Goal: Task Accomplishment & Management: Manage account settings

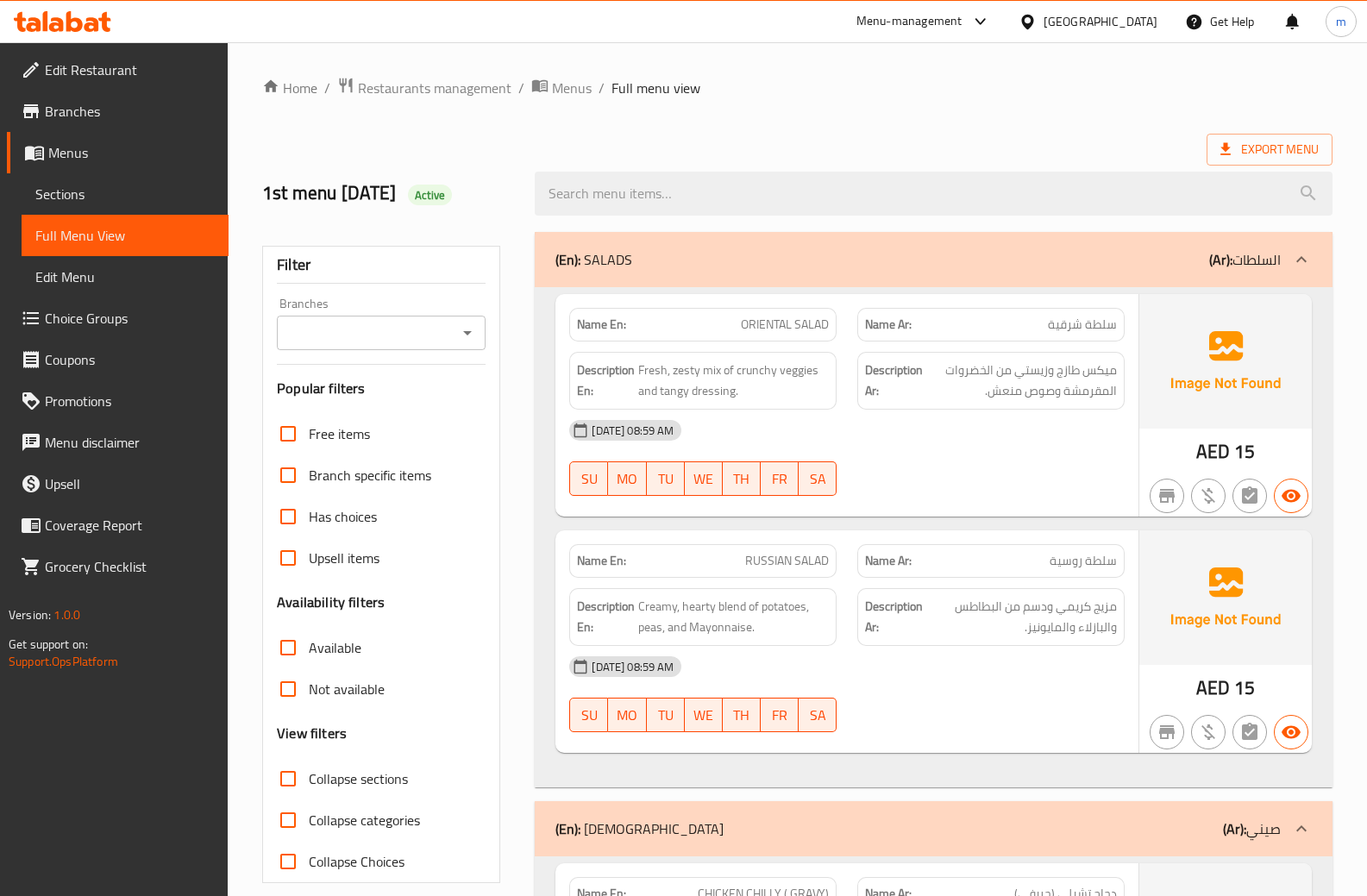
click at [130, 161] on span "Menus" at bounding box center [131, 152] width 167 height 21
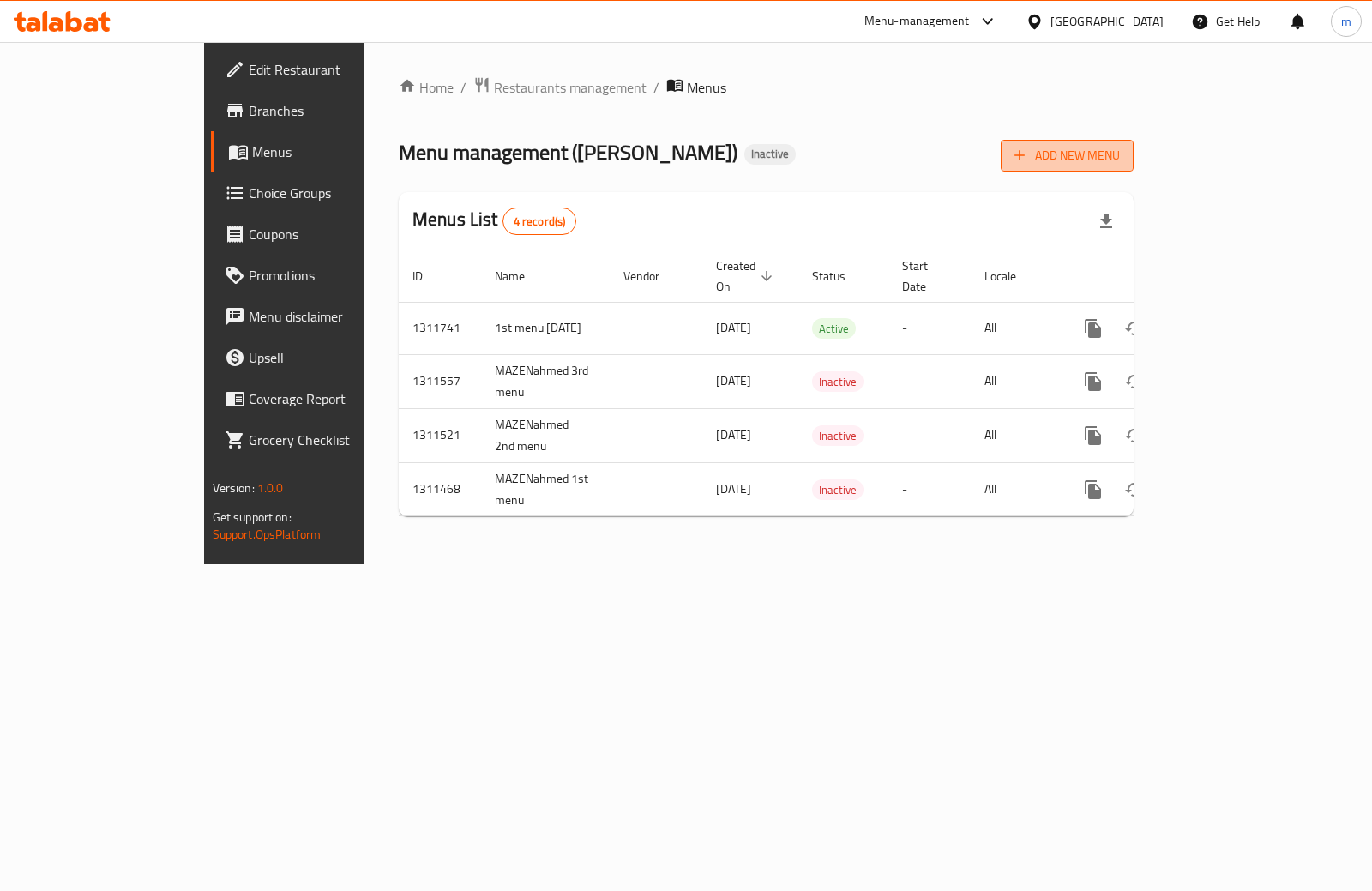
click at [1119, 145] on span "Add New Menu" at bounding box center [1068, 156] width 106 height 21
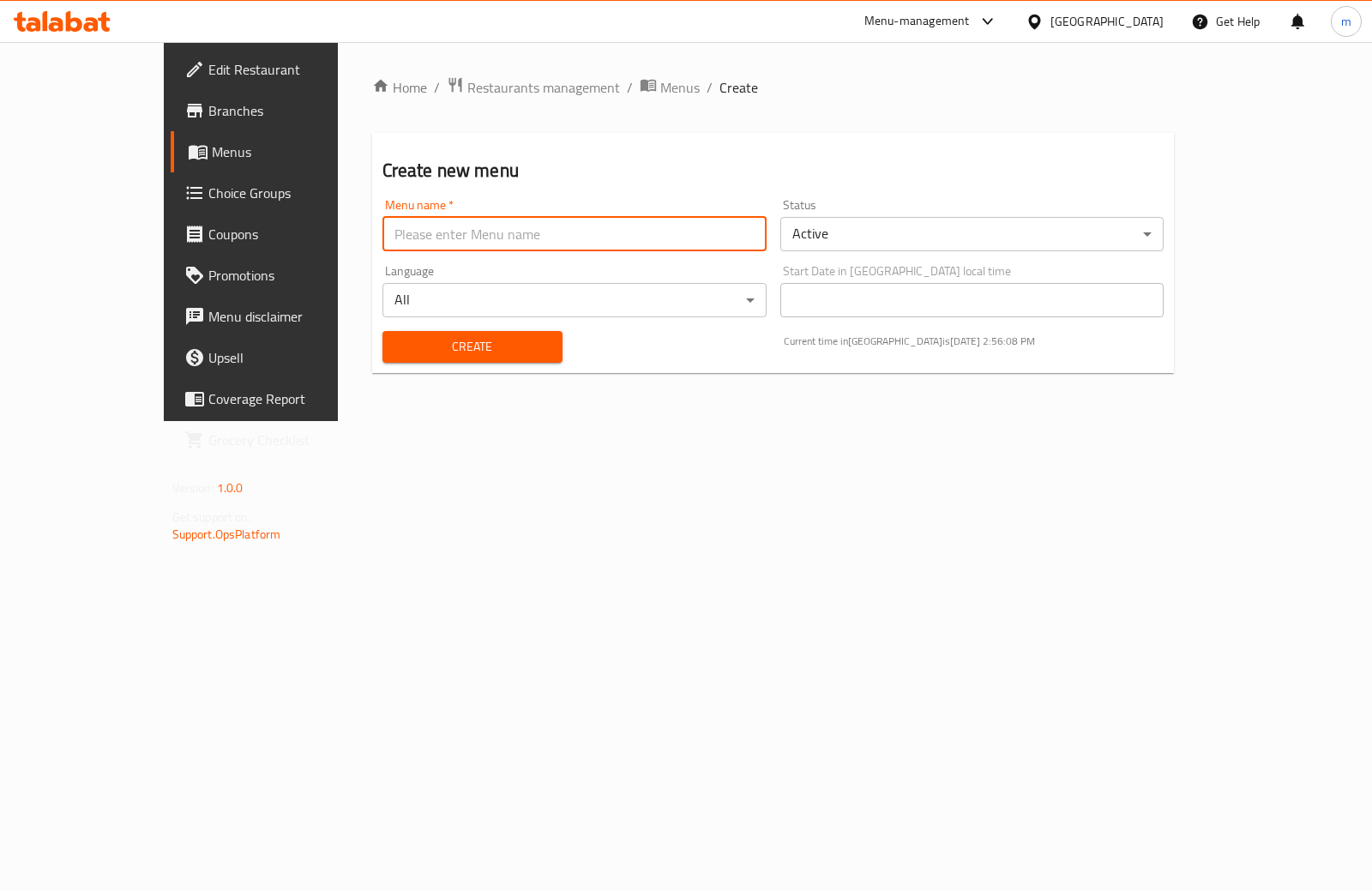
click at [494, 234] on input "text" at bounding box center [574, 234] width 384 height 34
type input "2nd menu [DATE]"
click at [408, 336] on span "Create" at bounding box center [472, 347] width 152 height 21
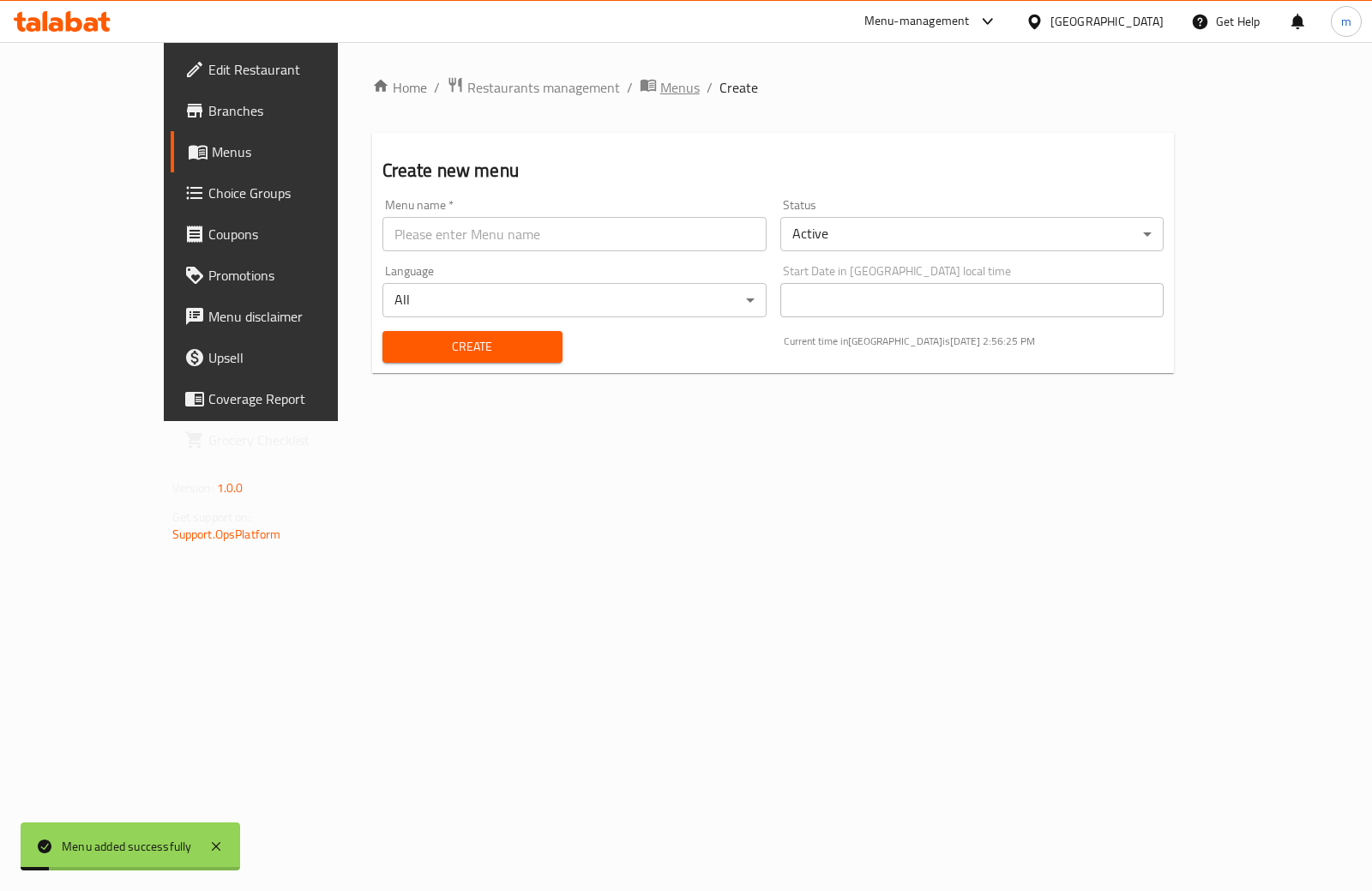
click at [660, 96] on span "Menus" at bounding box center [680, 87] width 39 height 21
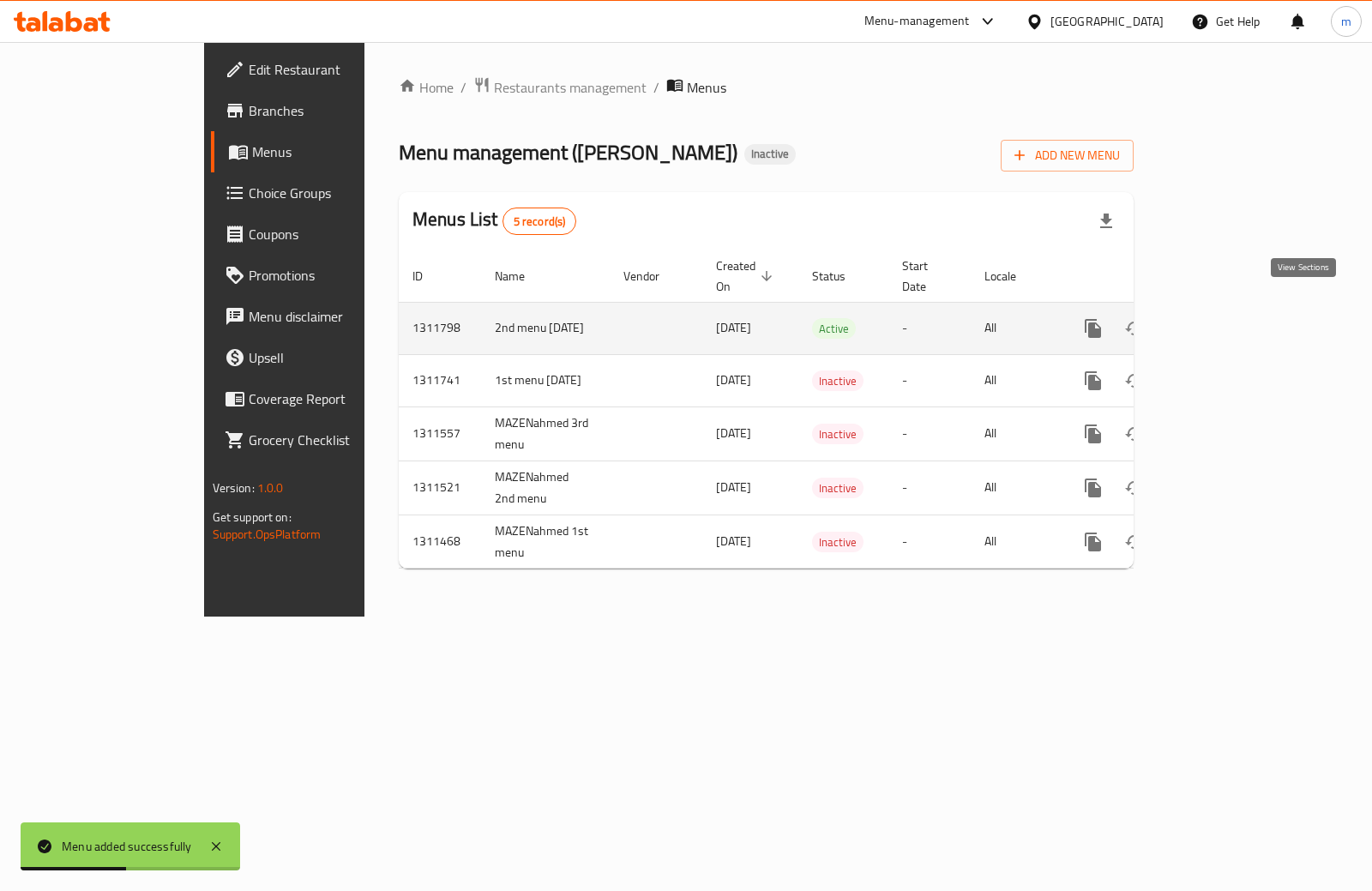
click at [1227, 318] on icon "enhanced table" at bounding box center [1216, 328] width 21 height 21
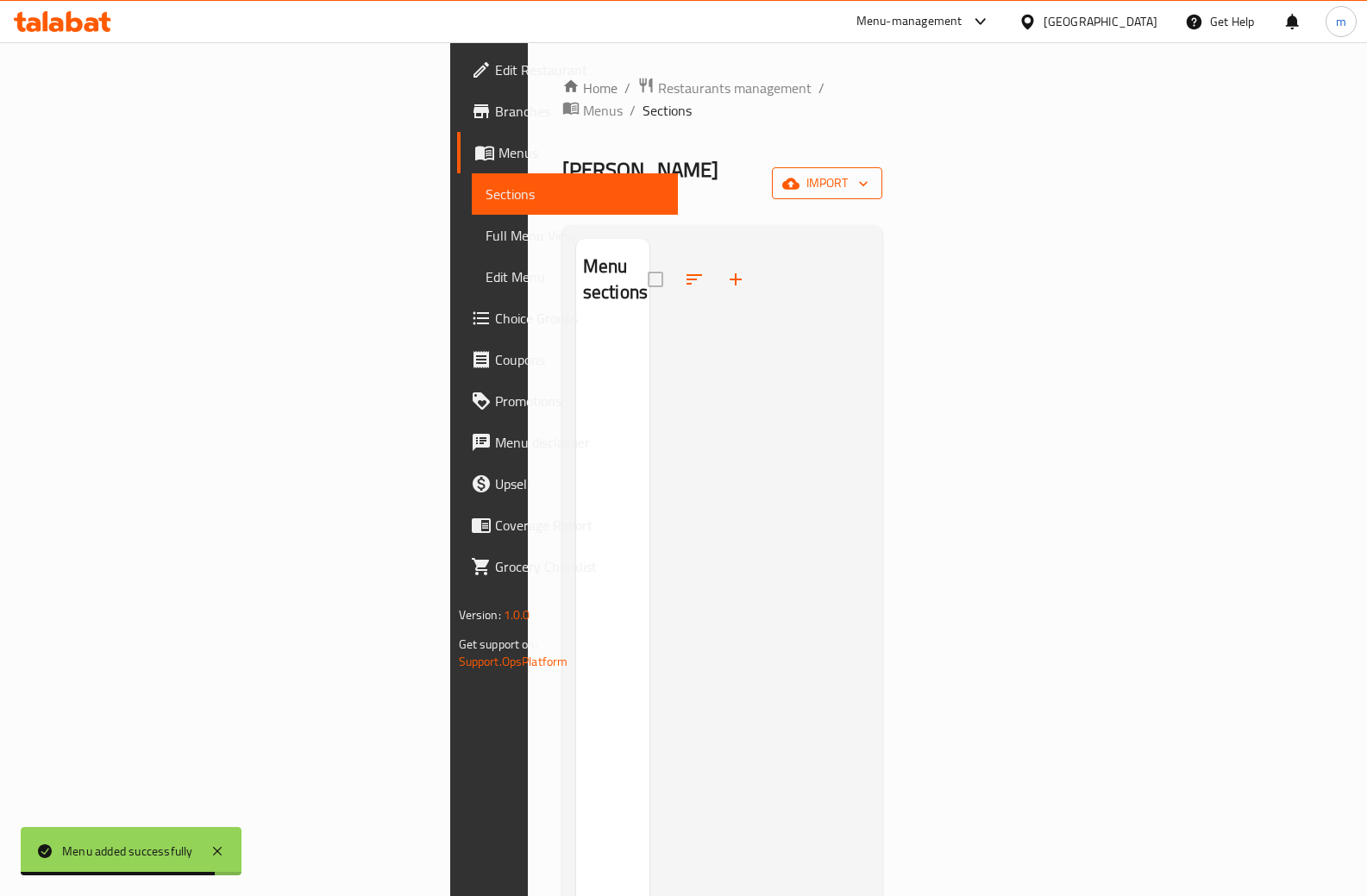
click at [868, 172] on span "import" at bounding box center [827, 183] width 83 height 22
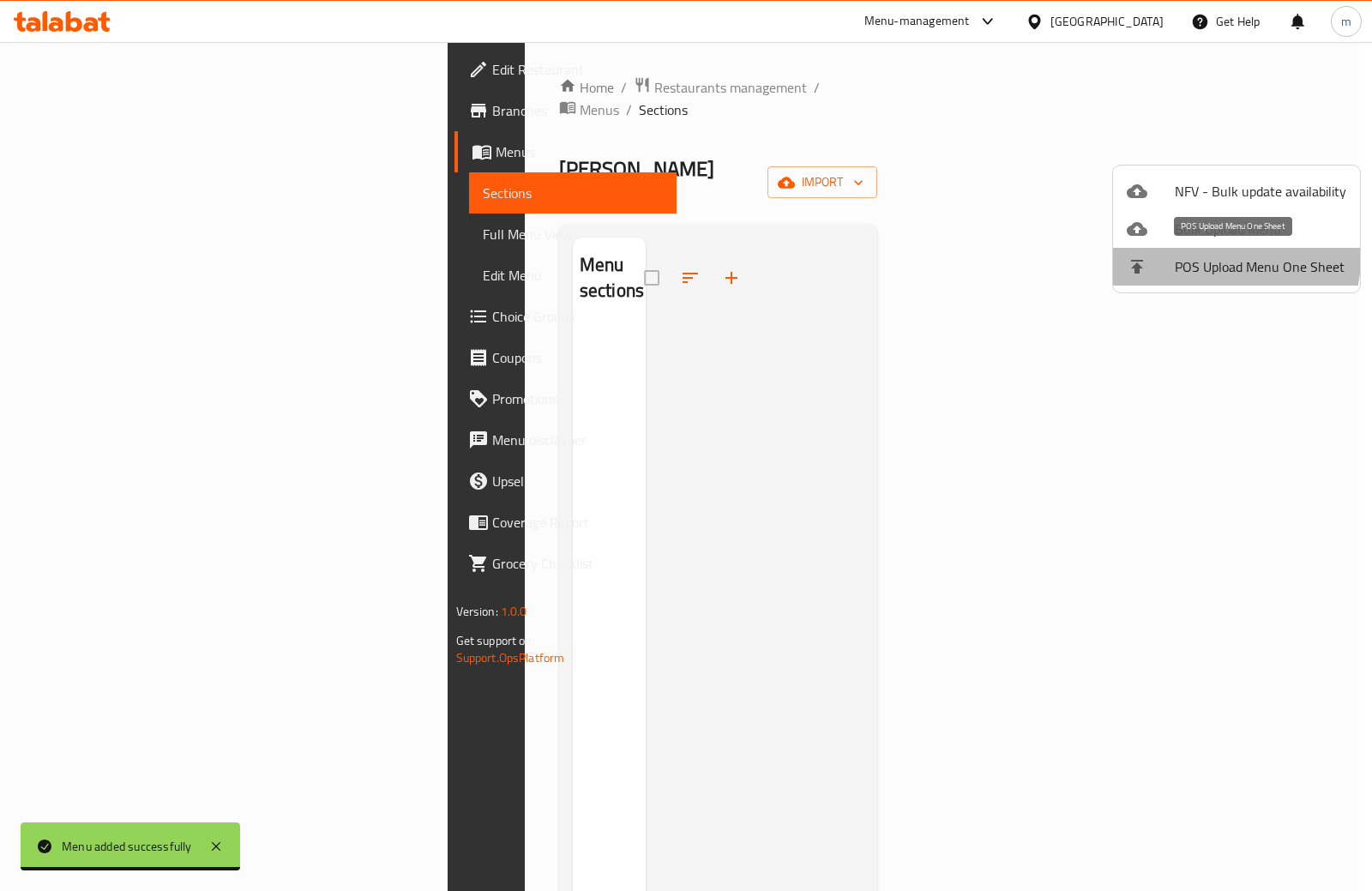
click at [1164, 248] on li "POS Upload Menu One Sheet" at bounding box center [1237, 267] width 247 height 38
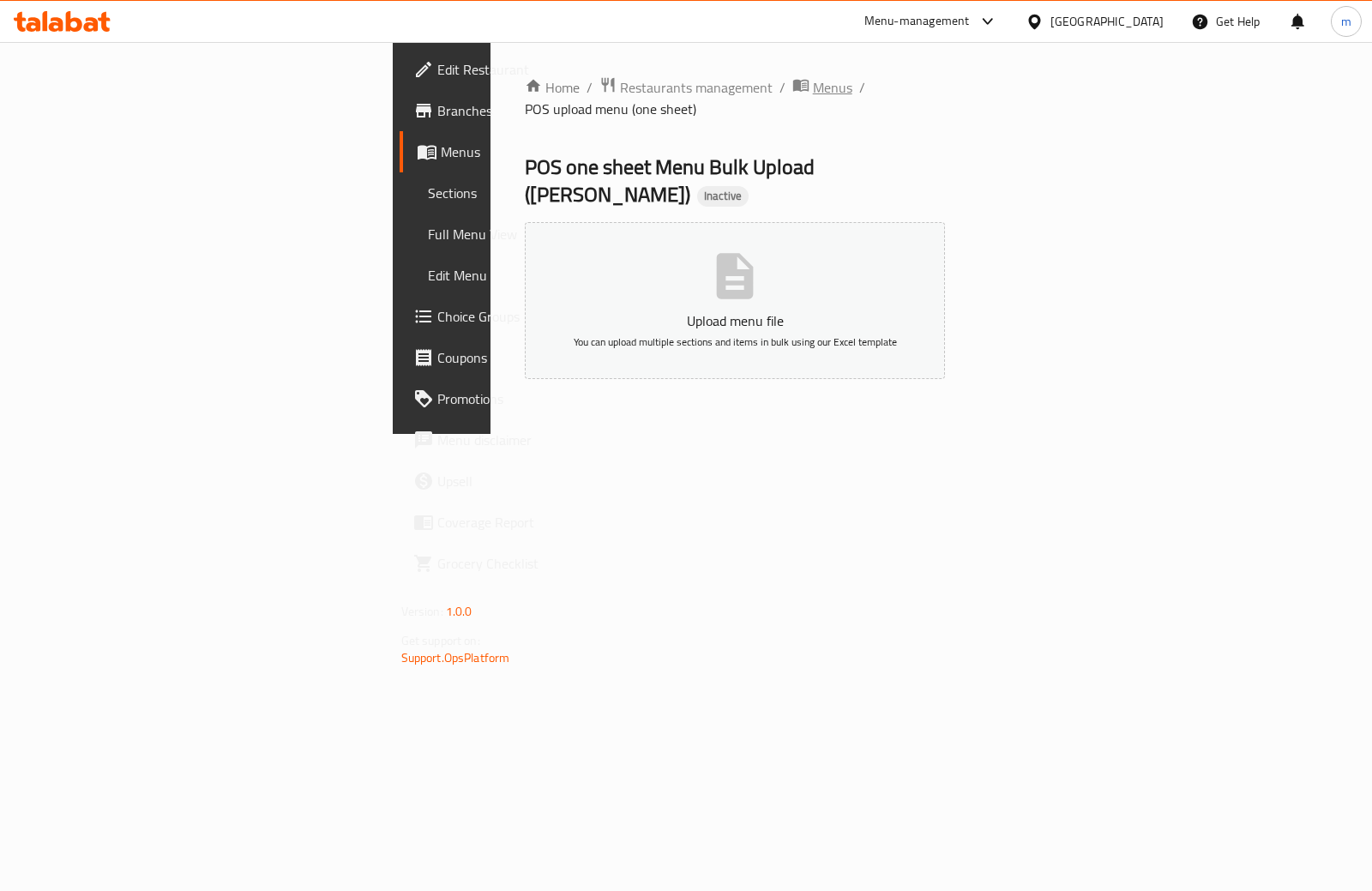
click at [813, 90] on span "Menus" at bounding box center [833, 87] width 39 height 21
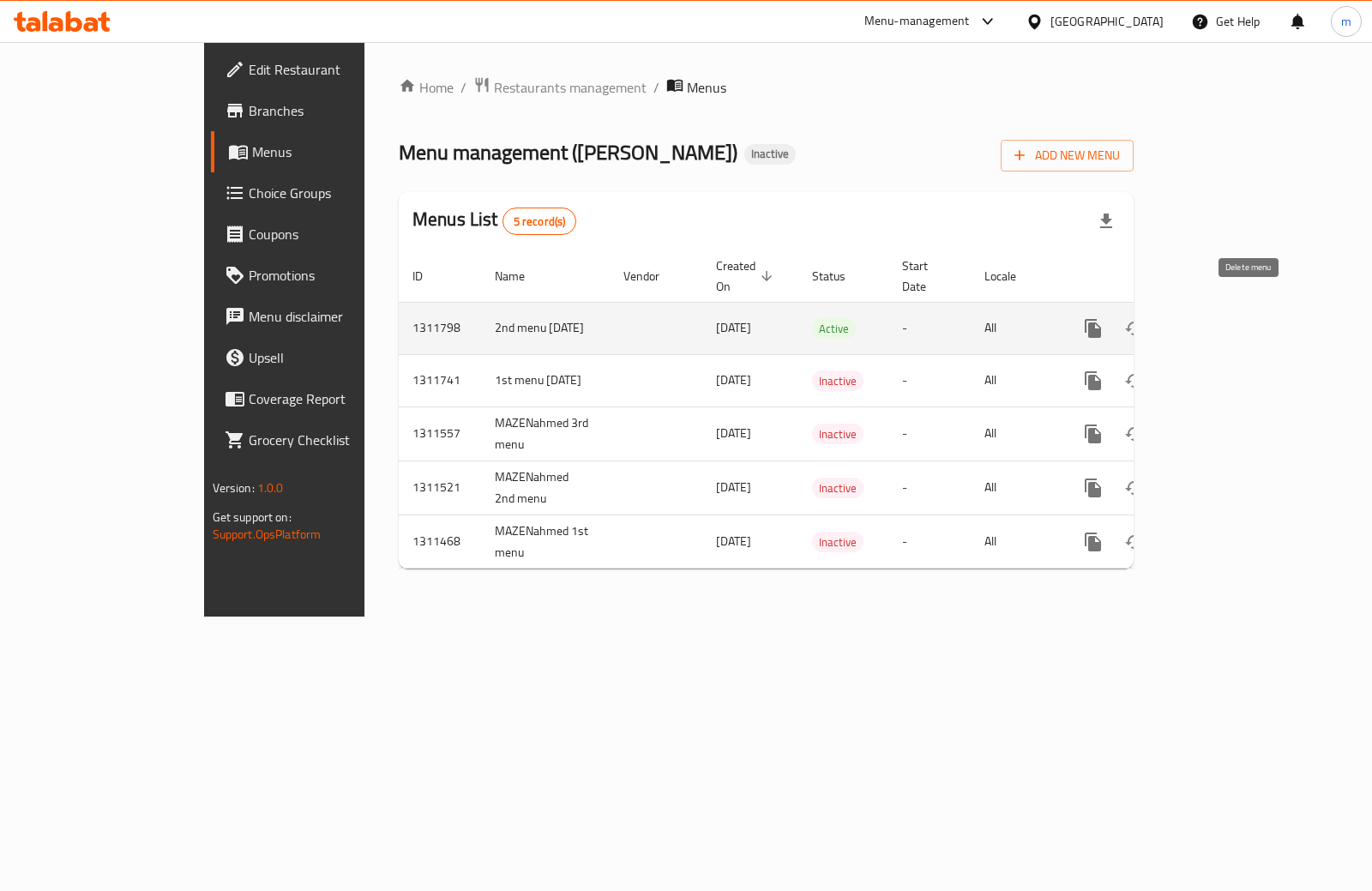
click at [1181, 321] on icon "enhanced table" at bounding box center [1175, 328] width 12 height 15
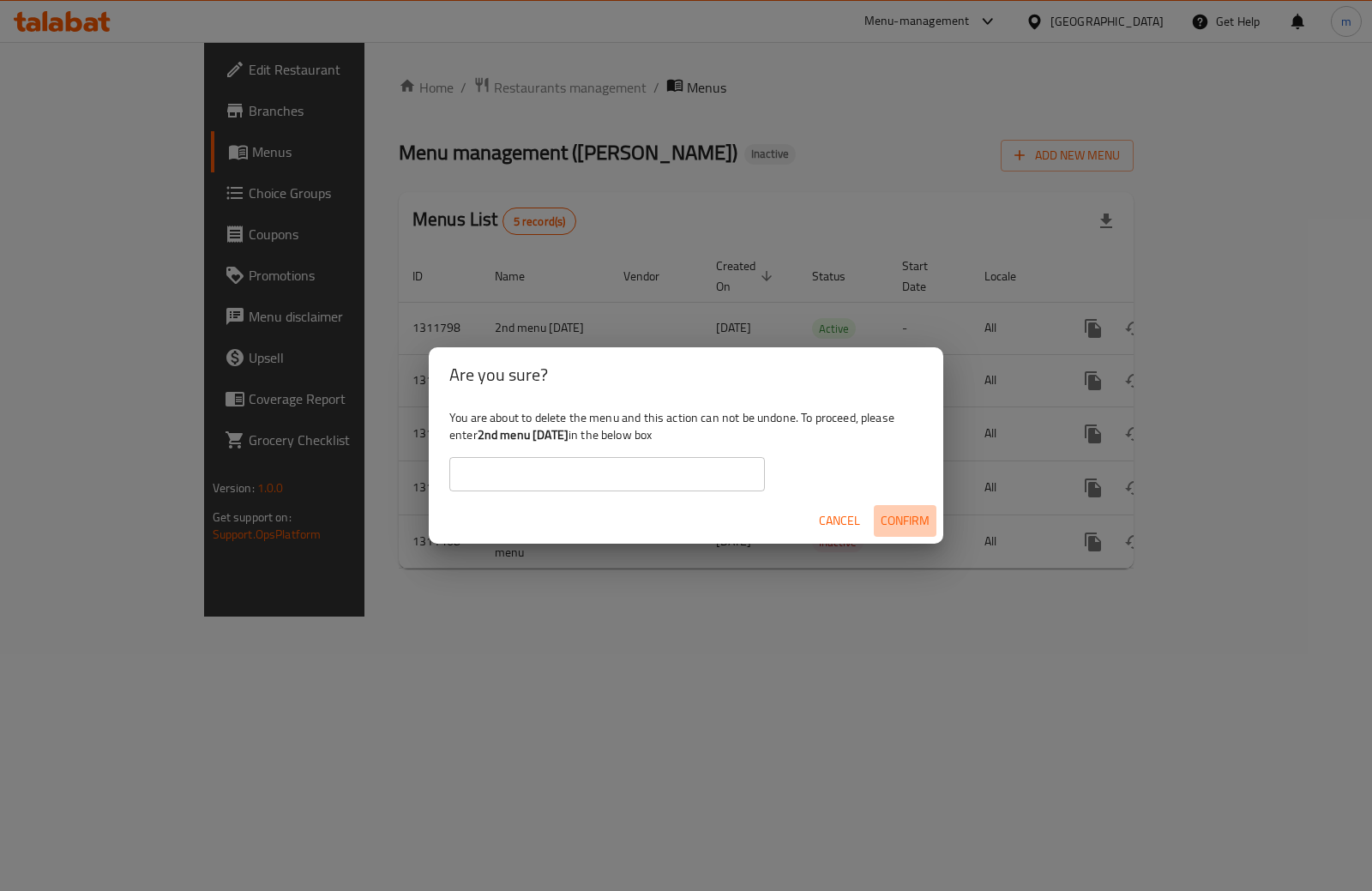
click at [893, 521] on span "Confirm" at bounding box center [905, 521] width 49 height 21
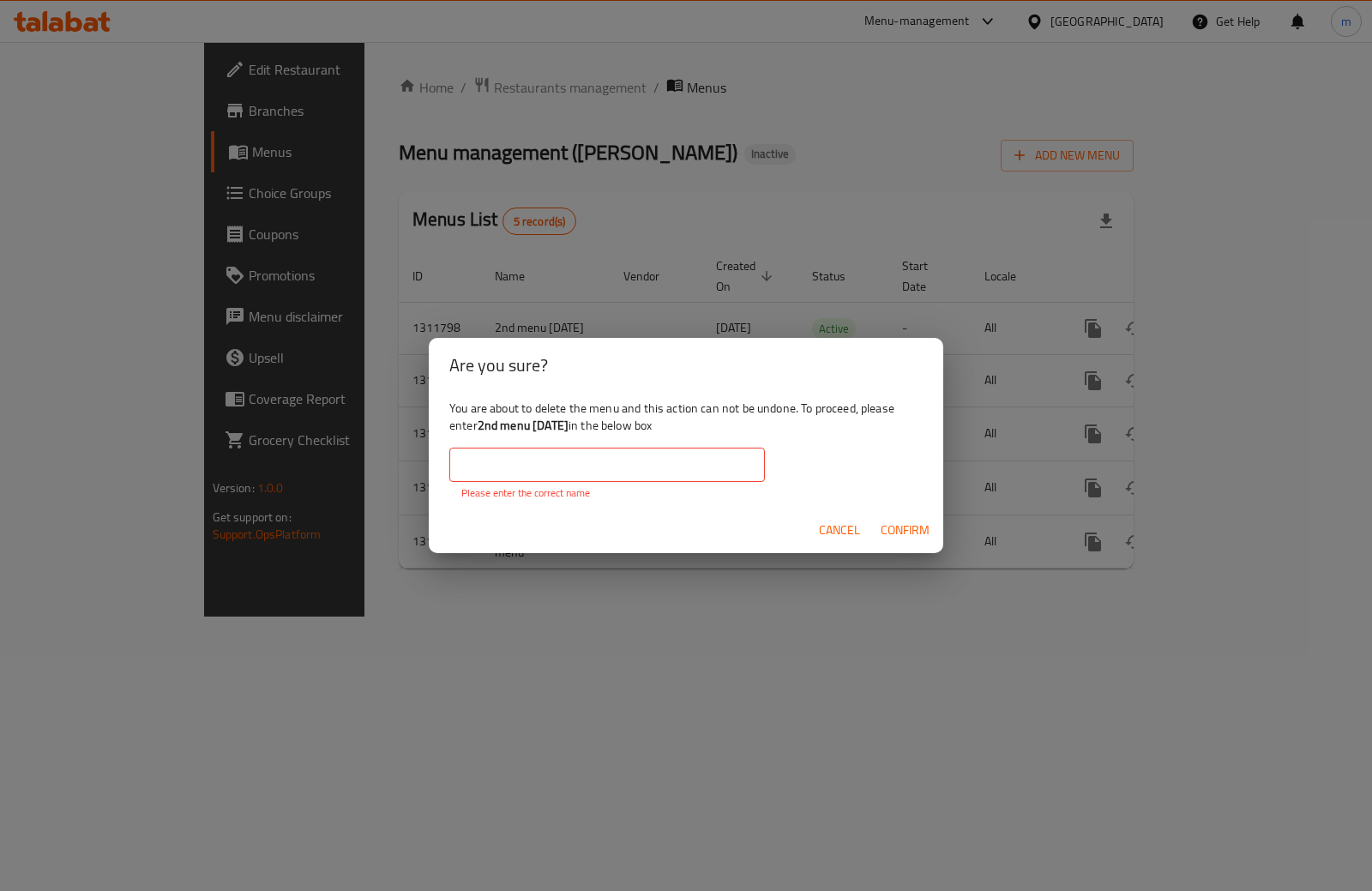
click at [893, 521] on span "Confirm" at bounding box center [905, 530] width 49 height 21
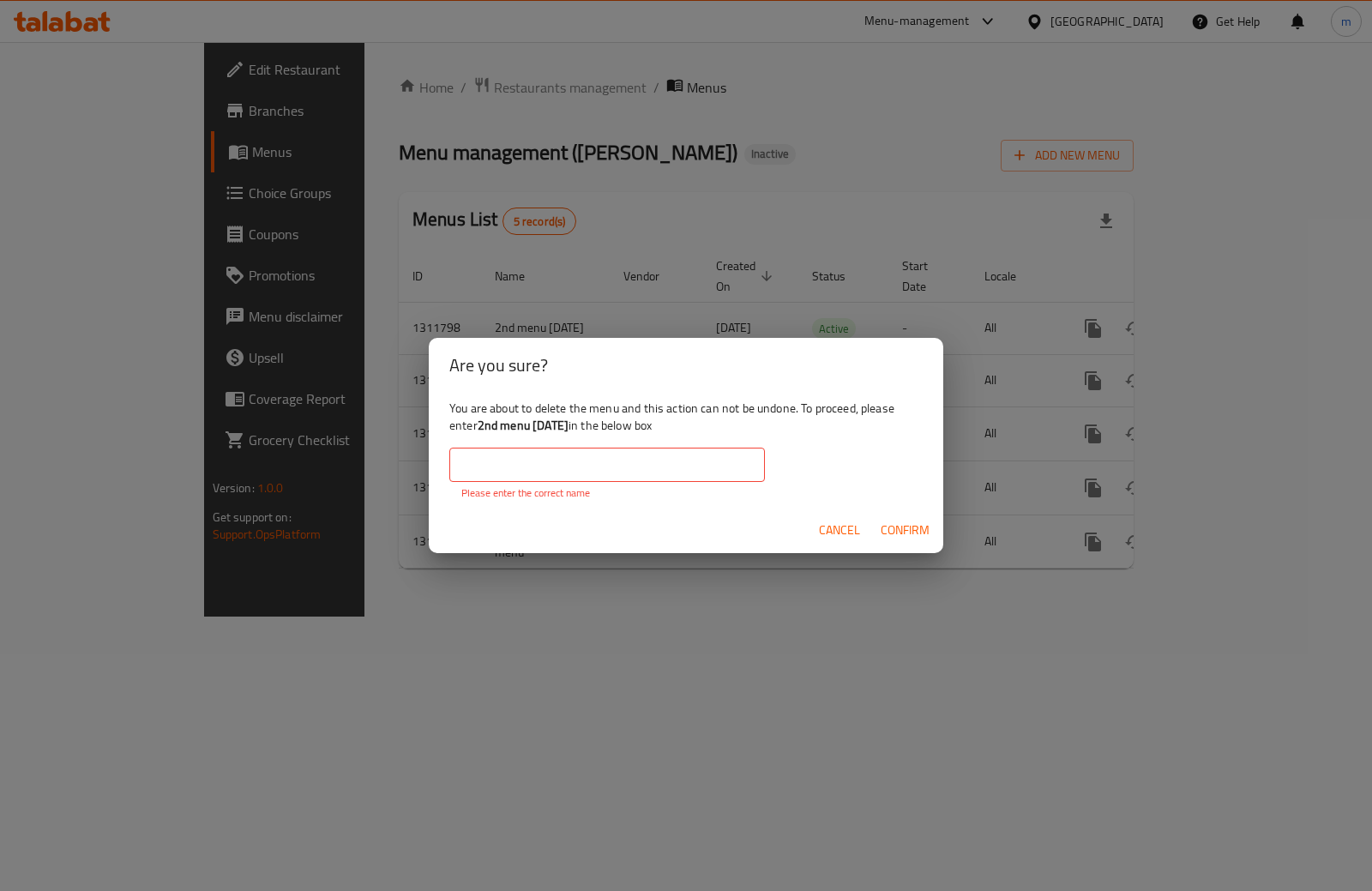
click at [619, 454] on input "text" at bounding box center [607, 465] width 315 height 34
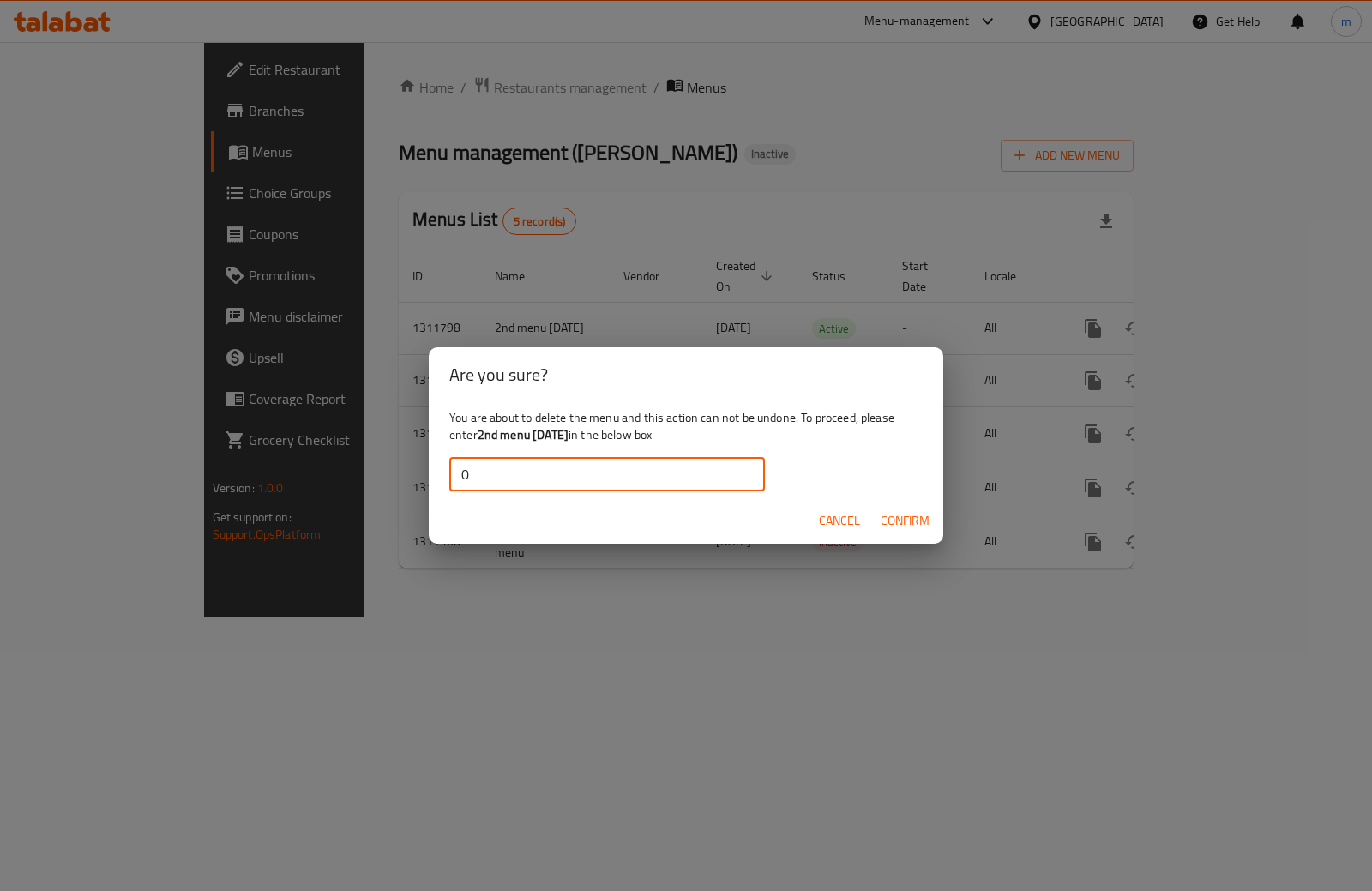
type input "0"
click at [929, 515] on span "Confirm" at bounding box center [905, 521] width 49 height 21
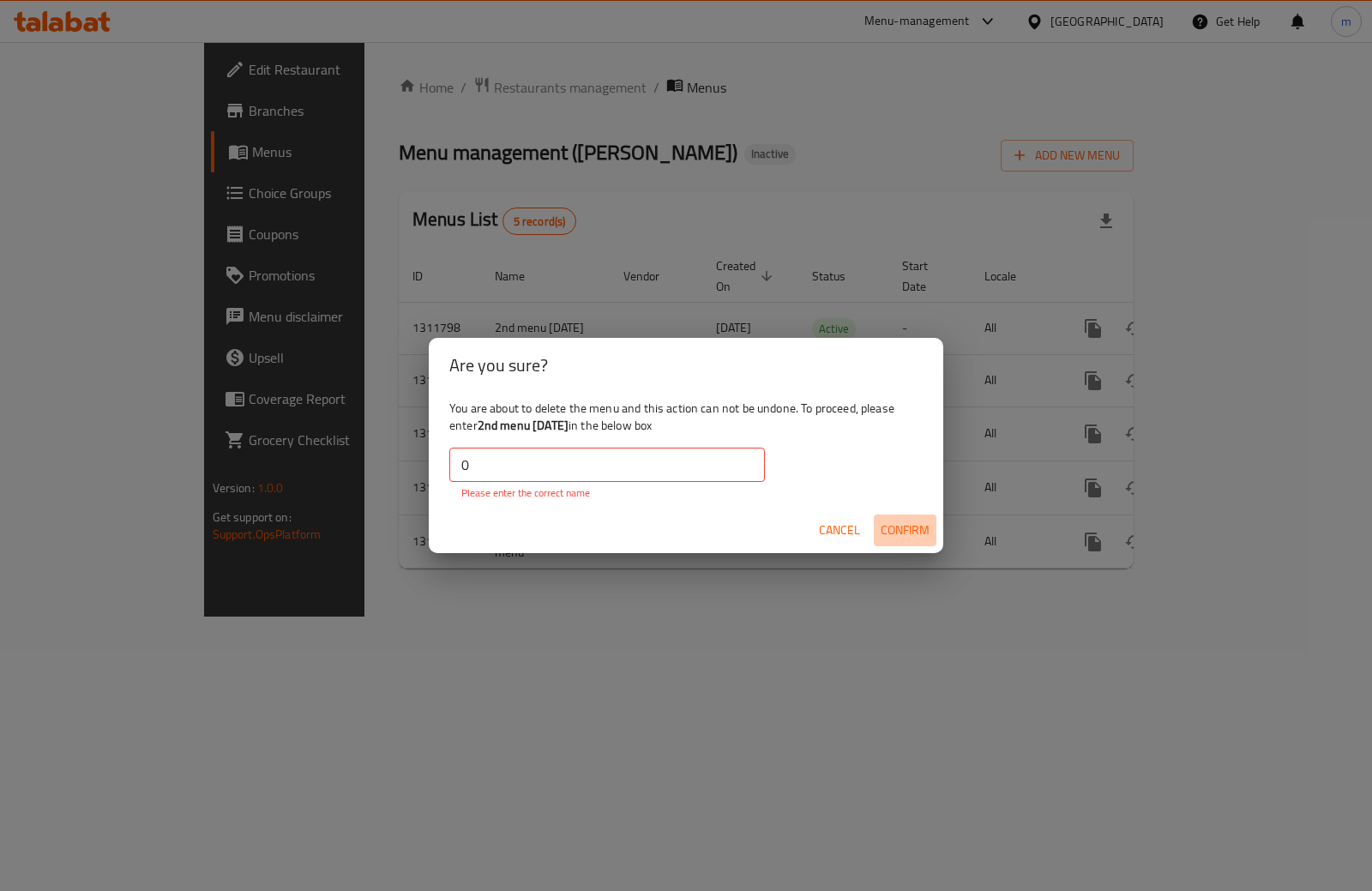
click at [931, 515] on button "Confirm" at bounding box center [905, 529] width 63 height 31
click at [924, 519] on span "Confirm" at bounding box center [905, 530] width 49 height 21
click at [832, 516] on button "Cancel" at bounding box center [839, 529] width 55 height 31
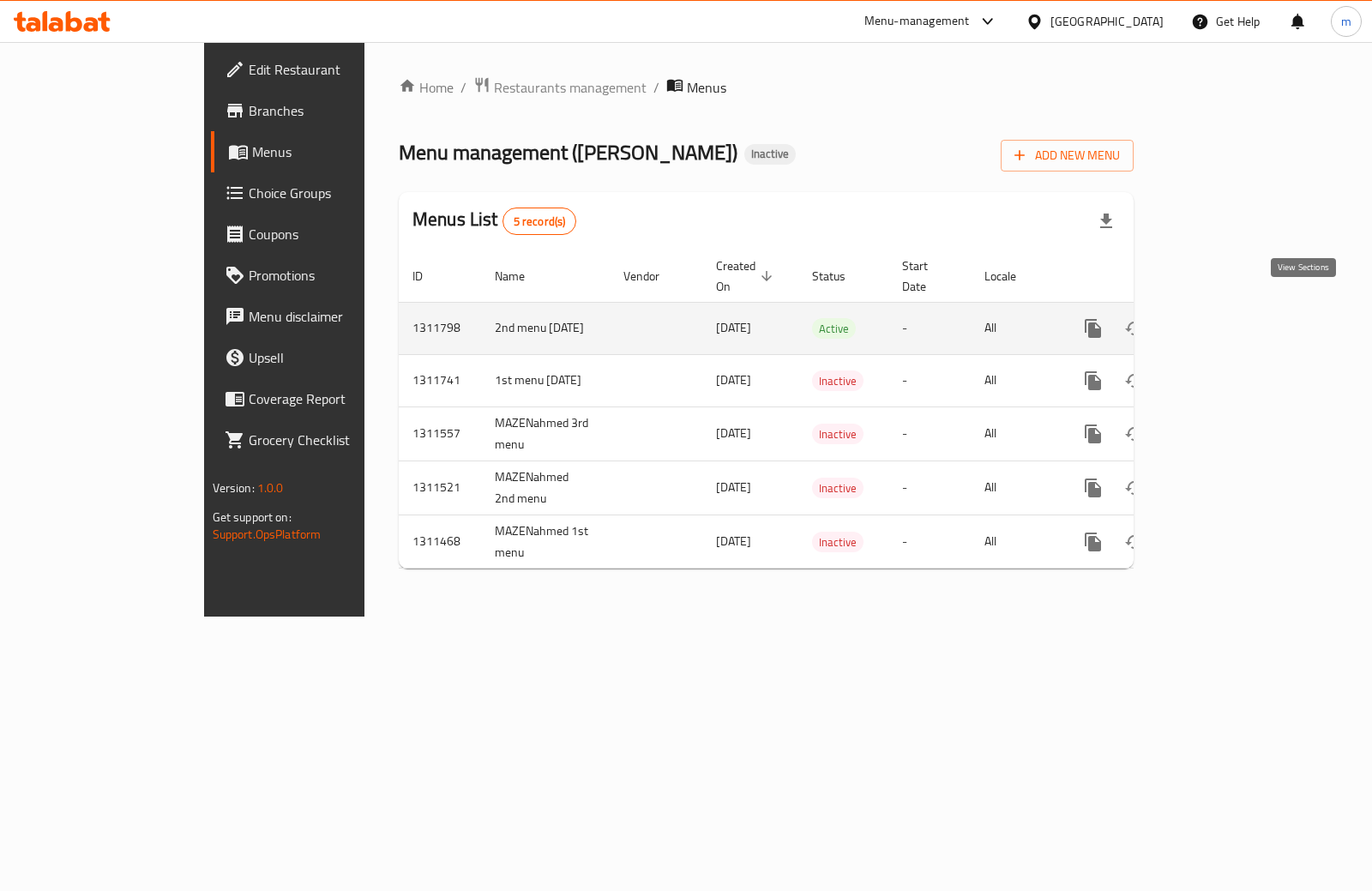
click at [1238, 313] on link "enhanced table" at bounding box center [1217, 329] width 41 height 41
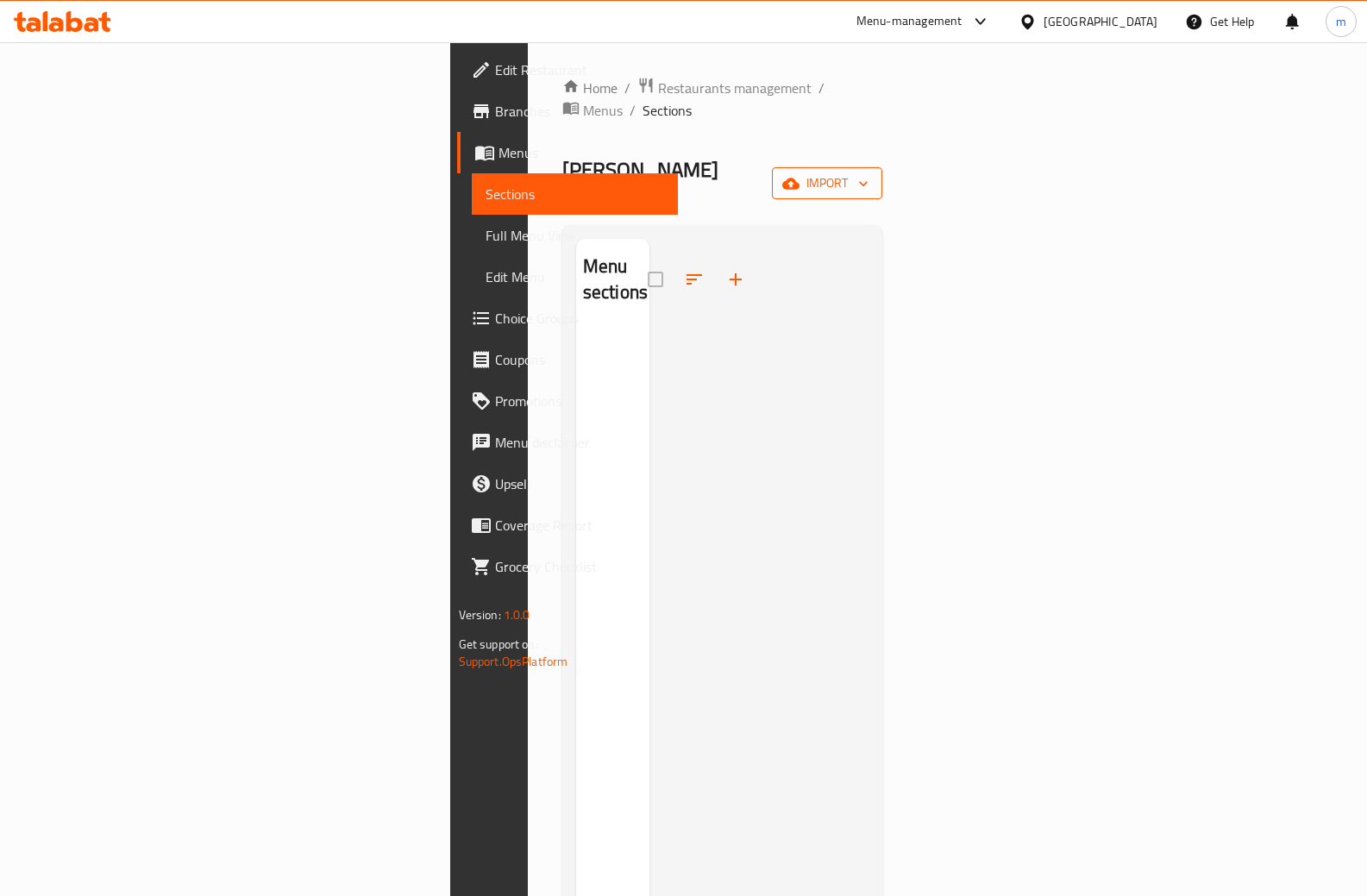
click at [868, 172] on span "import" at bounding box center [827, 183] width 83 height 22
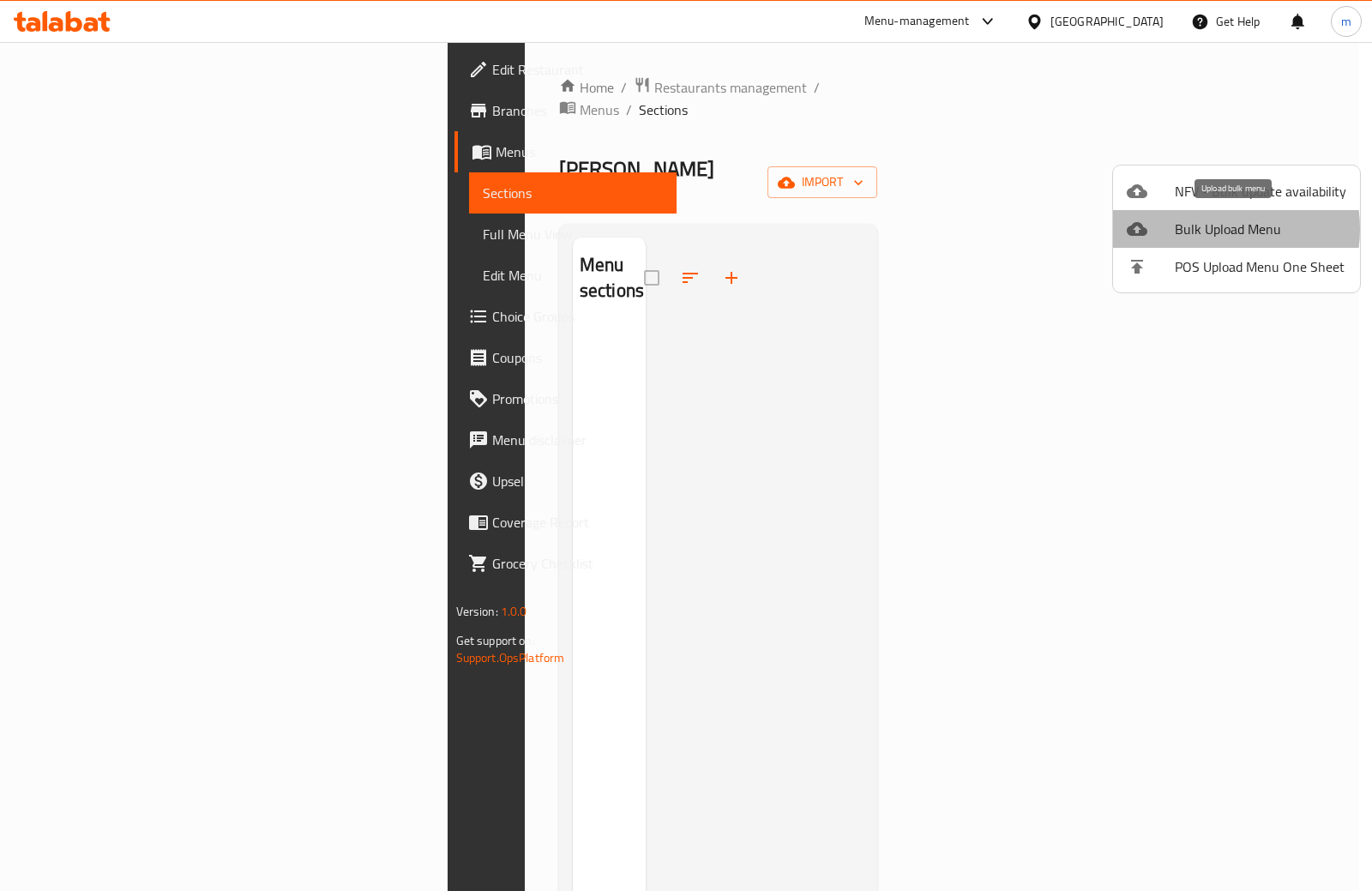
click at [1211, 229] on span "Bulk Upload Menu" at bounding box center [1260, 228] width 171 height 21
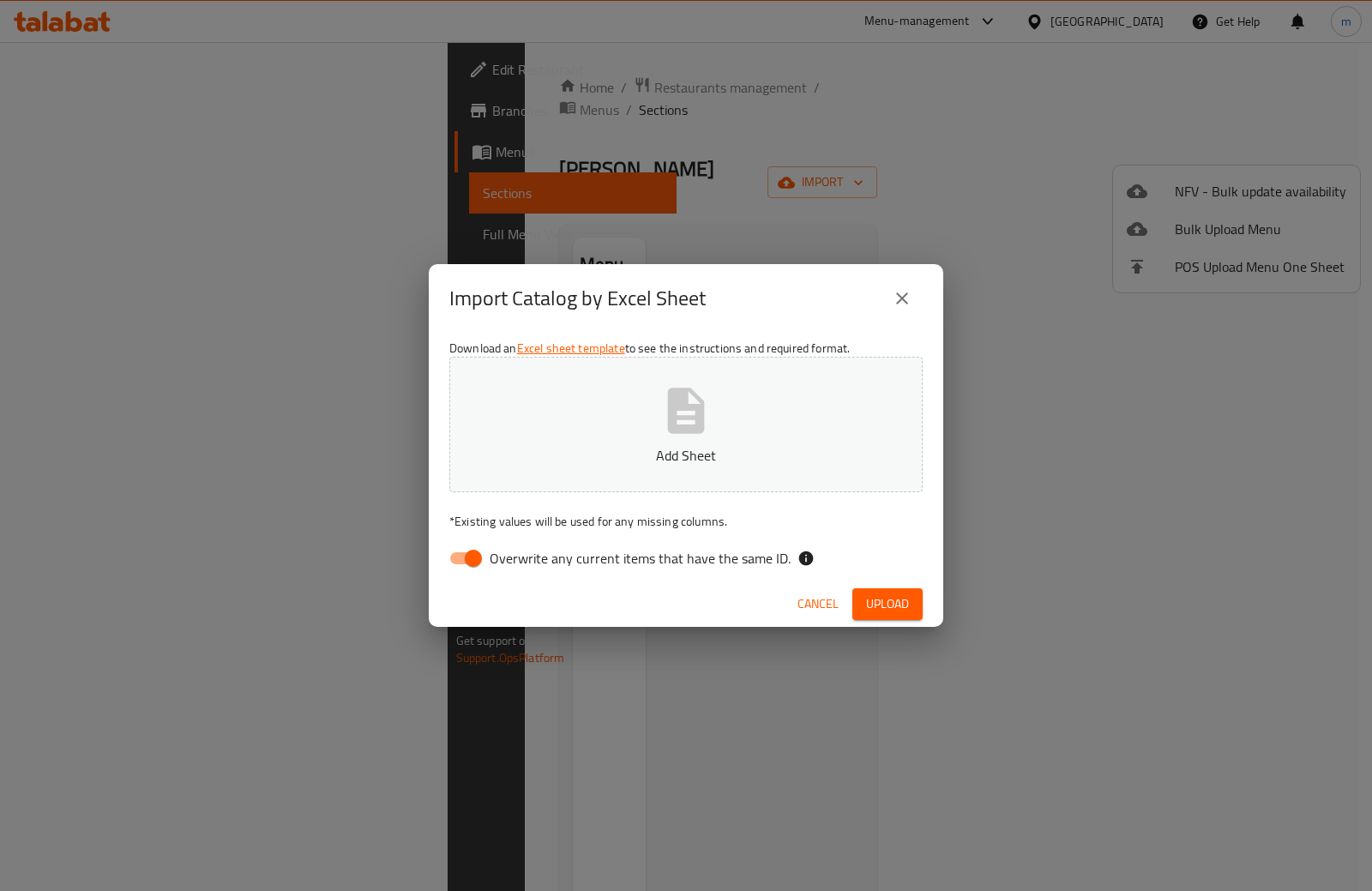
click at [492, 557] on span "Overwrite any current items that have the same ID." at bounding box center [640, 558] width 301 height 21
click at [492, 557] on input "Overwrite any current items that have the same ID." at bounding box center [473, 558] width 98 height 32
checkbox input "false"
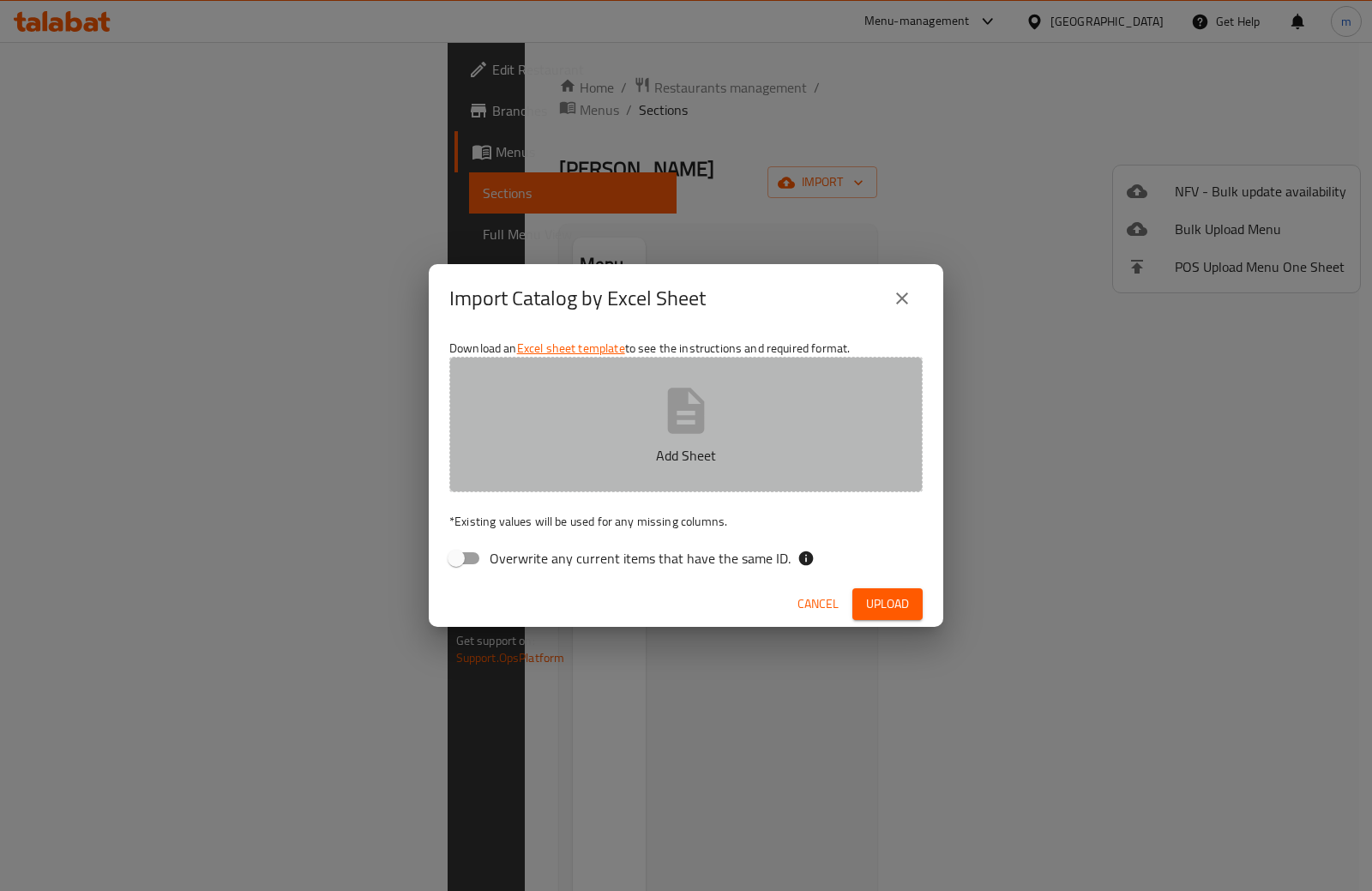
click at [656, 430] on button "Add Sheet" at bounding box center [686, 424] width 474 height 135
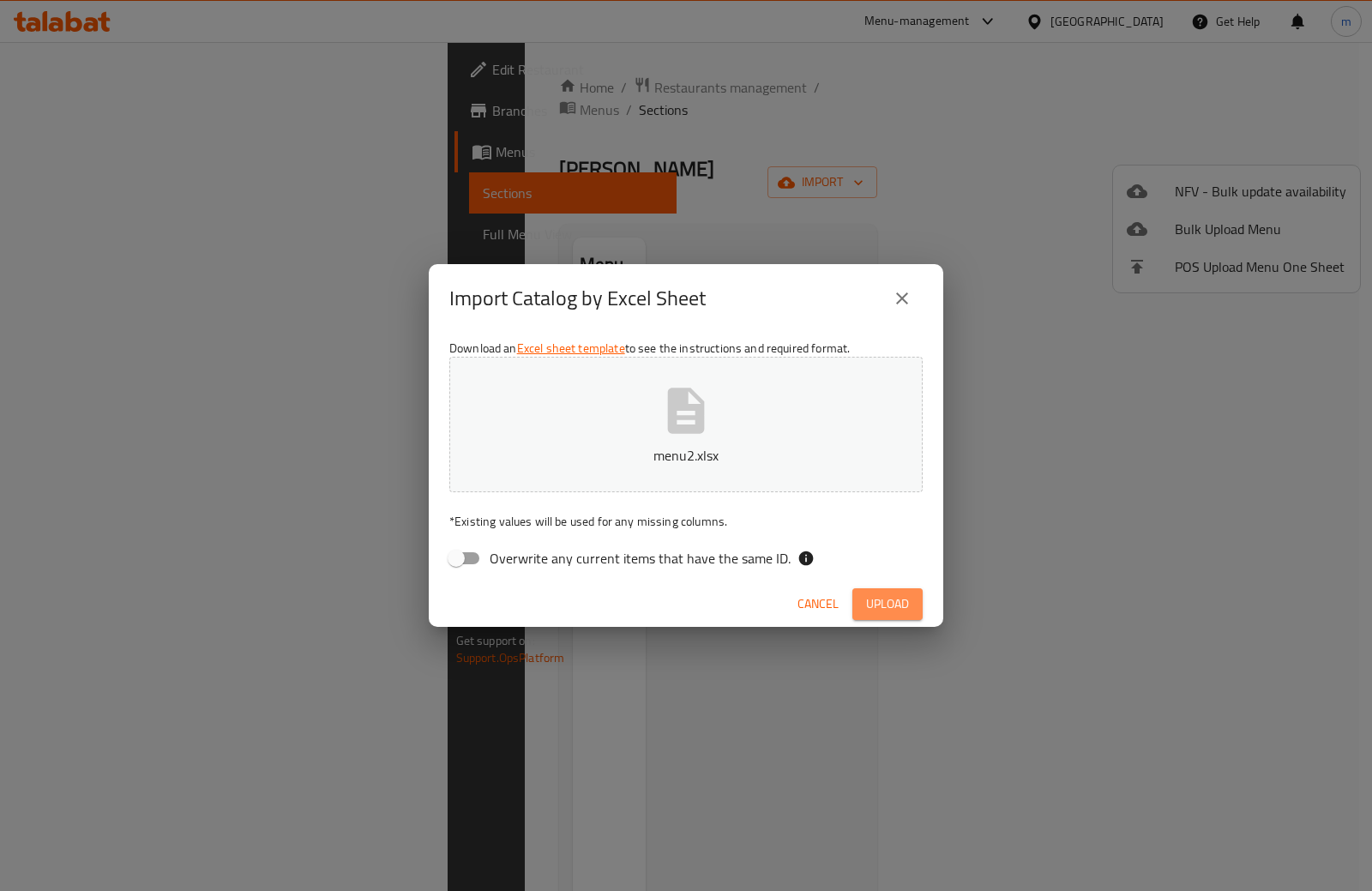
click at [870, 596] on span "Upload" at bounding box center [888, 604] width 43 height 21
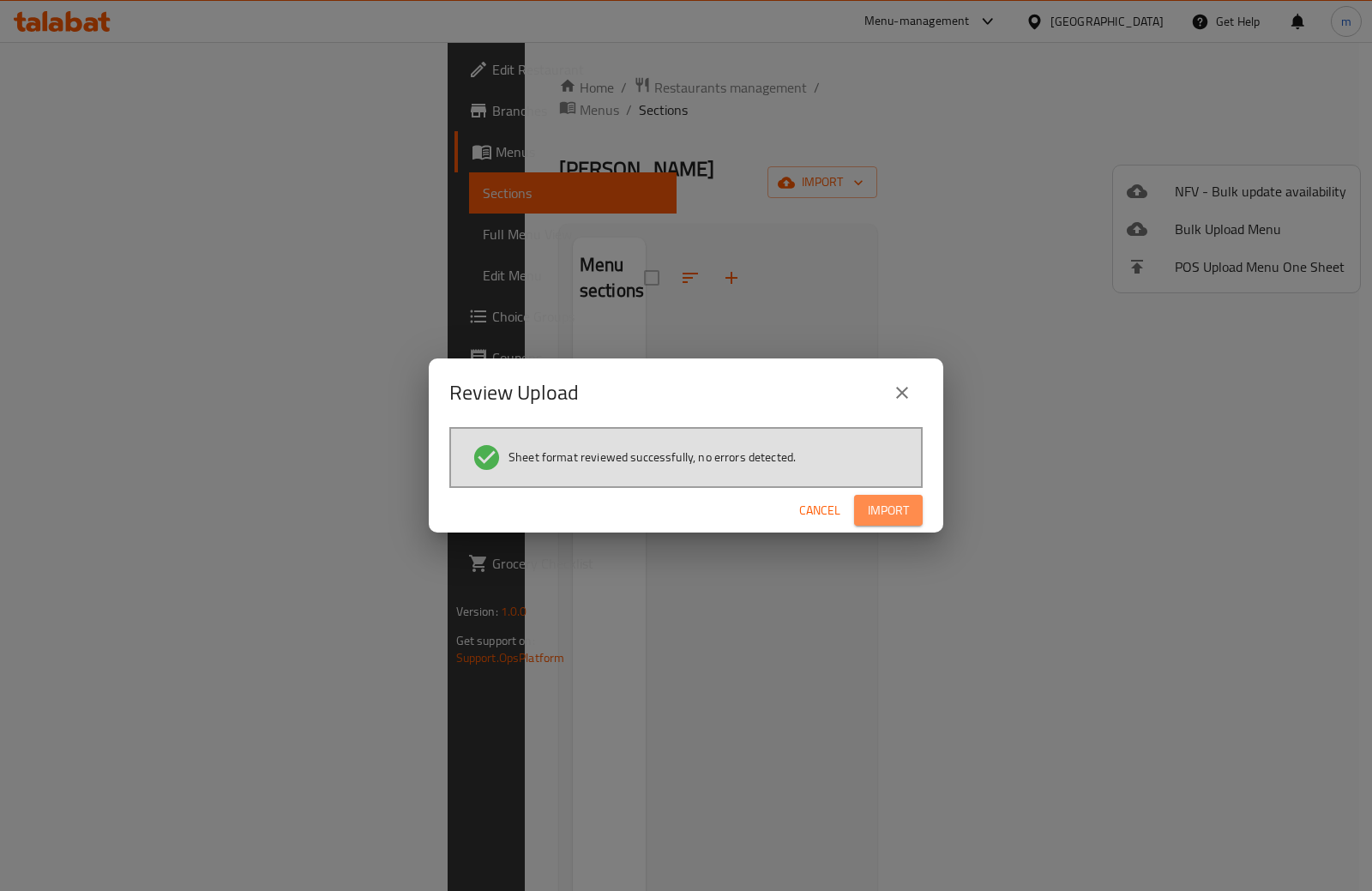
click at [893, 496] on button "Import" at bounding box center [888, 510] width 69 height 31
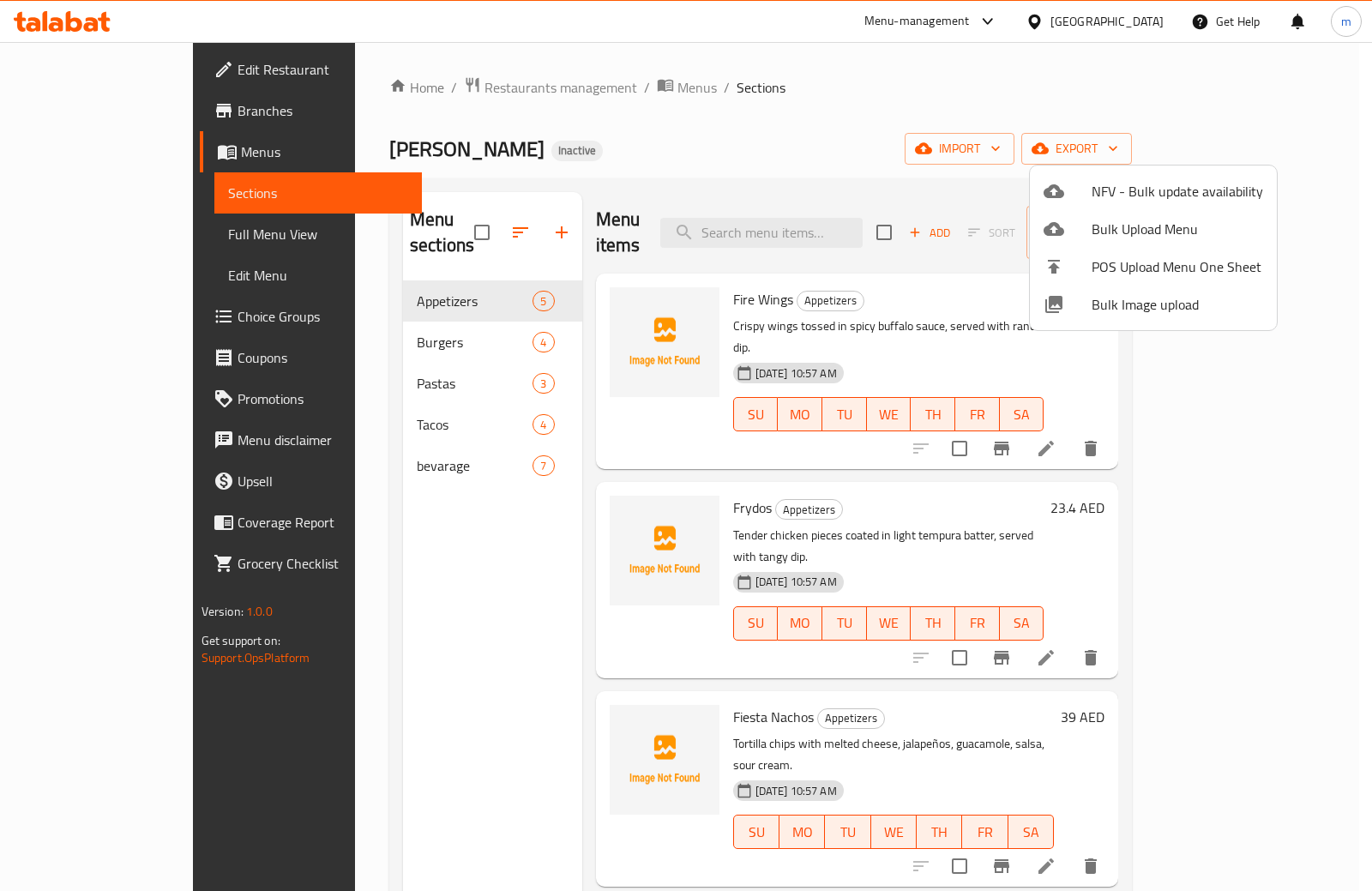
click at [1307, 404] on div at bounding box center [686, 445] width 1372 height 891
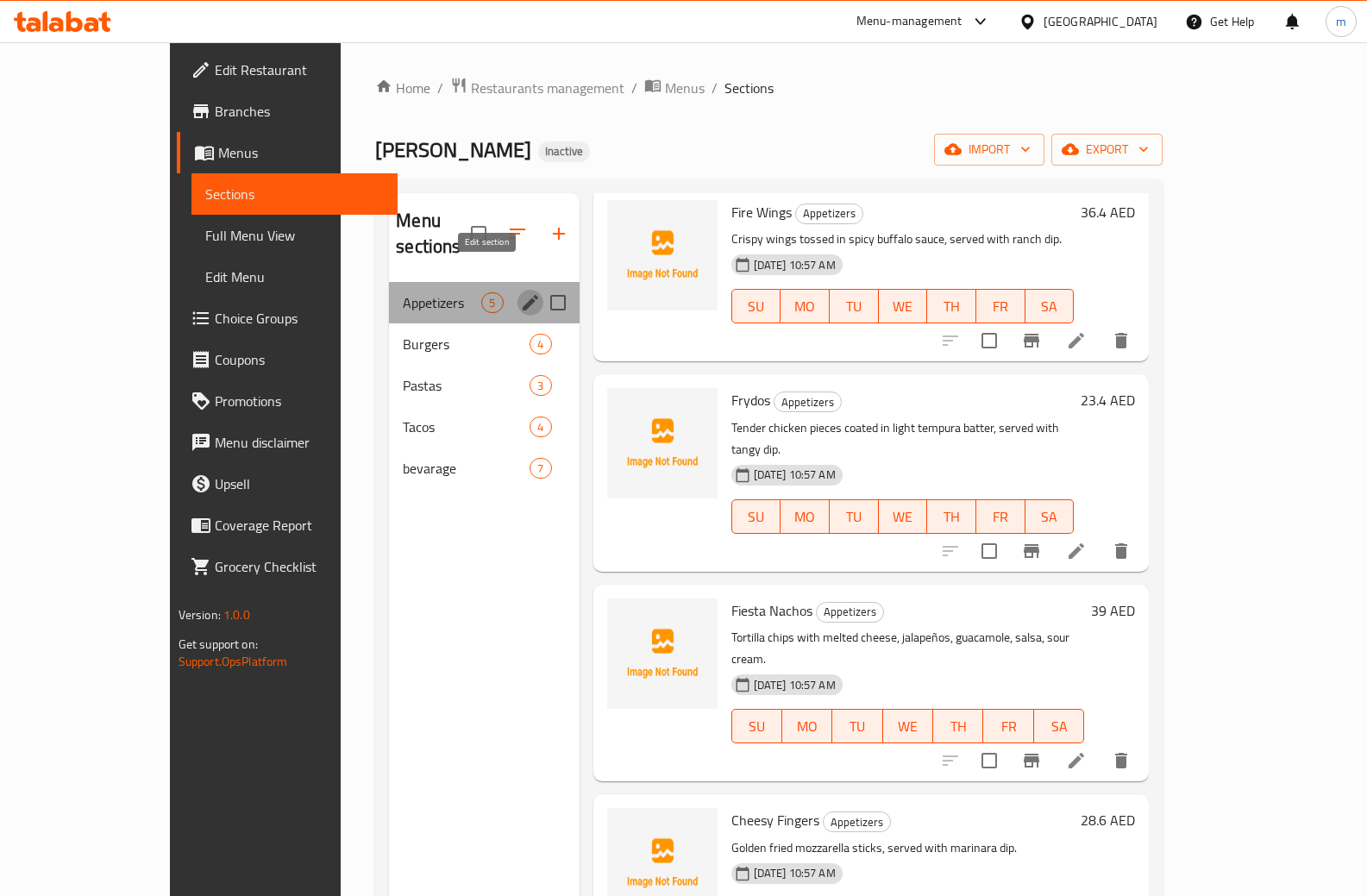
click at [522, 294] on icon "edit" at bounding box center [530, 302] width 15 height 15
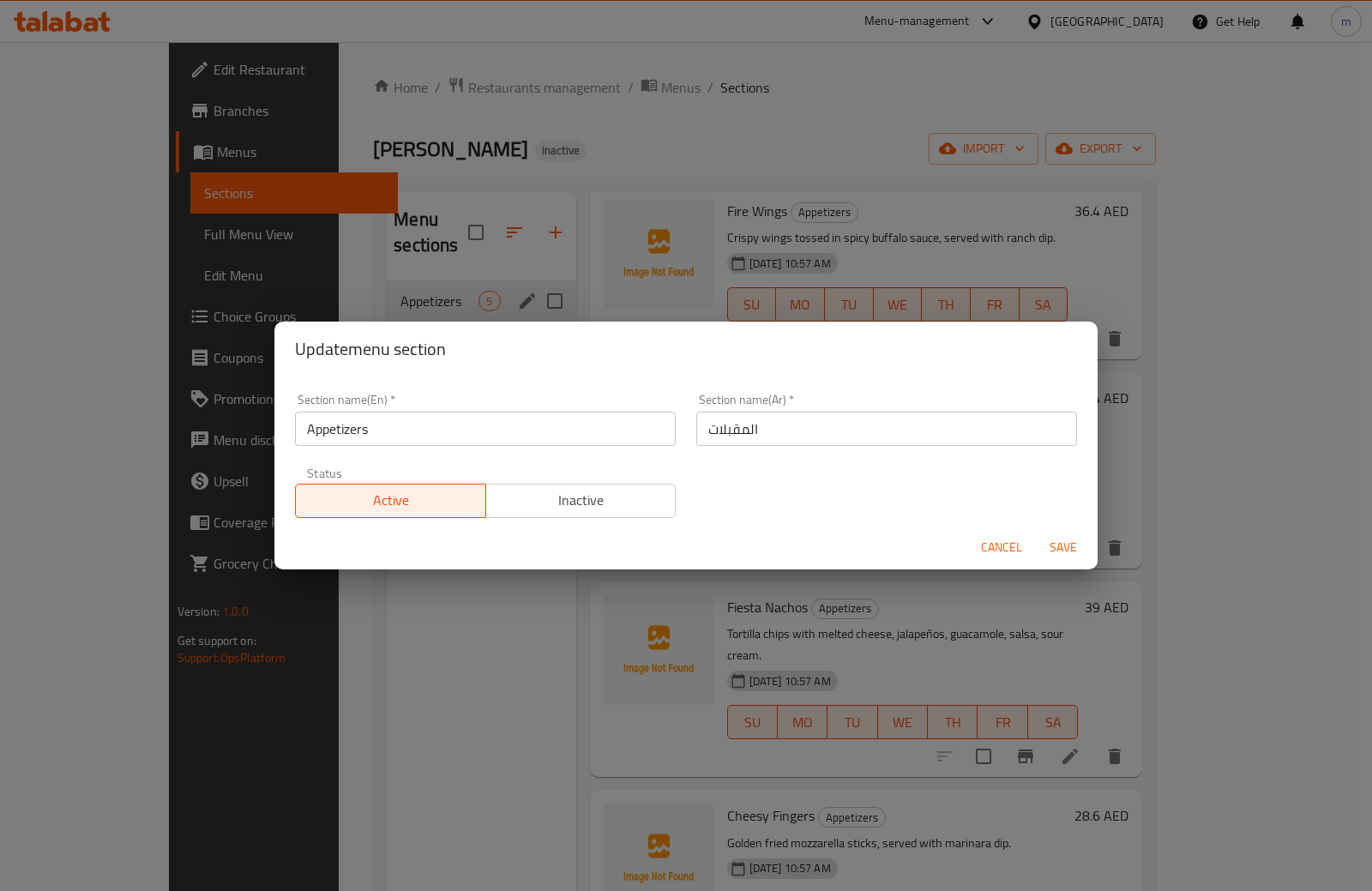
click at [358, 693] on div "Update menu section Section name(En)   * Appetizers Section name(En) * Section …" at bounding box center [686, 445] width 1372 height 891
click at [1007, 553] on span "Cancel" at bounding box center [1001, 547] width 41 height 21
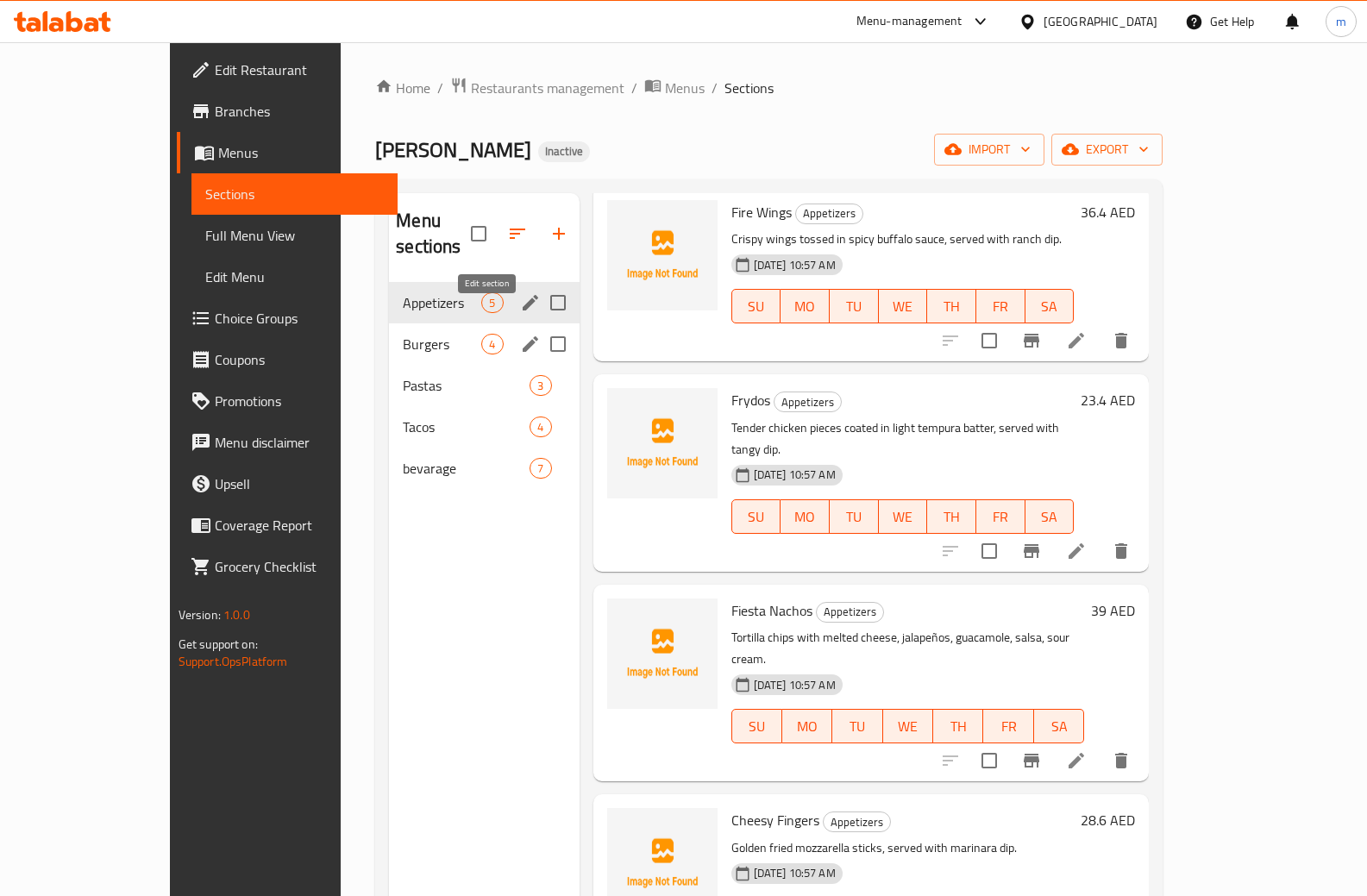
click at [522, 336] on icon "edit" at bounding box center [530, 343] width 15 height 15
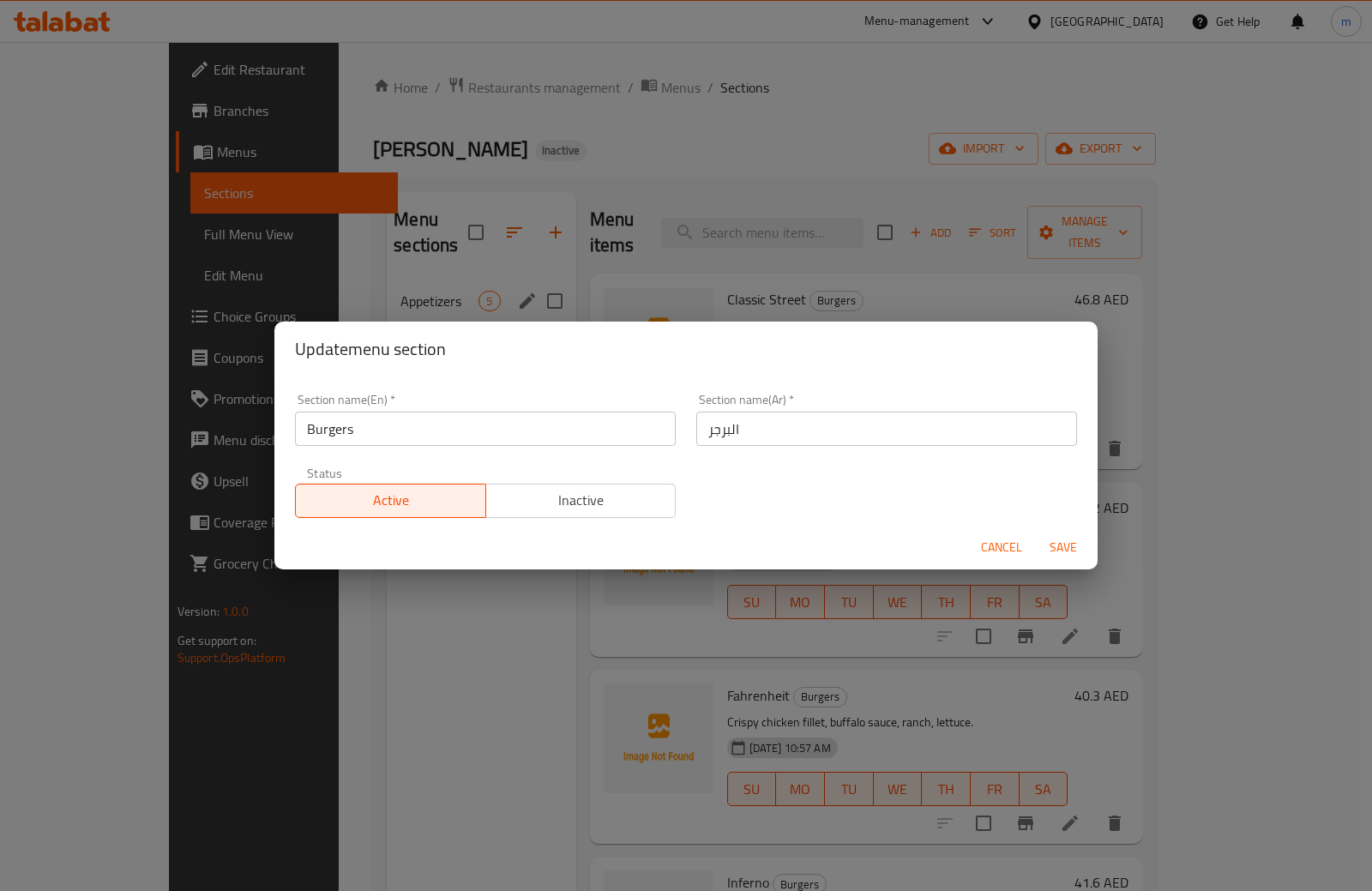
click at [980, 553] on button "Cancel" at bounding box center [1001, 547] width 55 height 31
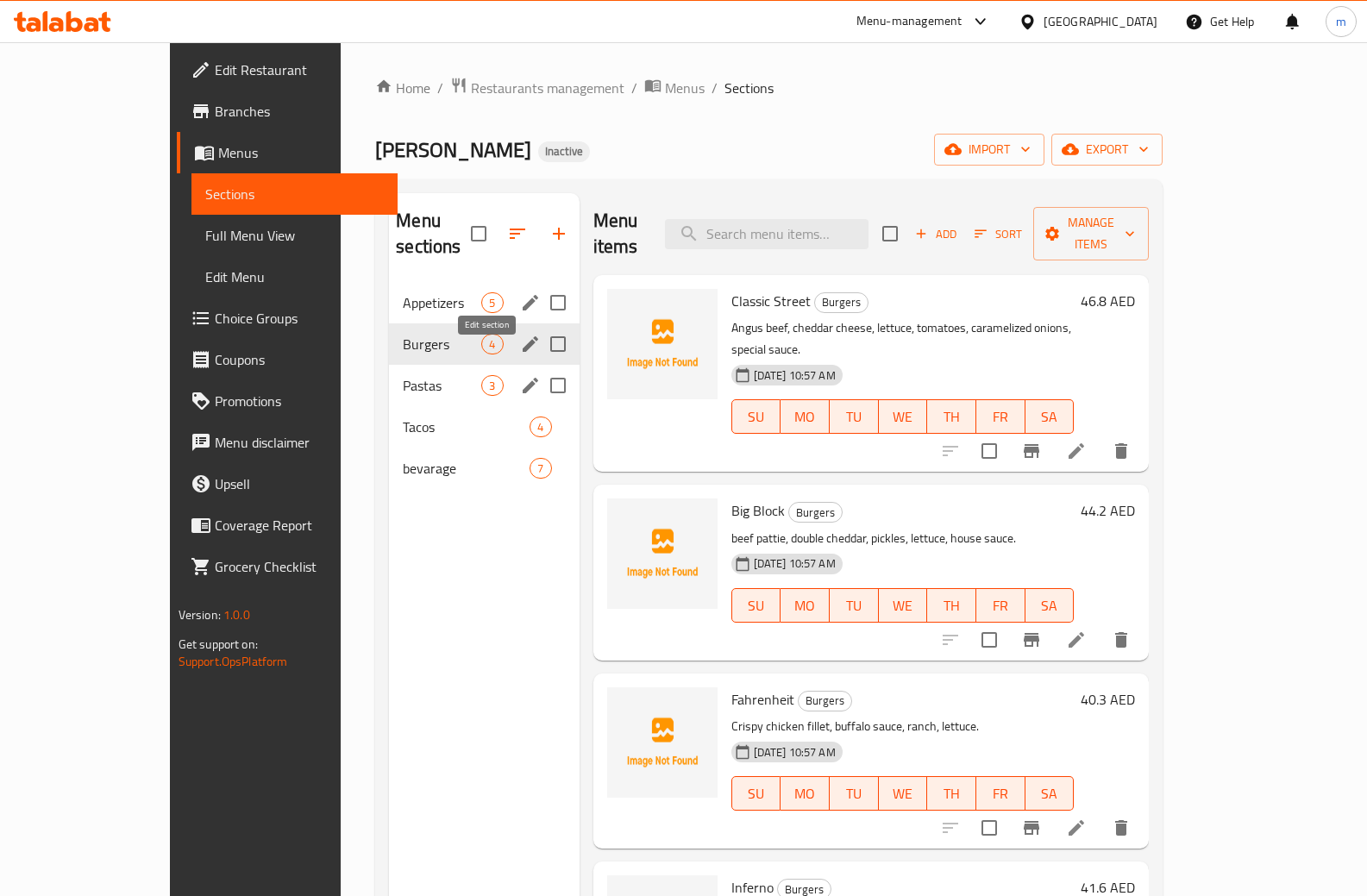
click at [520, 376] on icon "edit" at bounding box center [530, 385] width 21 height 21
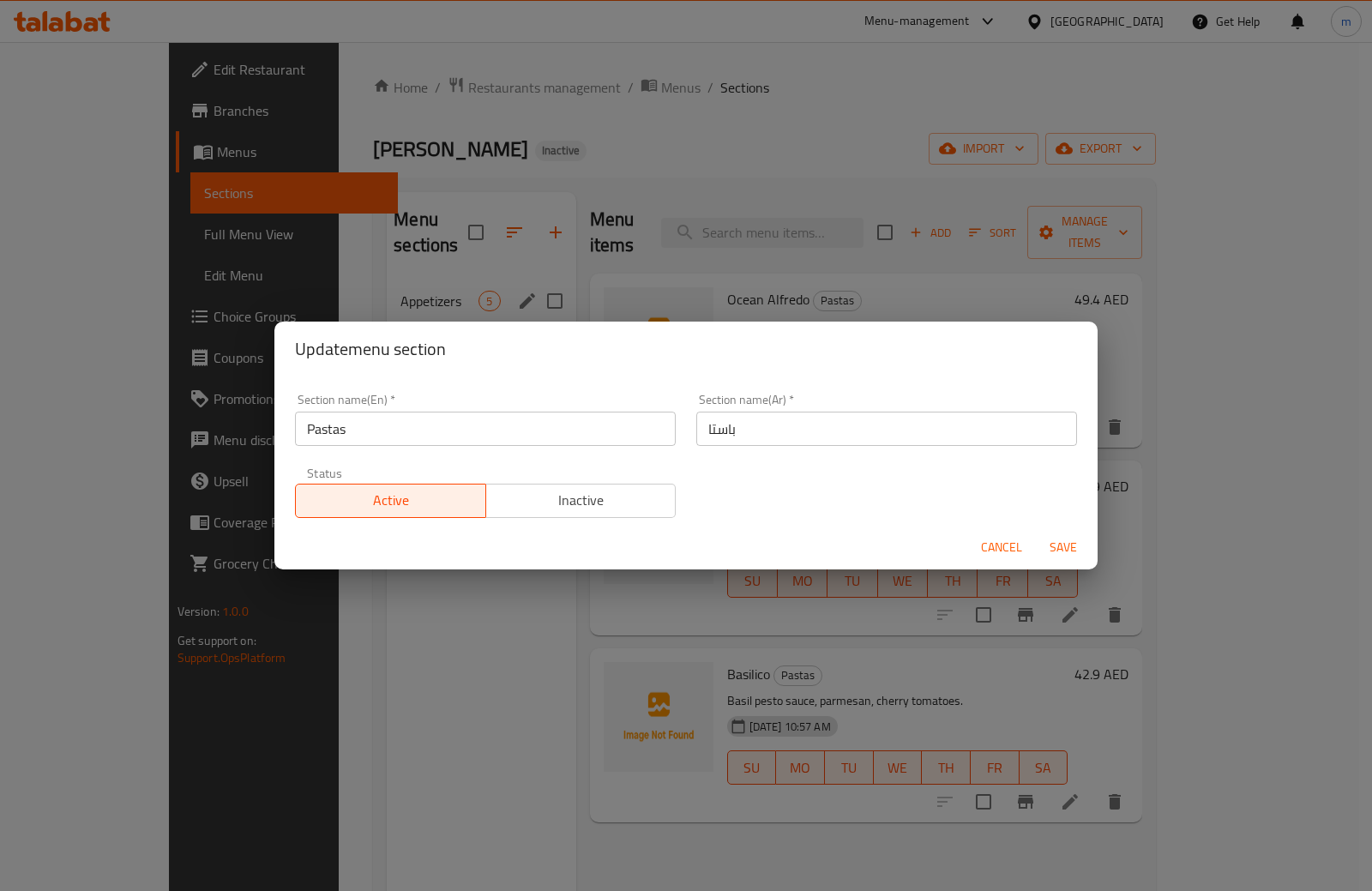
click at [992, 544] on span "Cancel" at bounding box center [1001, 547] width 41 height 21
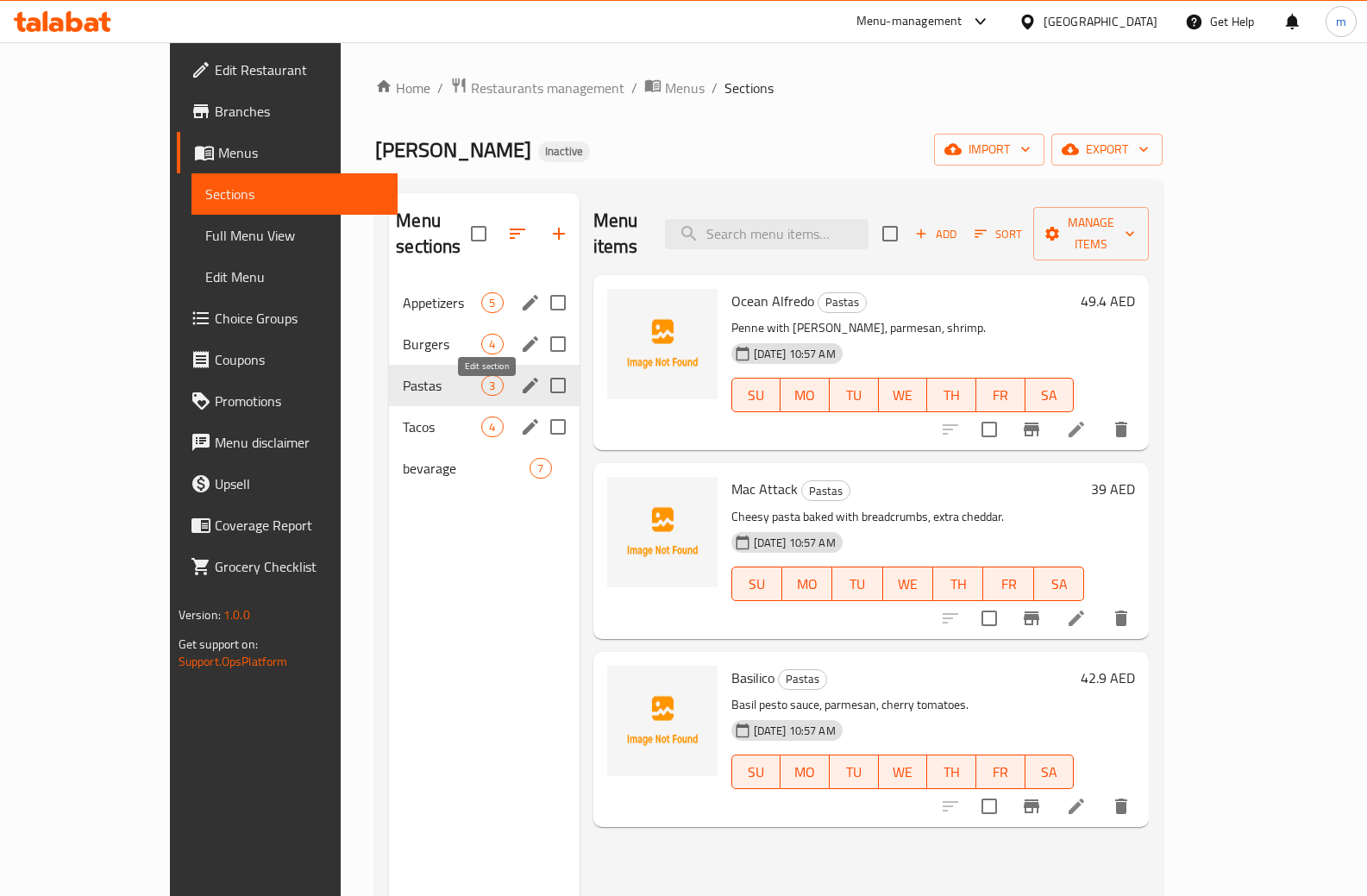
click at [520, 416] on icon "edit" at bounding box center [530, 426] width 21 height 21
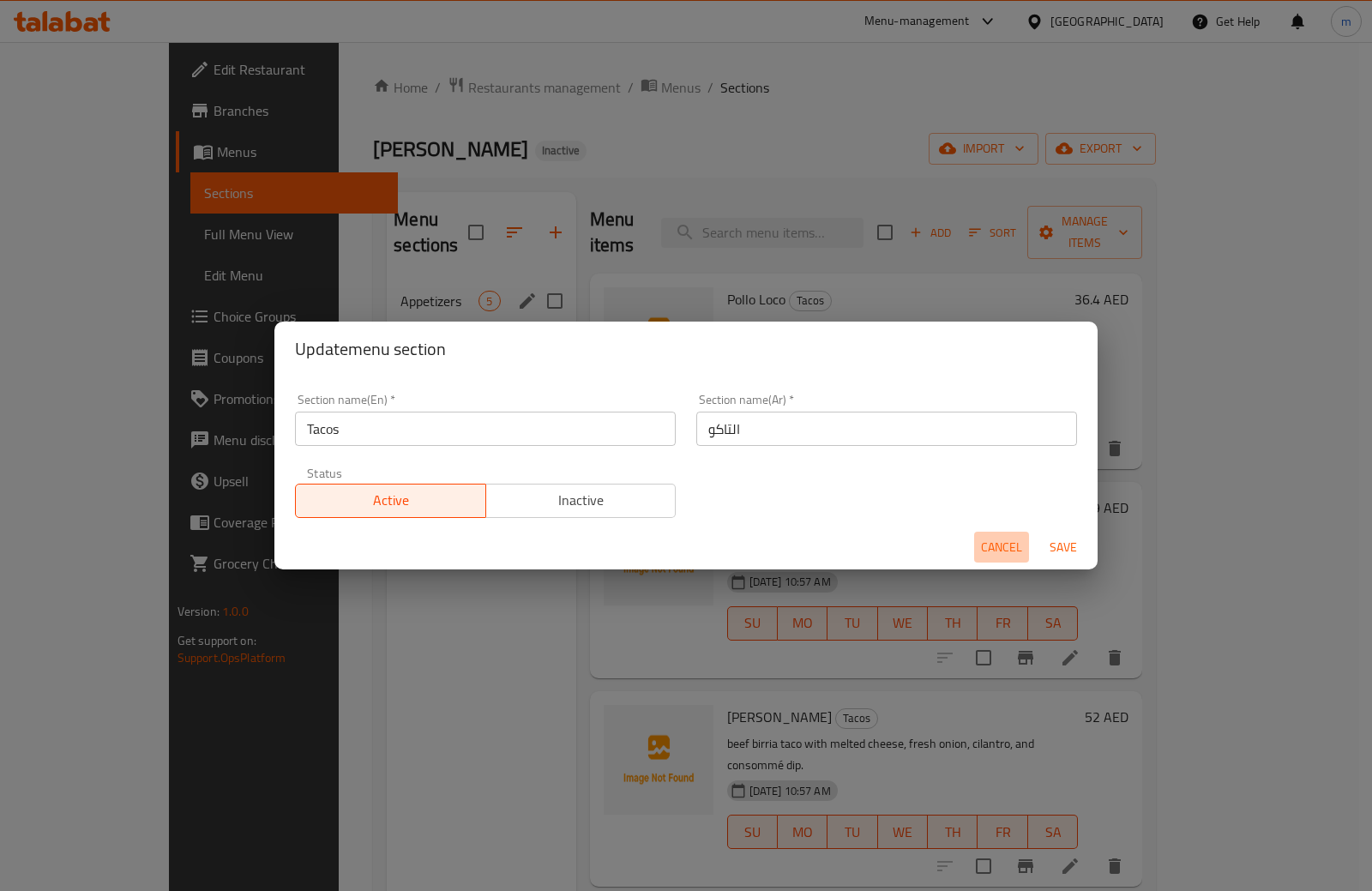
click at [994, 539] on span "Cancel" at bounding box center [1001, 547] width 41 height 21
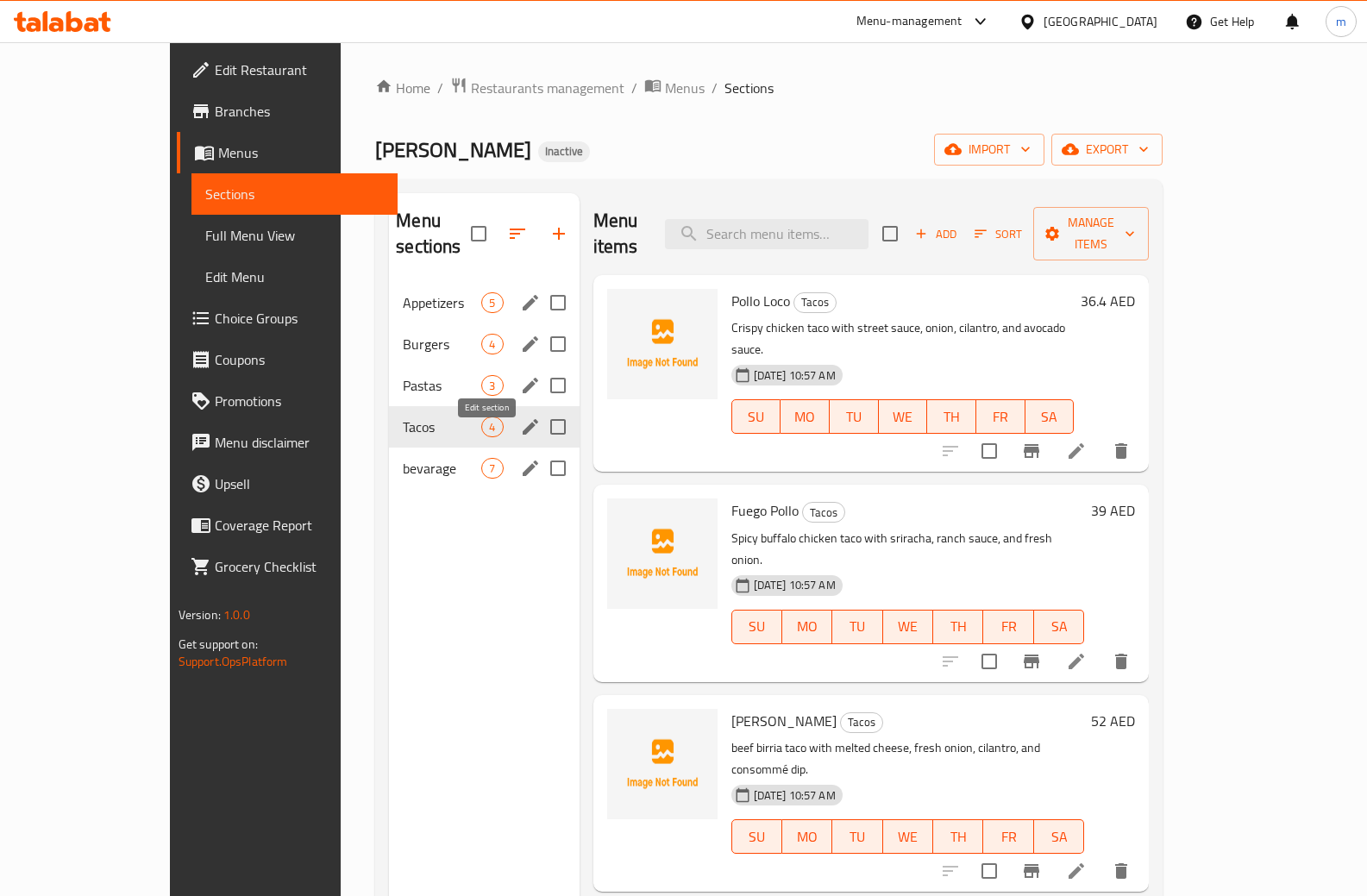
click at [520, 457] on icon "edit" at bounding box center [530, 467] width 21 height 21
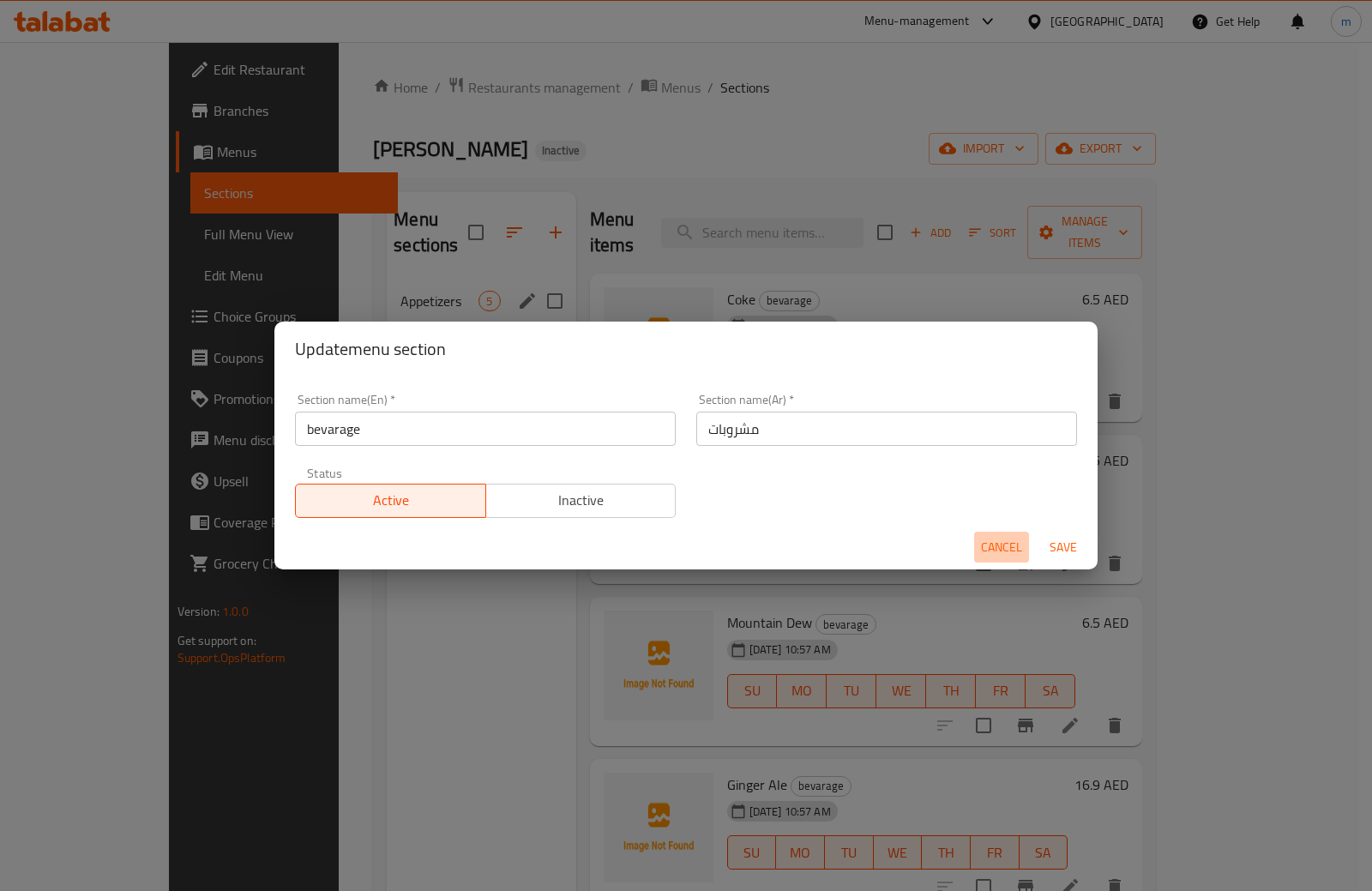
click at [994, 542] on span "Cancel" at bounding box center [1001, 547] width 41 height 21
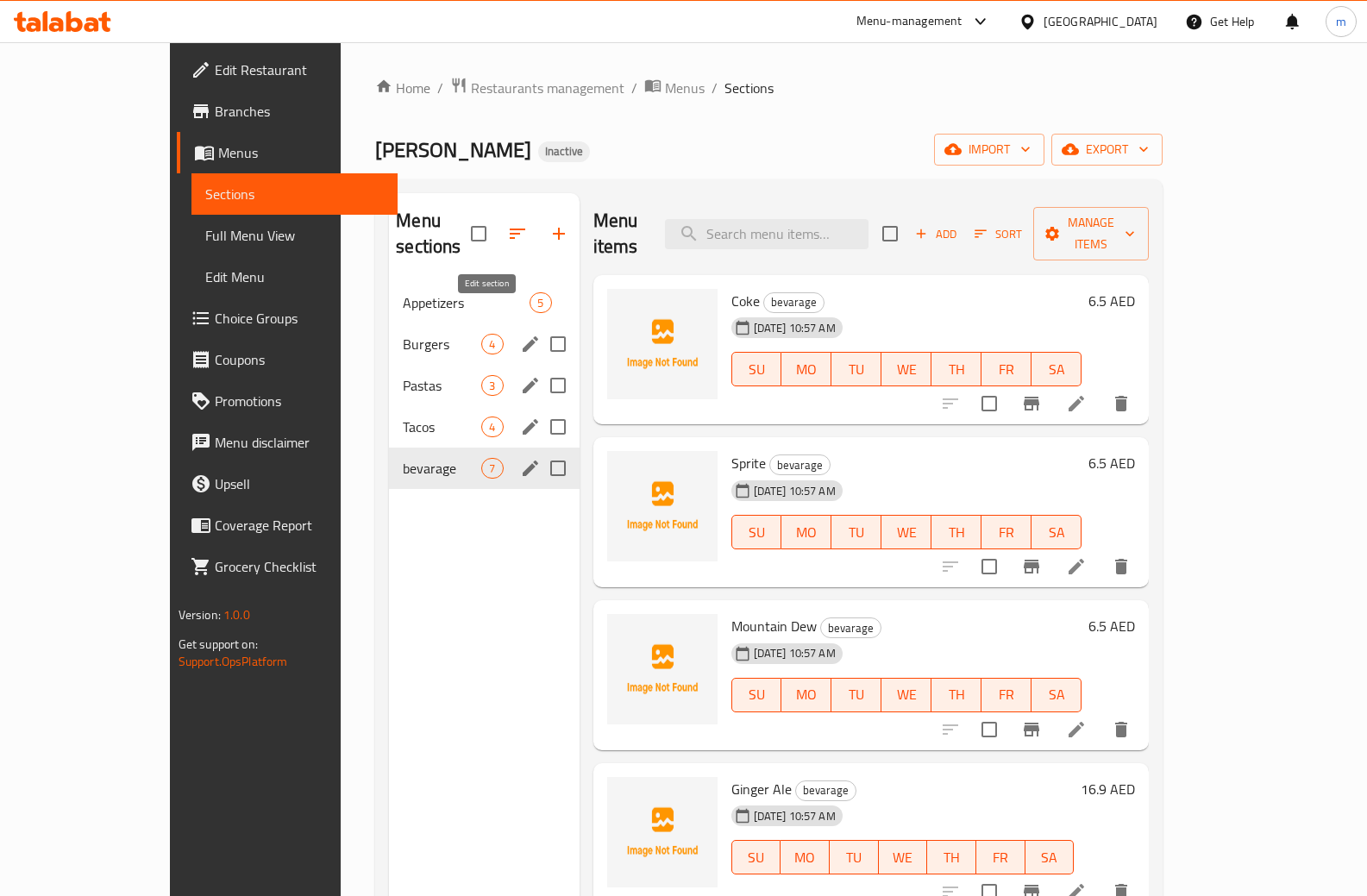
click at [520, 334] on icon "edit" at bounding box center [530, 344] width 21 height 21
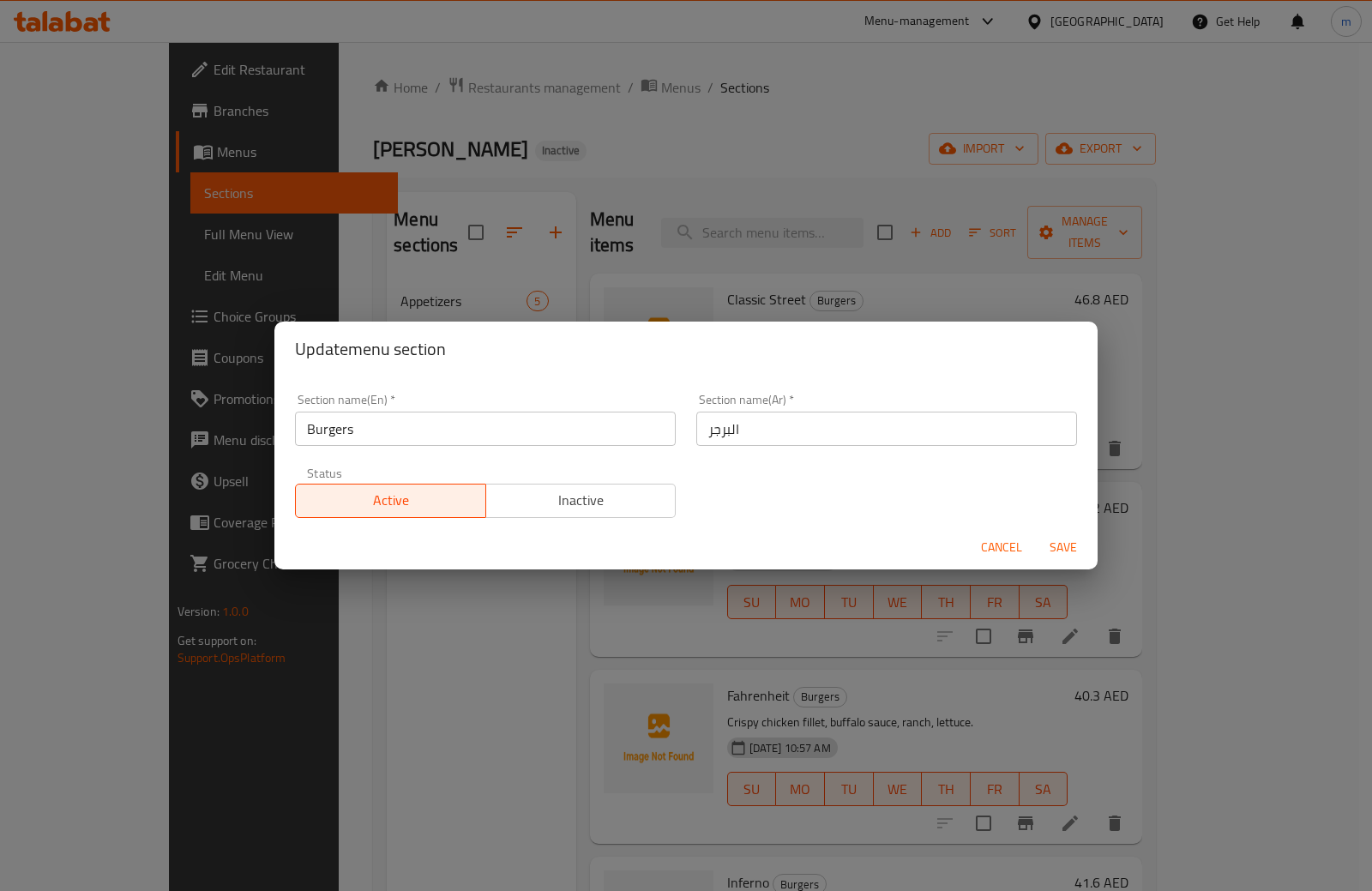
click at [1010, 546] on span "Cancel" at bounding box center [1001, 547] width 41 height 21
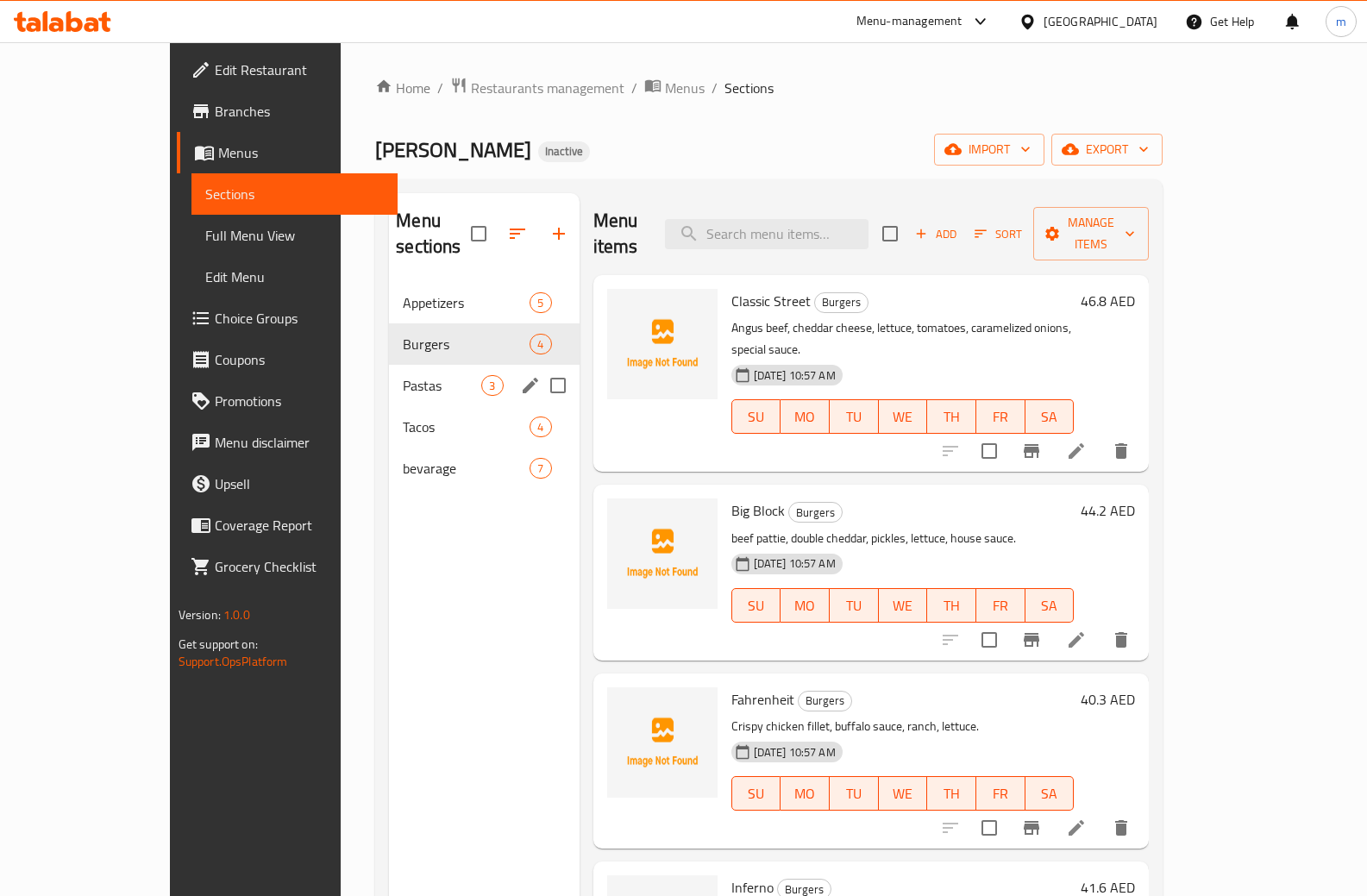
click at [389, 370] on div "Pastas 3" at bounding box center [484, 385] width 190 height 41
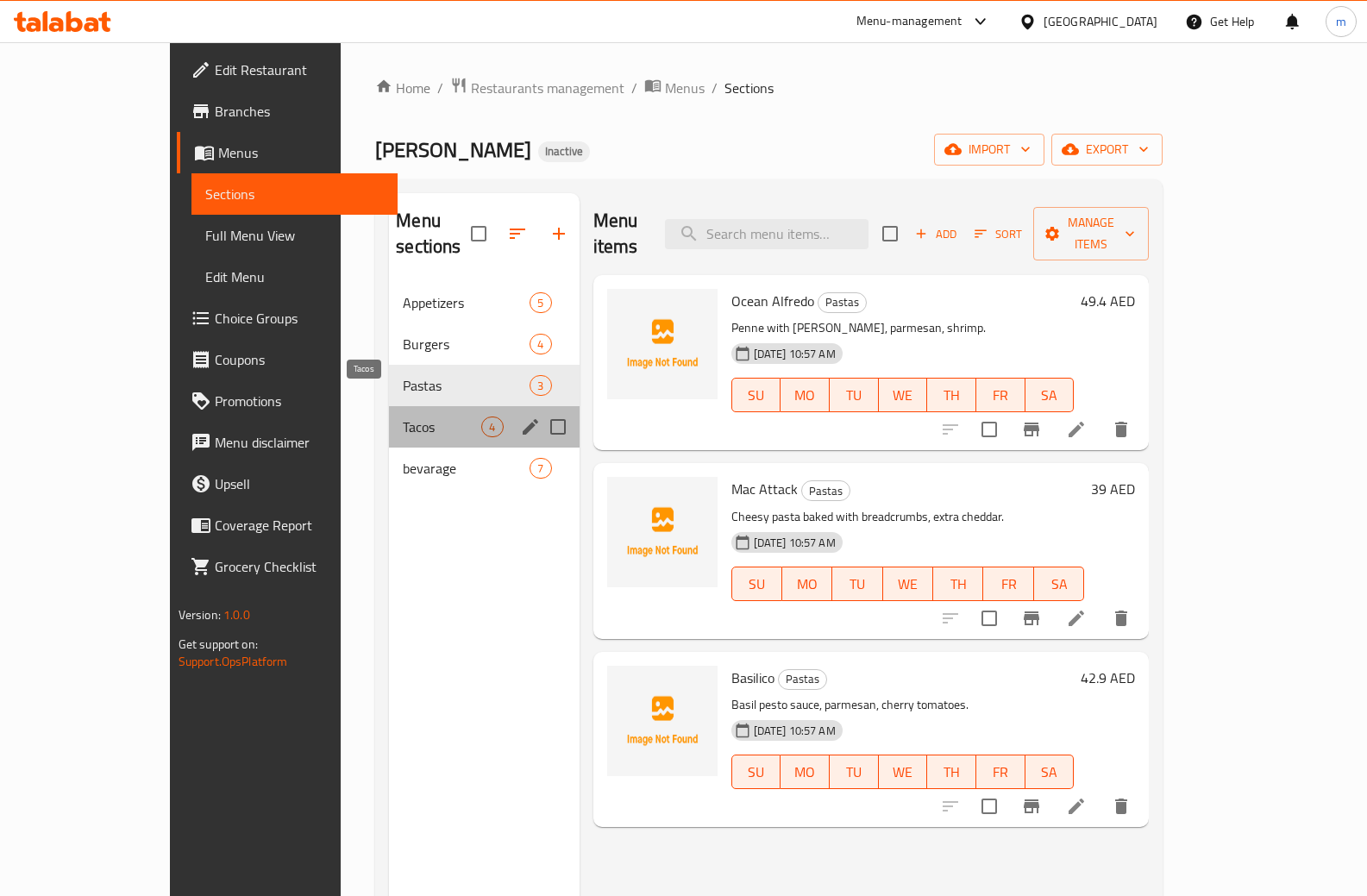
click at [403, 416] on span "Tacos" at bounding box center [441, 426] width 78 height 21
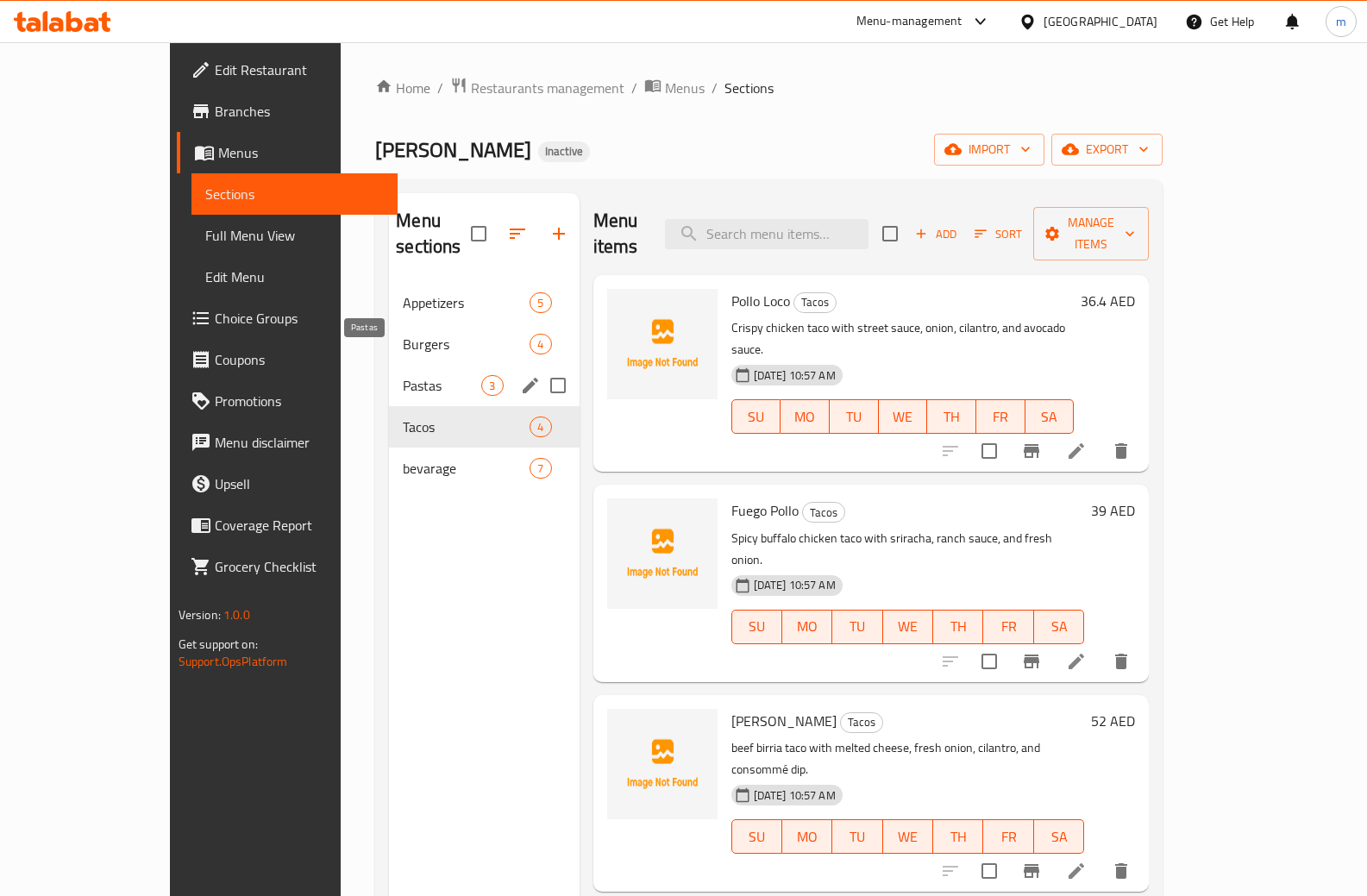
click at [403, 376] on span "Pastas" at bounding box center [441, 385] width 78 height 21
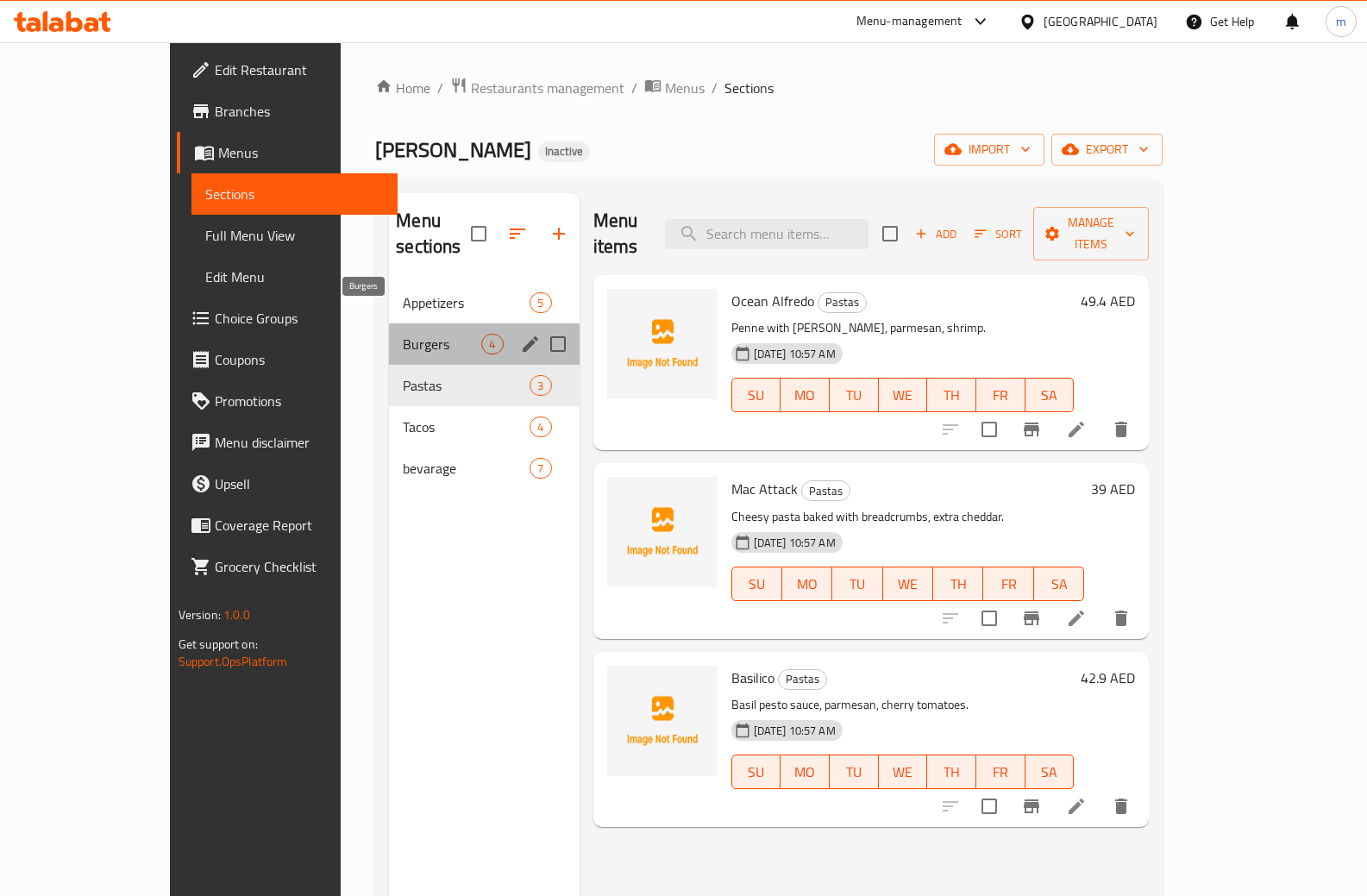
click at [403, 334] on span "Burgers" at bounding box center [441, 344] width 78 height 21
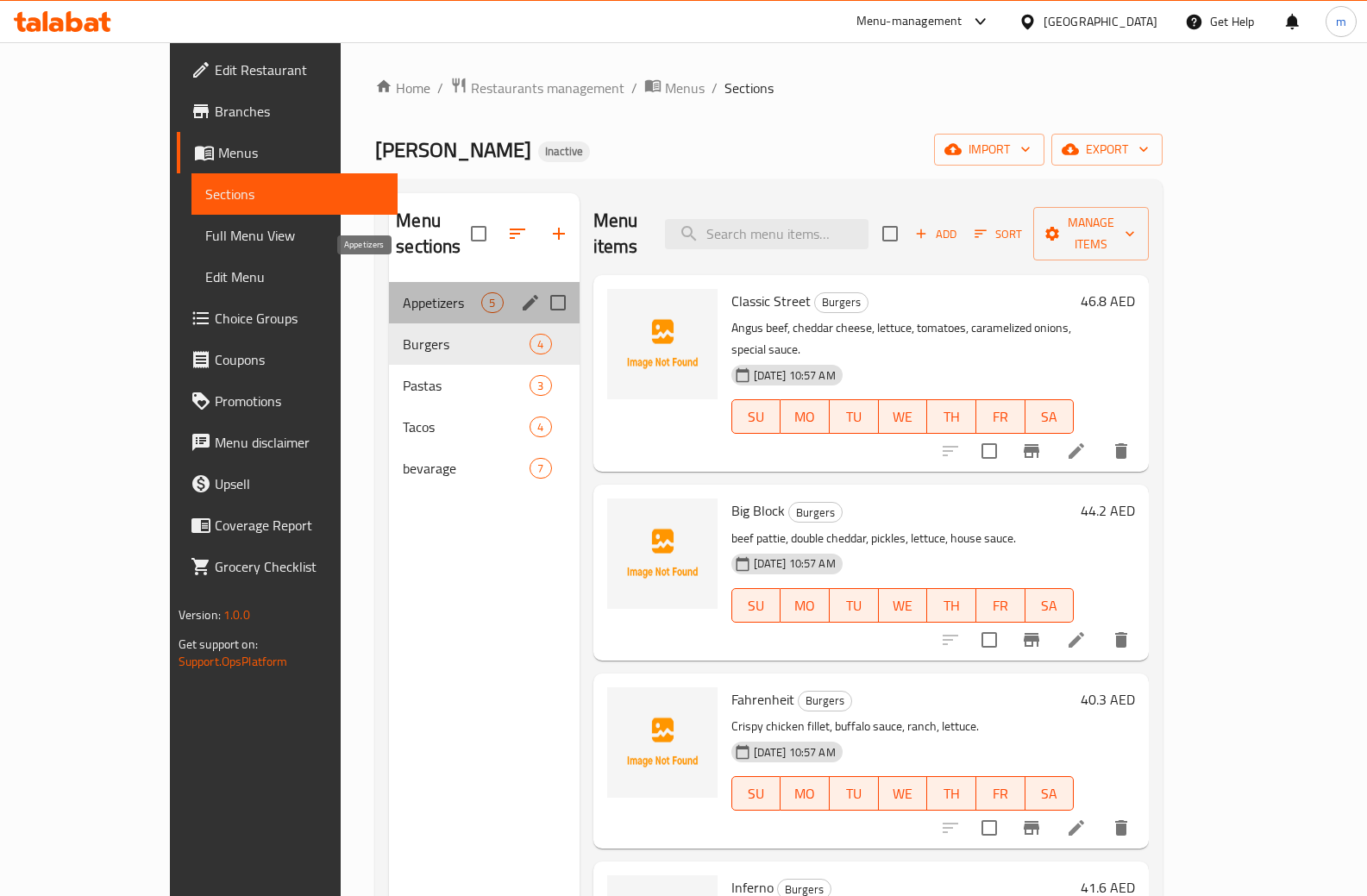
click at [403, 293] on span "Appetizers" at bounding box center [441, 303] width 78 height 21
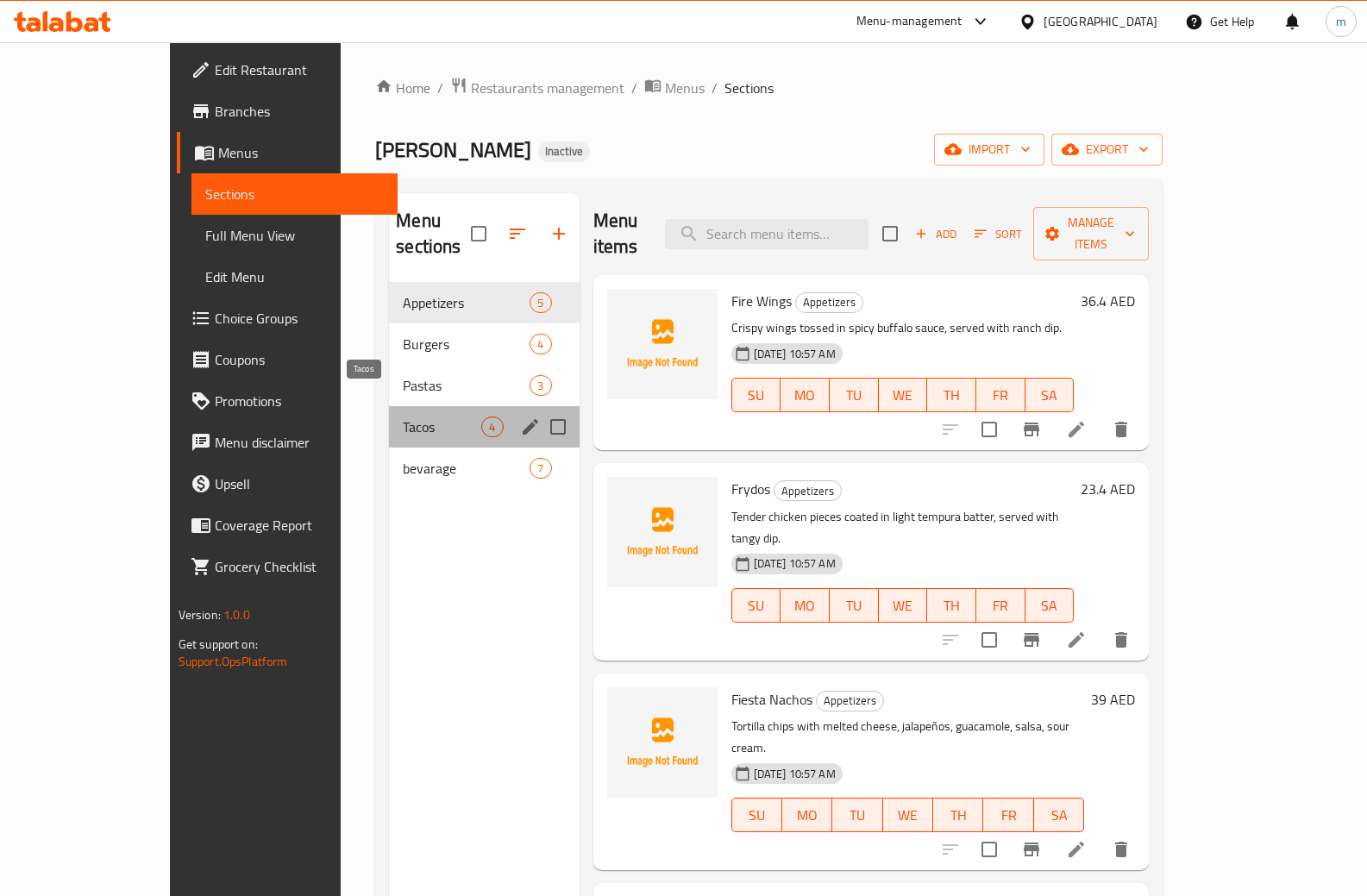
click at [403, 416] on span "Tacos" at bounding box center [441, 426] width 78 height 21
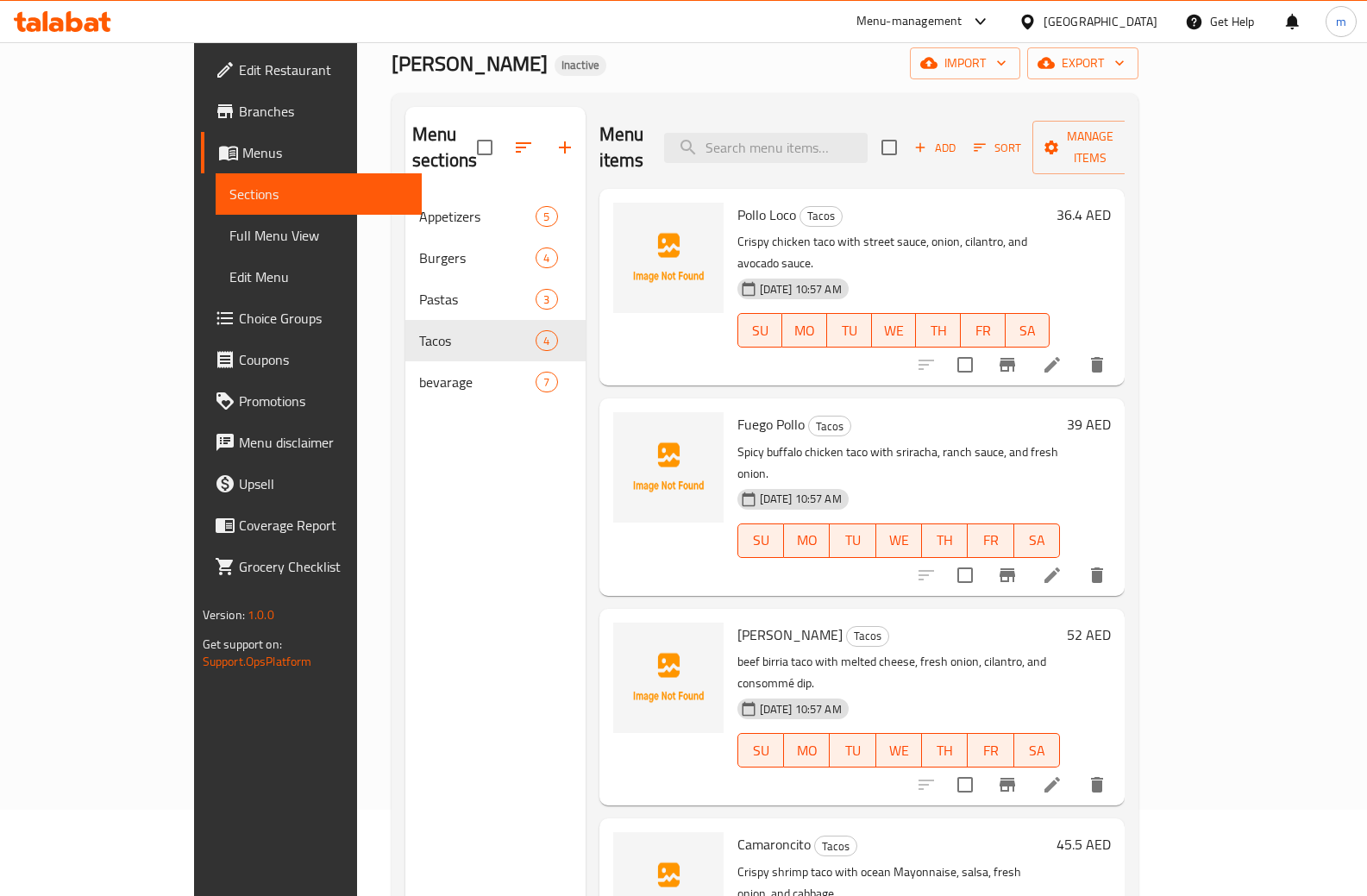
scroll to position [172, 0]
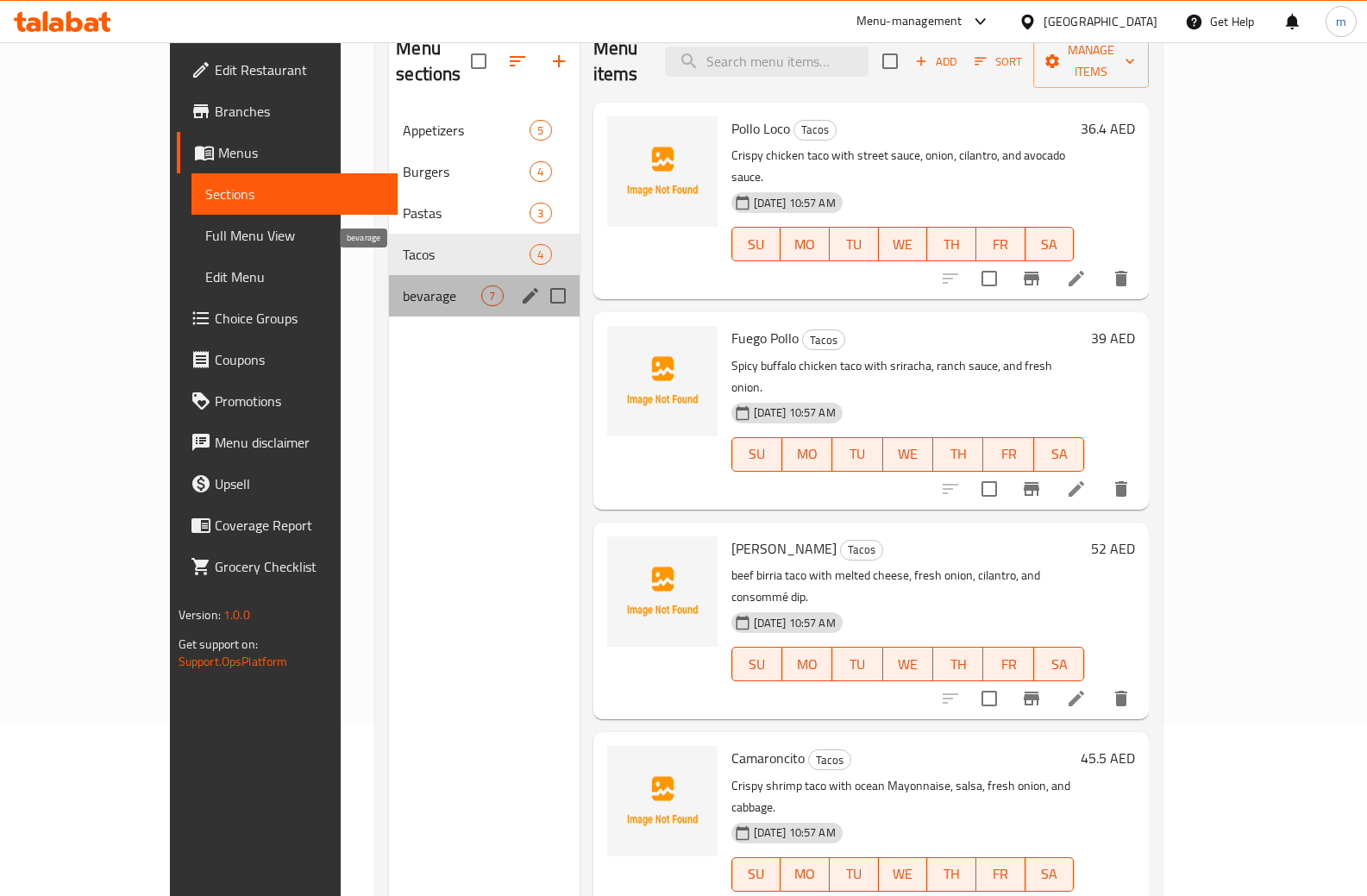
click at [403, 285] on span "bevarage" at bounding box center [441, 295] width 78 height 21
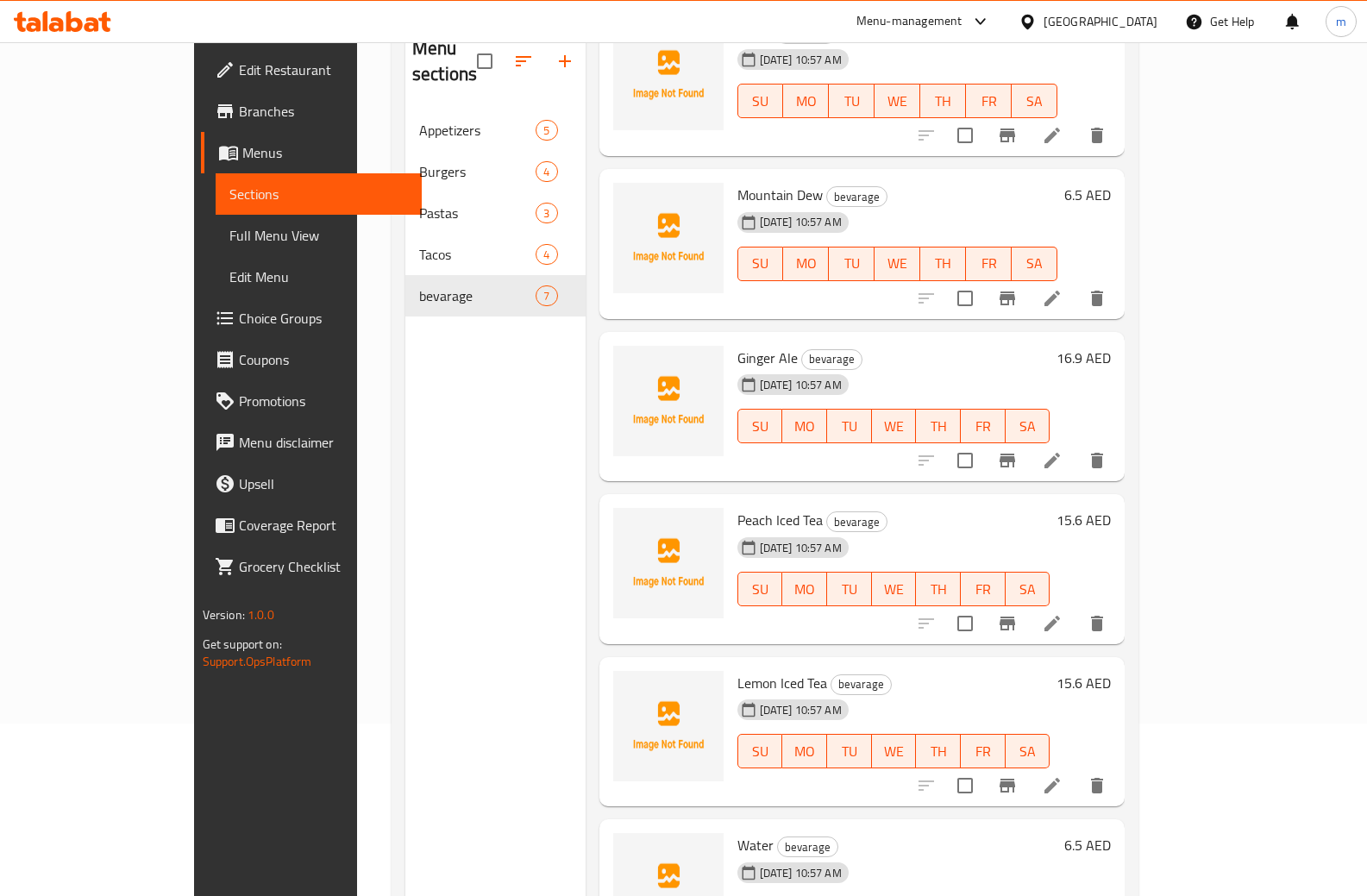
scroll to position [285, 0]
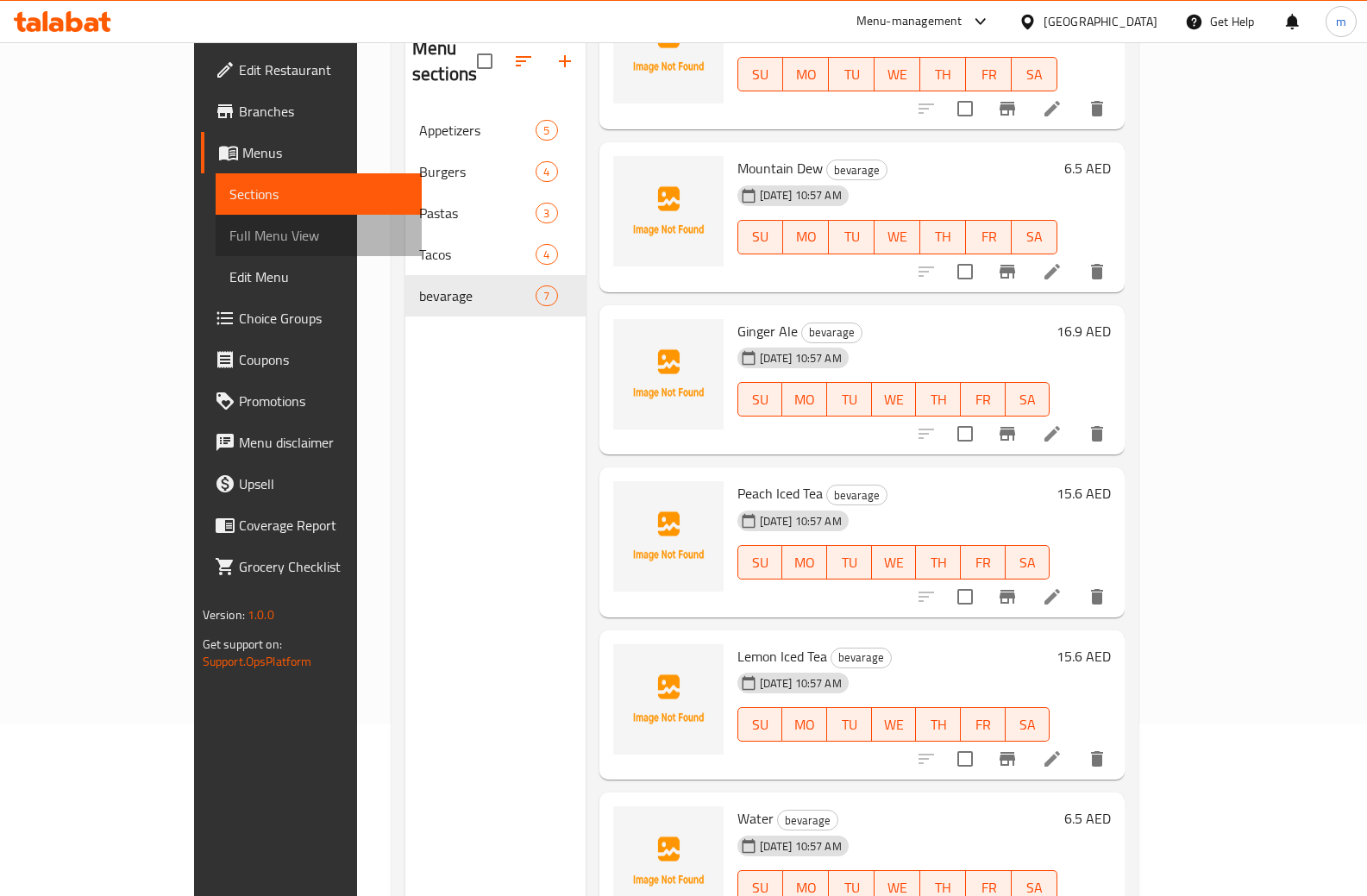
click at [230, 232] on span "Full Menu View" at bounding box center [319, 235] width 179 height 21
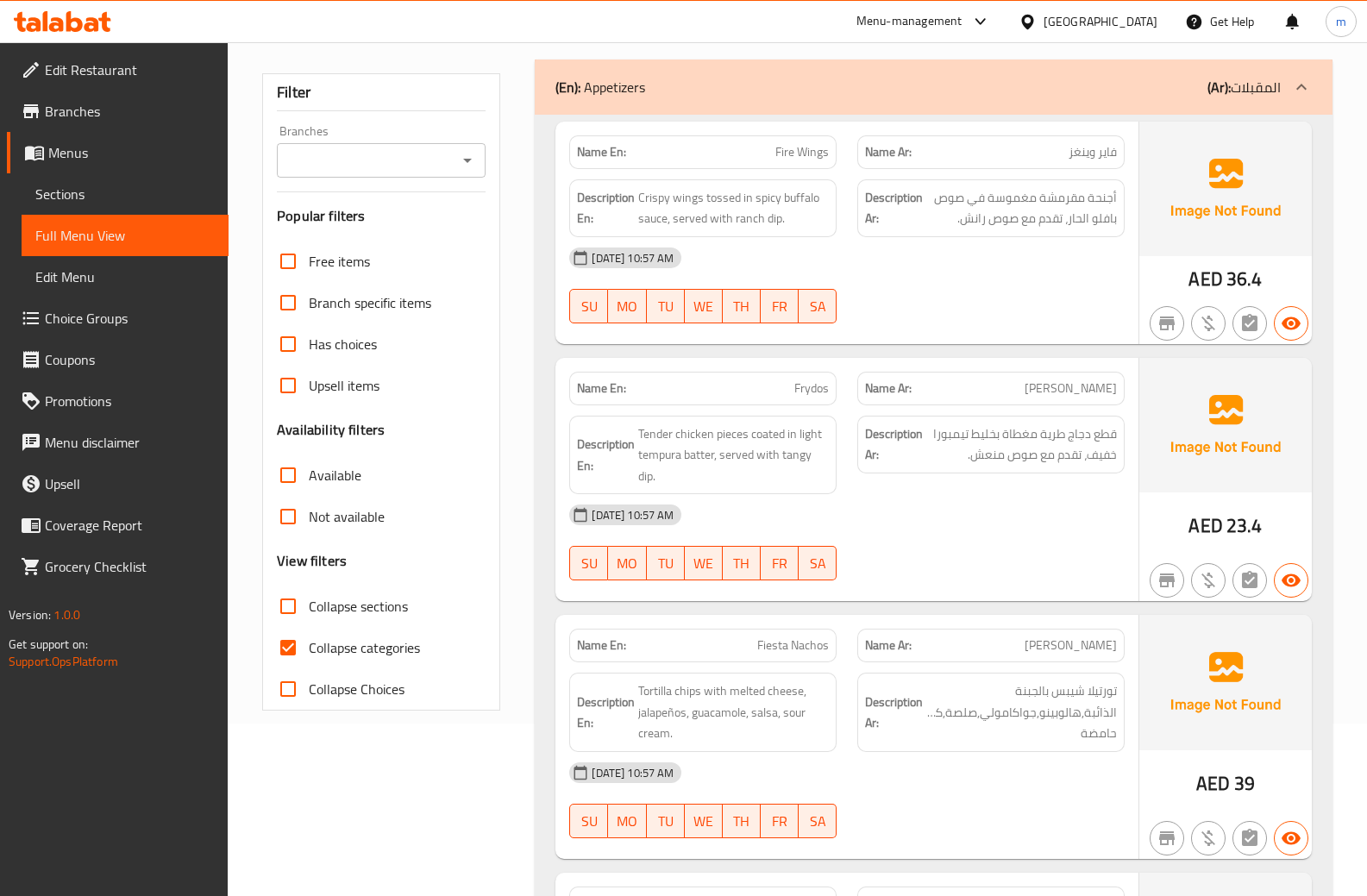
click at [349, 647] on span "Collapse categories" at bounding box center [365, 647] width 112 height 21
click at [309, 647] on input "Collapse categories" at bounding box center [288, 647] width 41 height 41
checkbox input "false"
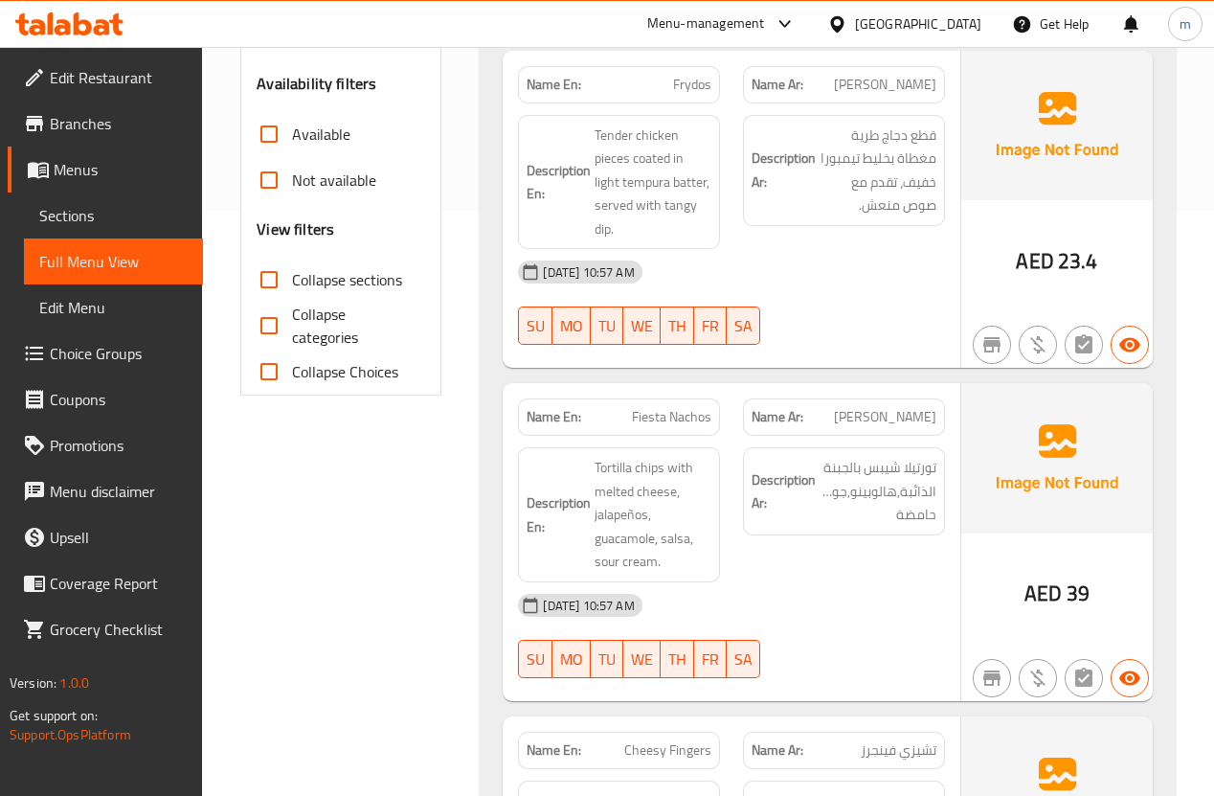
scroll to position [620, 0]
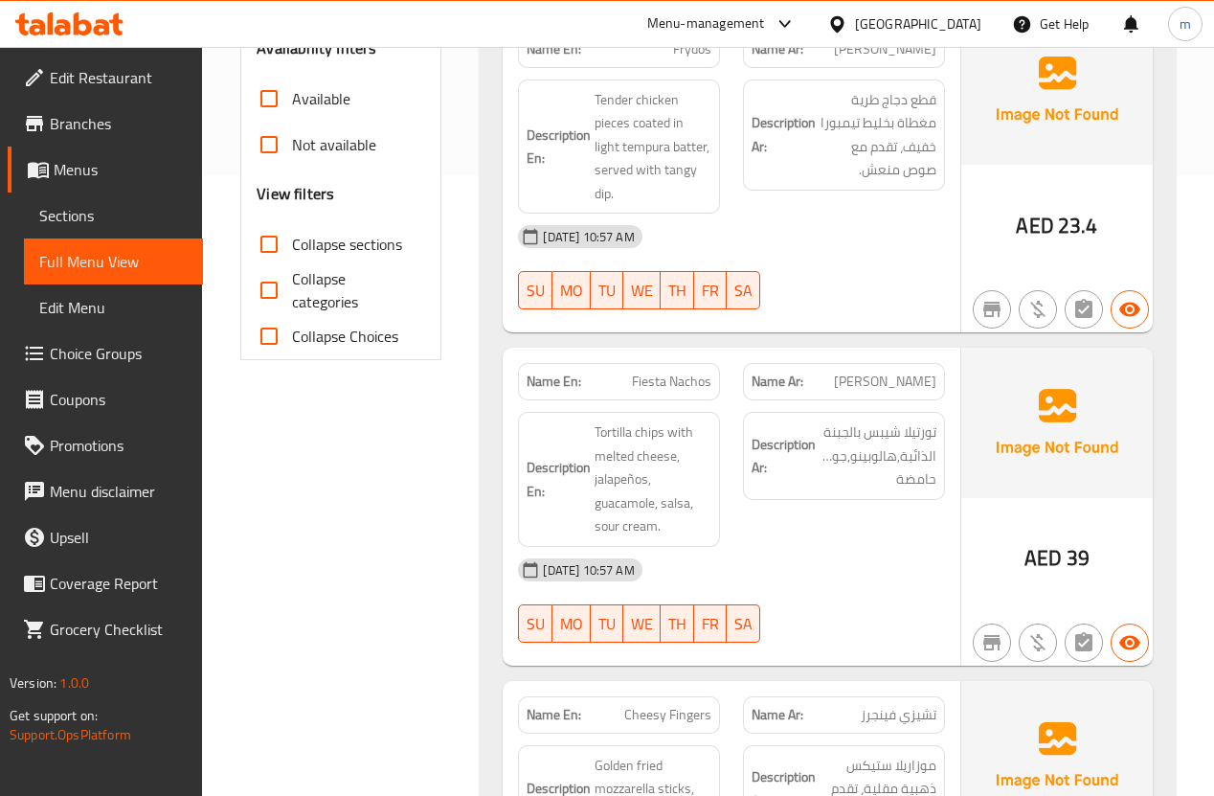
click at [593, 458] on h6 "Description En: Tortilla chips with melted cheese, jalapeños, guacamole, salsa,…" at bounding box center [619, 479] width 185 height 118
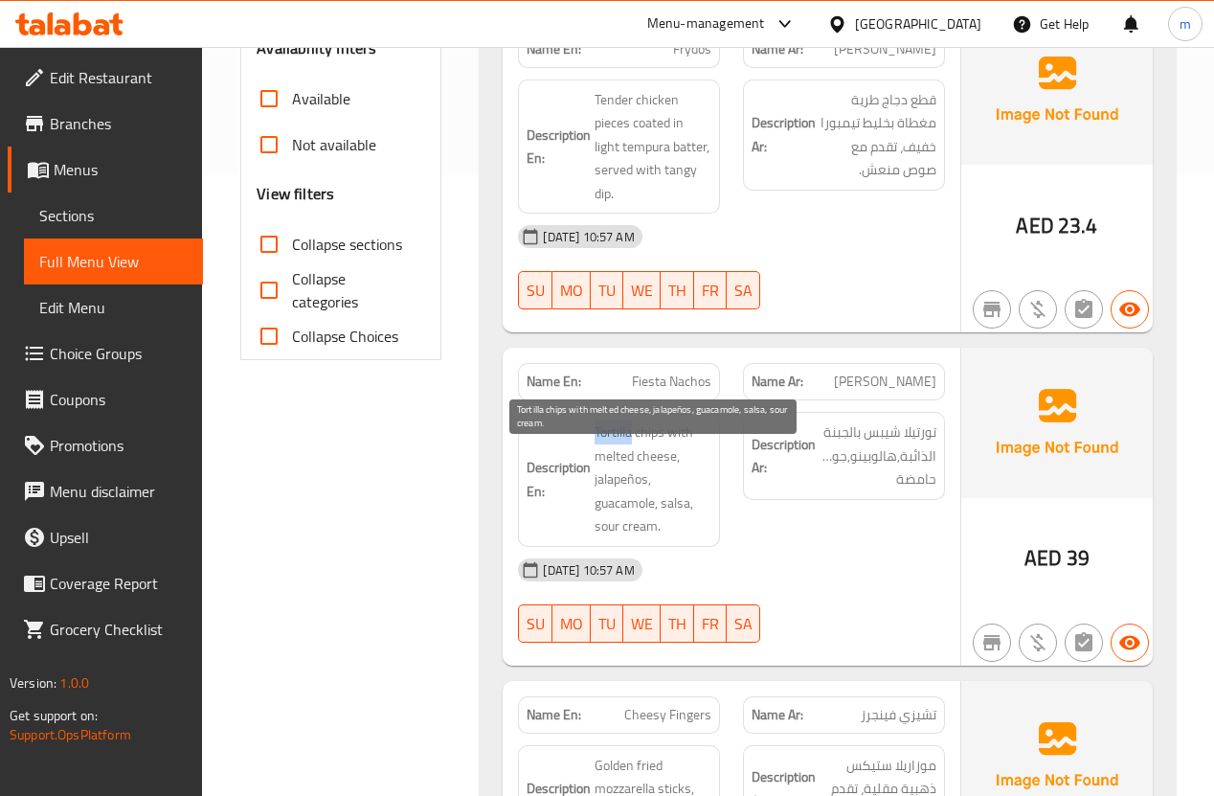
drag, startPoint x: 597, startPoint y: 458, endPoint x: 633, endPoint y: 458, distance: 36.4
click at [633, 458] on span "Tortilla chips with melted cheese, jalapeños, guacamole, salsa, sour cream." at bounding box center [653, 479] width 117 height 118
copy span "Tortilla"
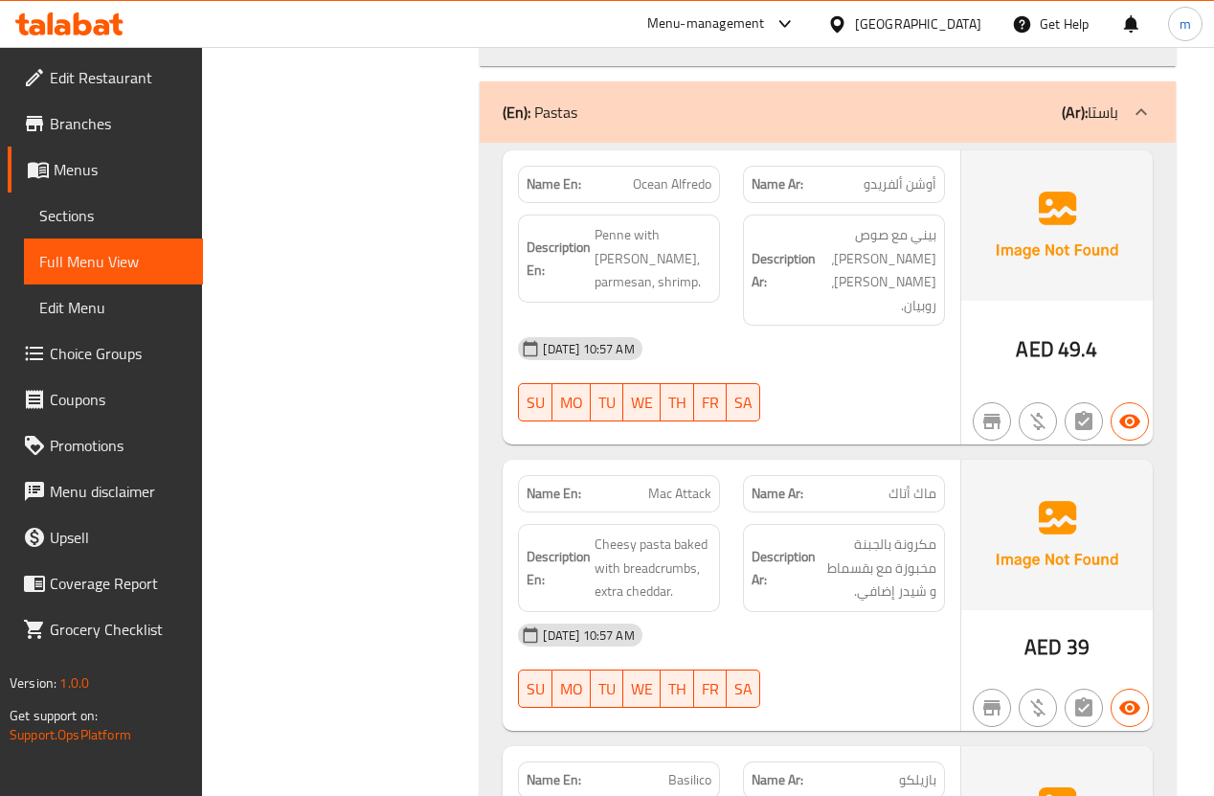
scroll to position [3294, 0]
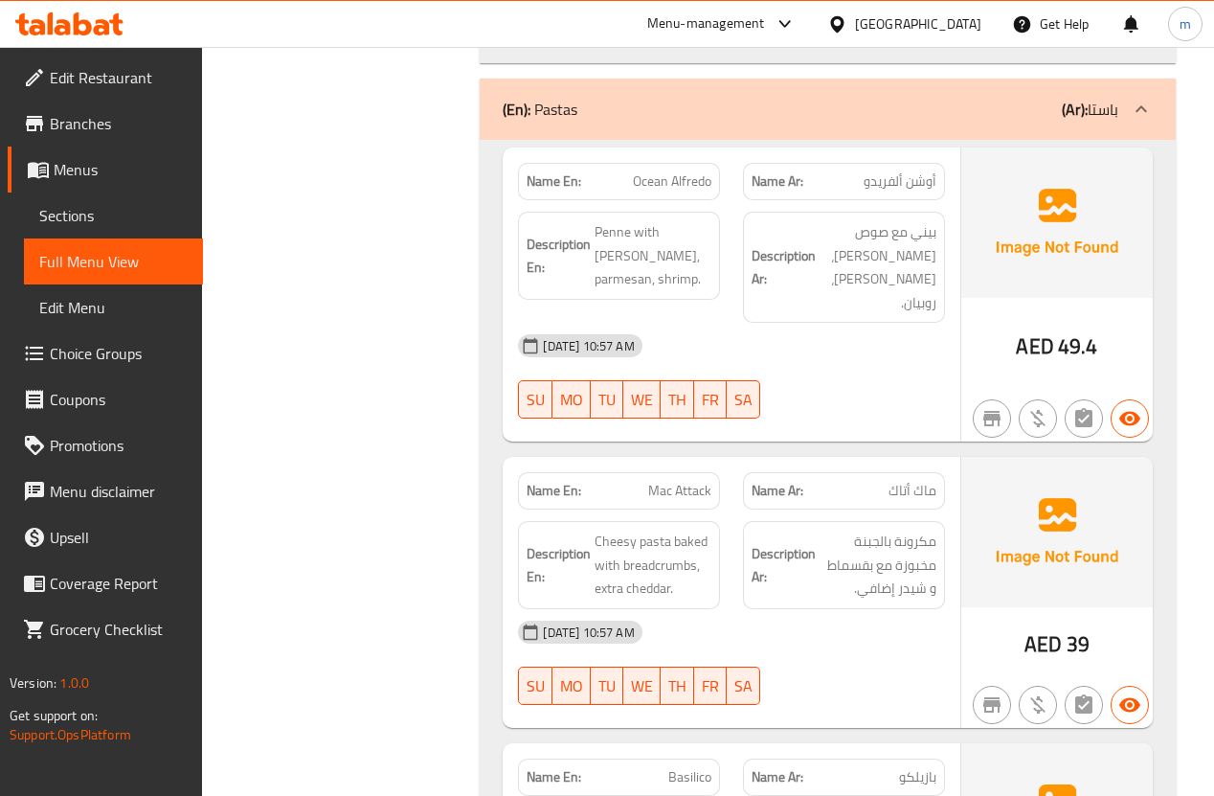
click at [78, 212] on span "Sections" at bounding box center [113, 215] width 148 height 23
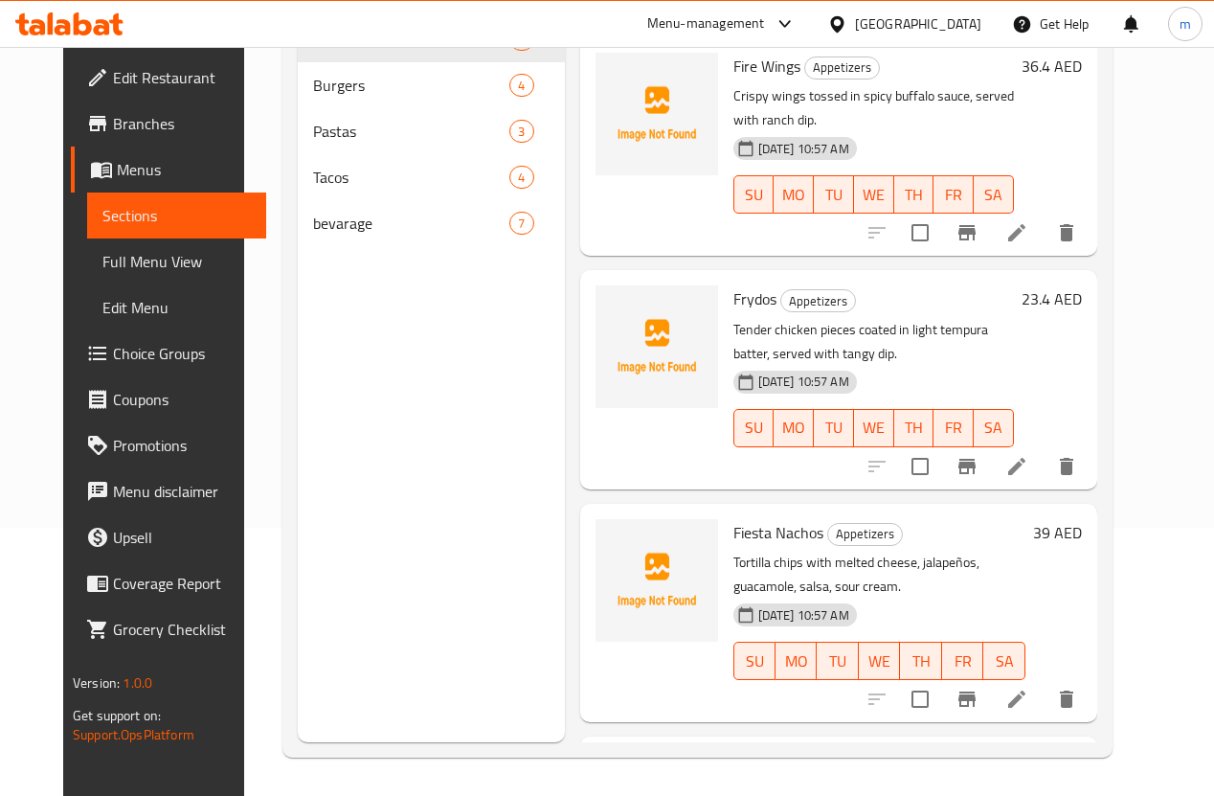
scroll to position [268, 0]
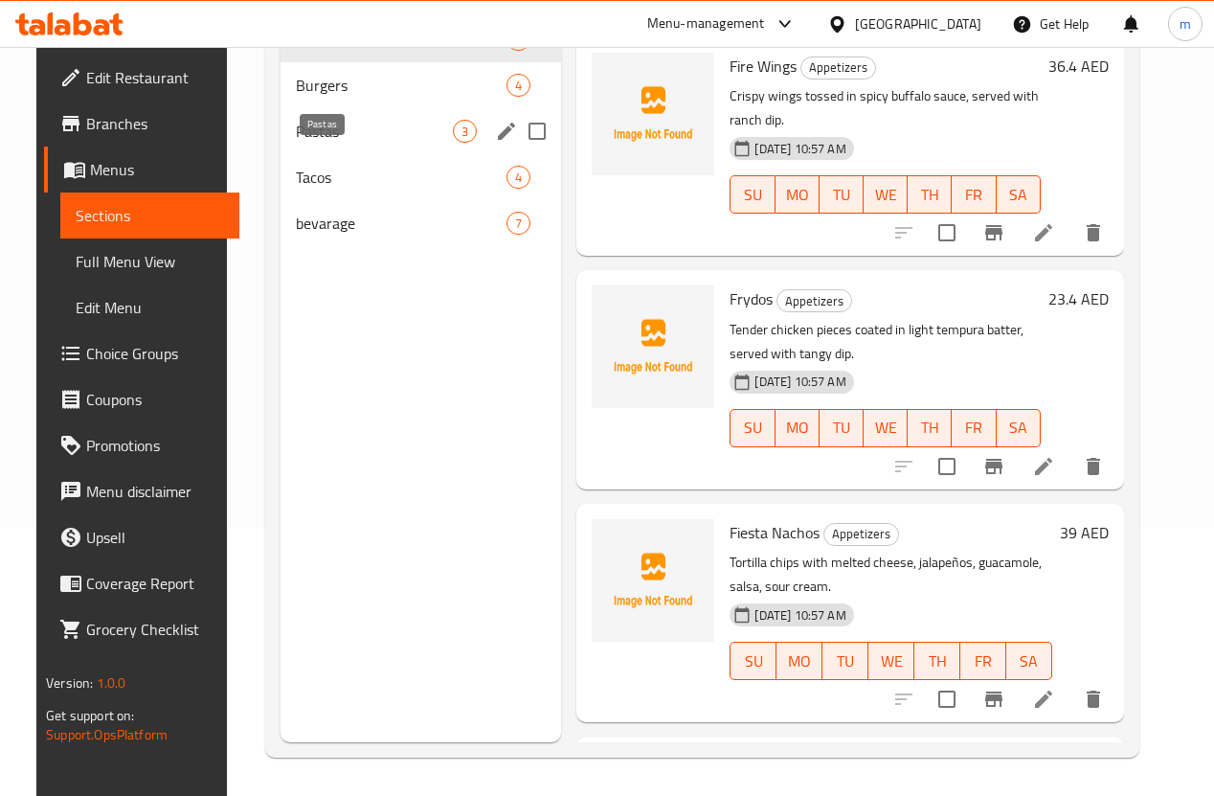
drag, startPoint x: 321, startPoint y: 157, endPoint x: 359, endPoint y: 168, distance: 39.7
click at [322, 143] on span "Pastas" at bounding box center [375, 131] width 158 height 23
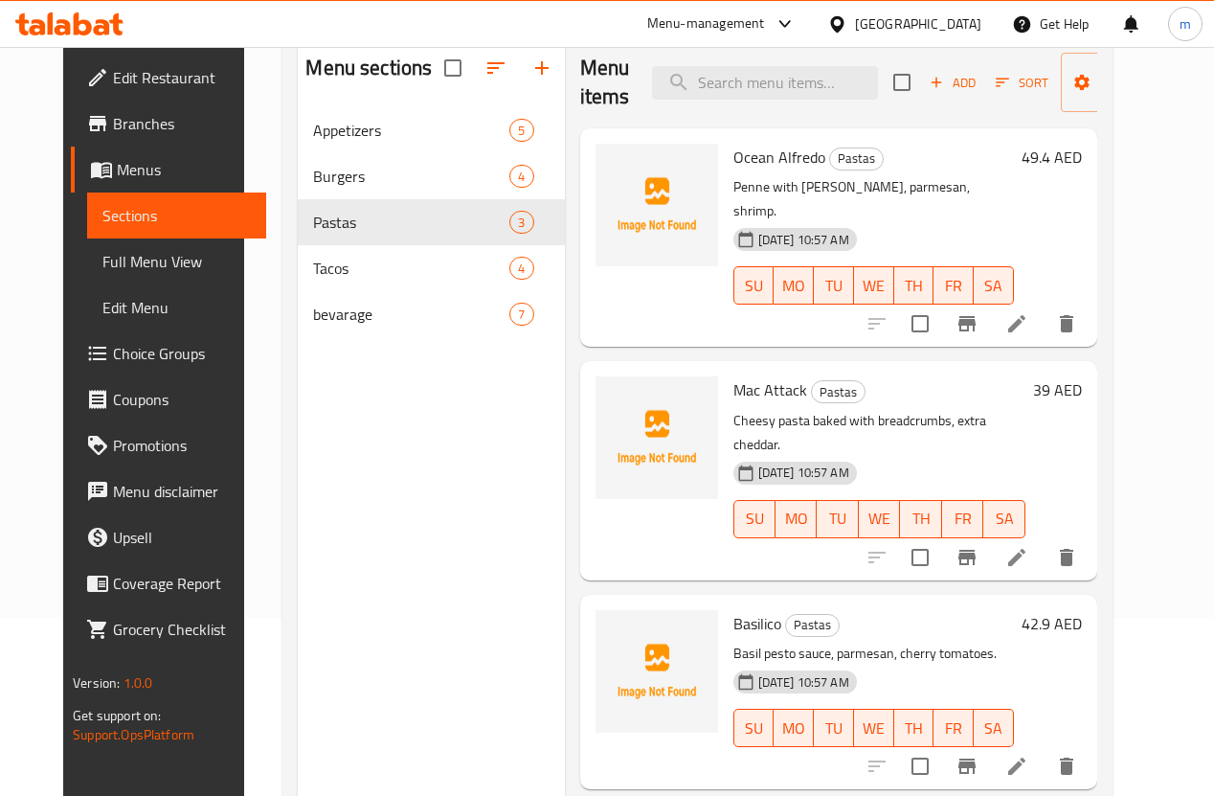
scroll to position [268, 0]
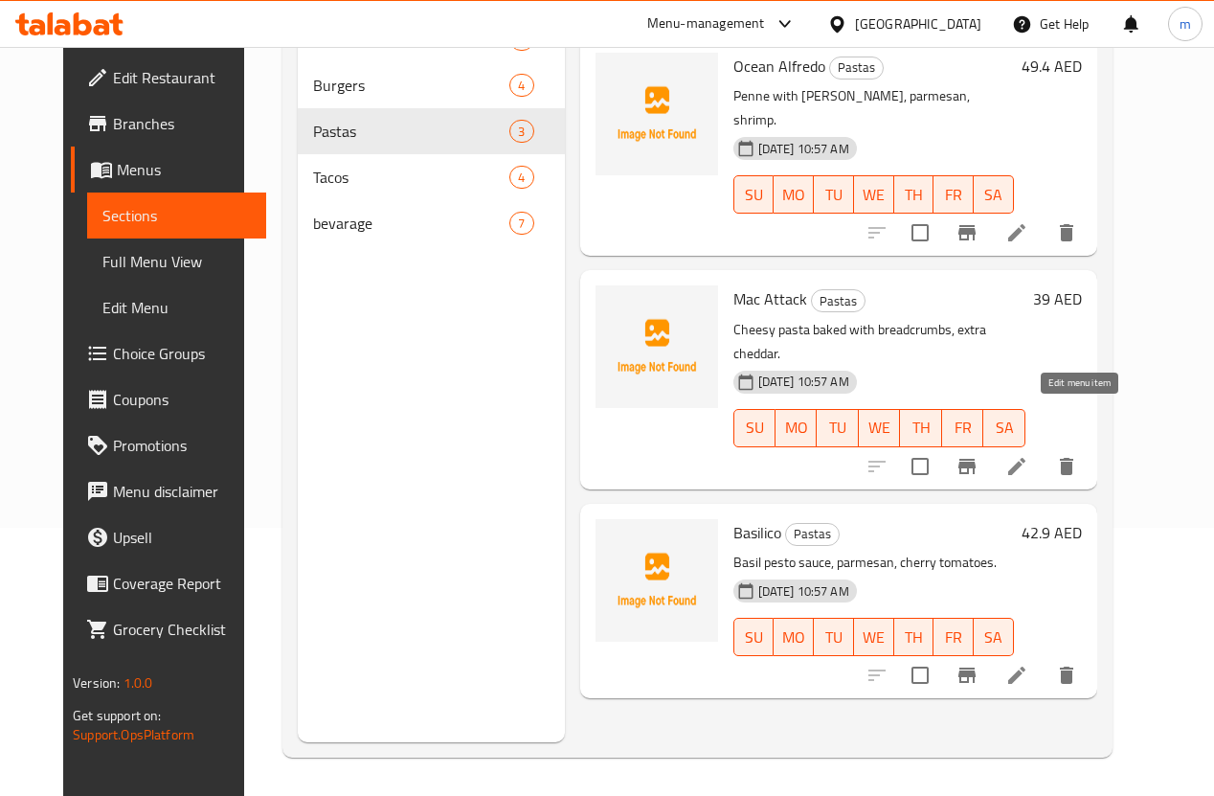
click at [1028, 455] on icon at bounding box center [1016, 466] width 23 height 23
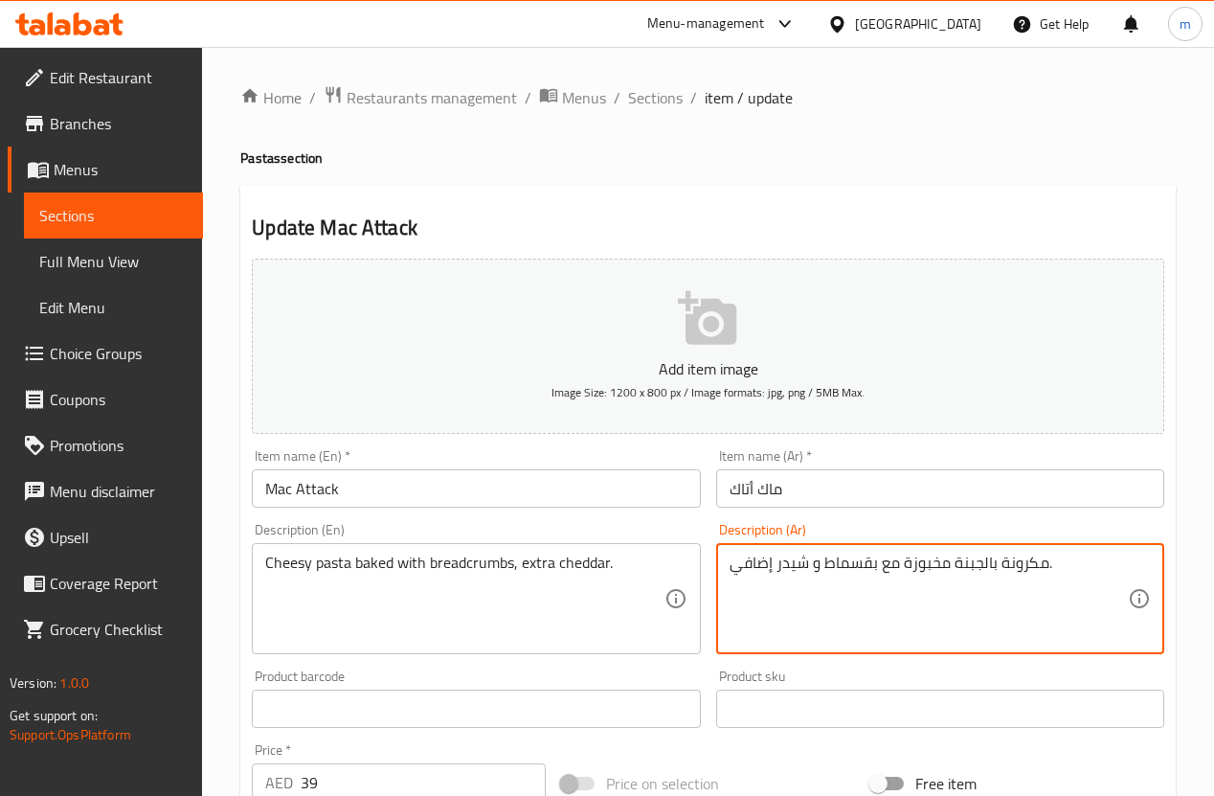
drag, startPoint x: 954, startPoint y: 559, endPoint x: 1043, endPoint y: 574, distance: 90.2
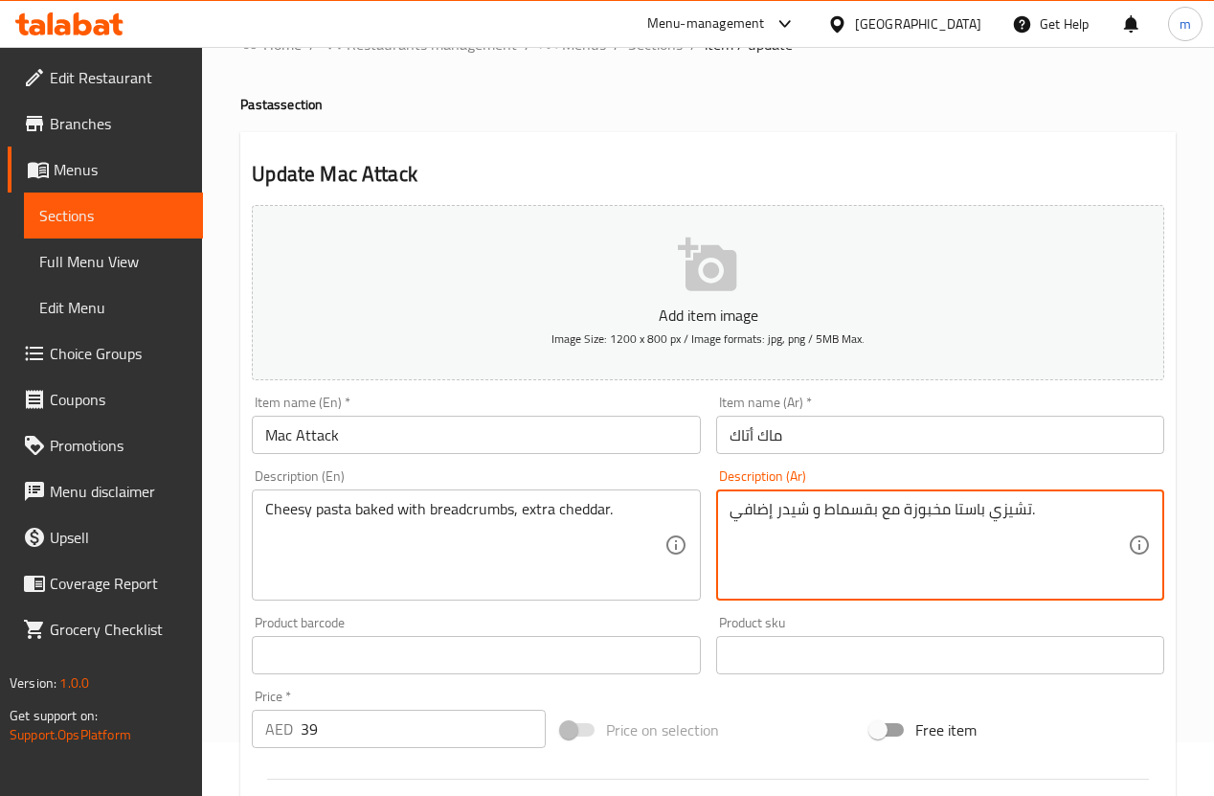
scroll to position [153, 0]
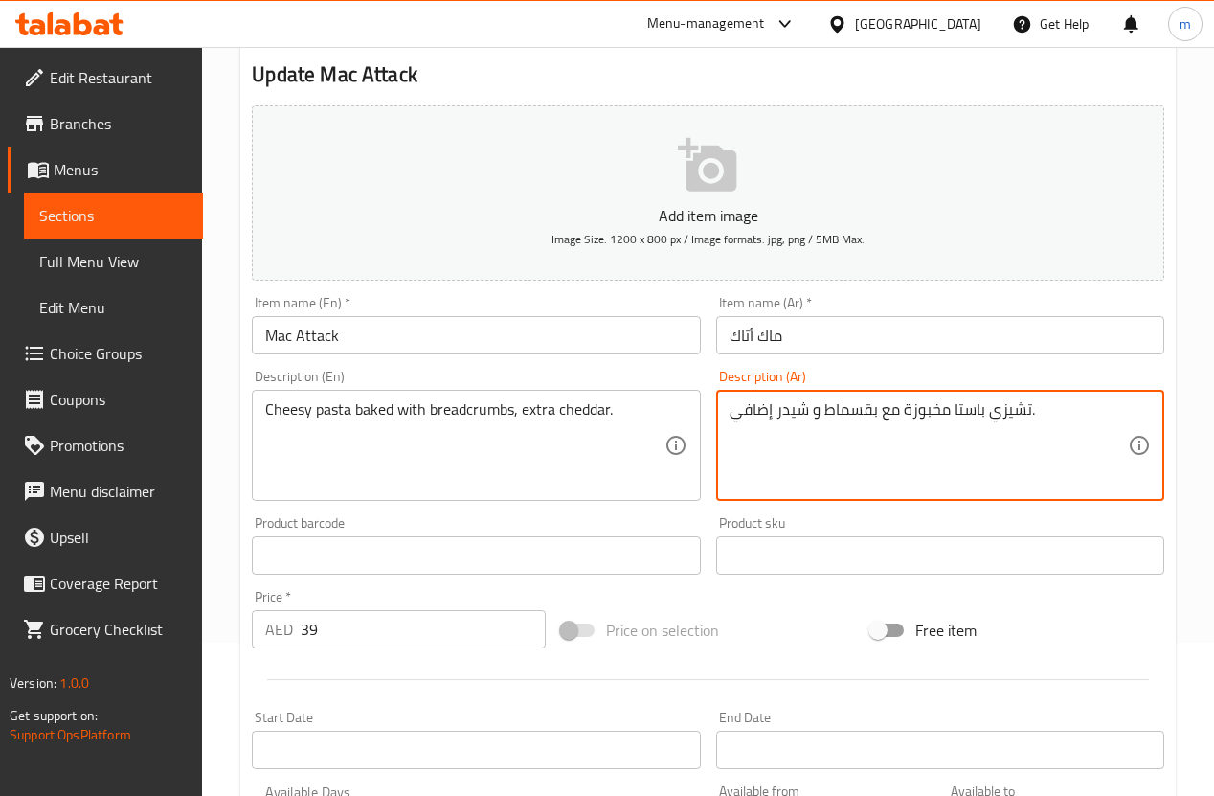
drag, startPoint x: 877, startPoint y: 409, endPoint x: 899, endPoint y: 411, distance: 22.1
click at [899, 411] on textarea "تشيزي باستا مخبوزة مع بقسماط و شيدر إضافي." at bounding box center [929, 445] width 398 height 91
click at [873, 414] on textarea "تشيزي باستا مخبوزة بقسماط و شيدر إضافي." at bounding box center [929, 445] width 398 height 91
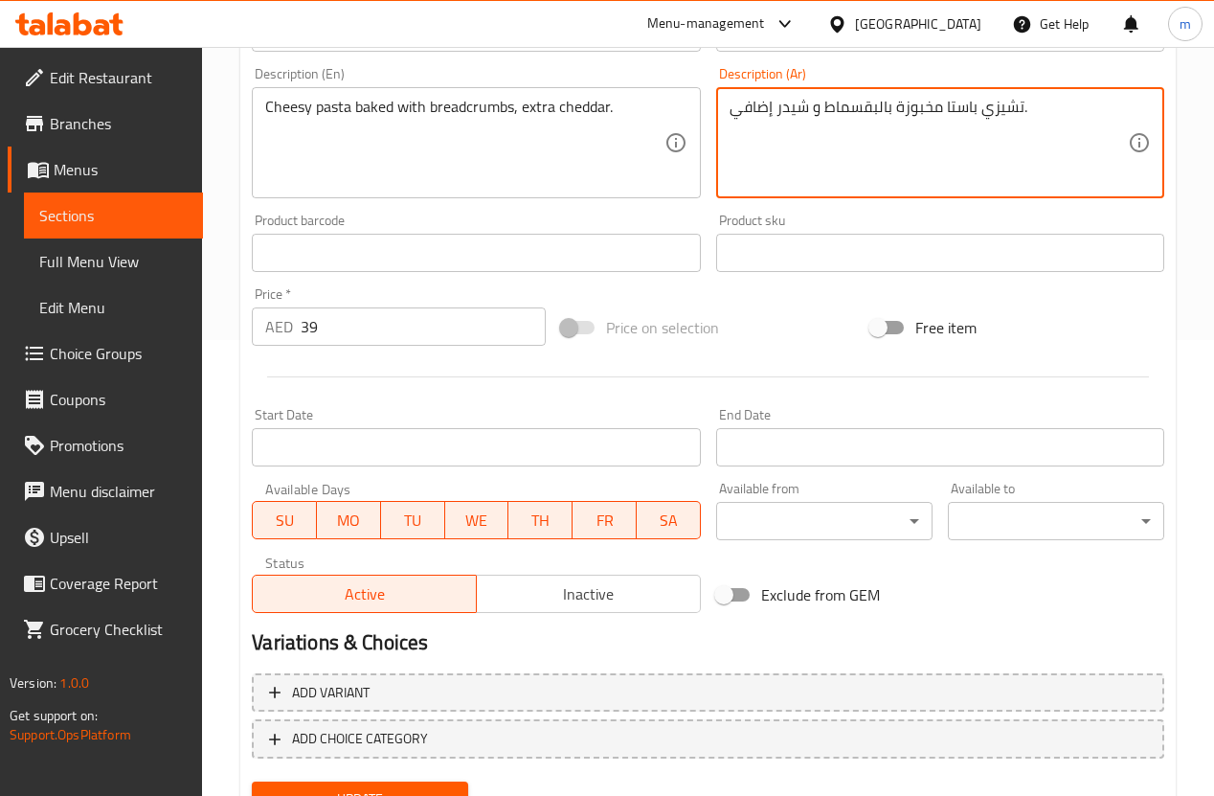
scroll to position [536, 0]
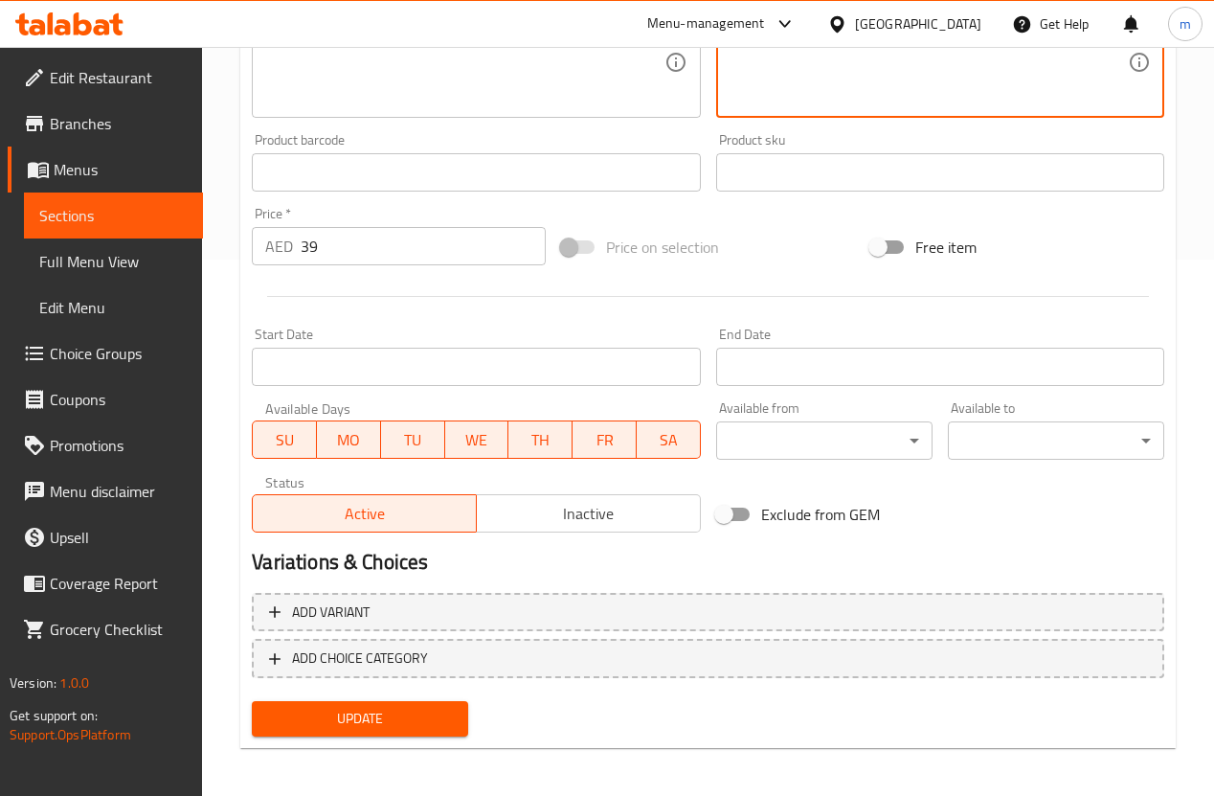
type textarea "تشيزي باستا مخبوزة بالبقسماط و شيدر إضافي."
click at [418, 723] on span "Update" at bounding box center [360, 719] width 186 height 24
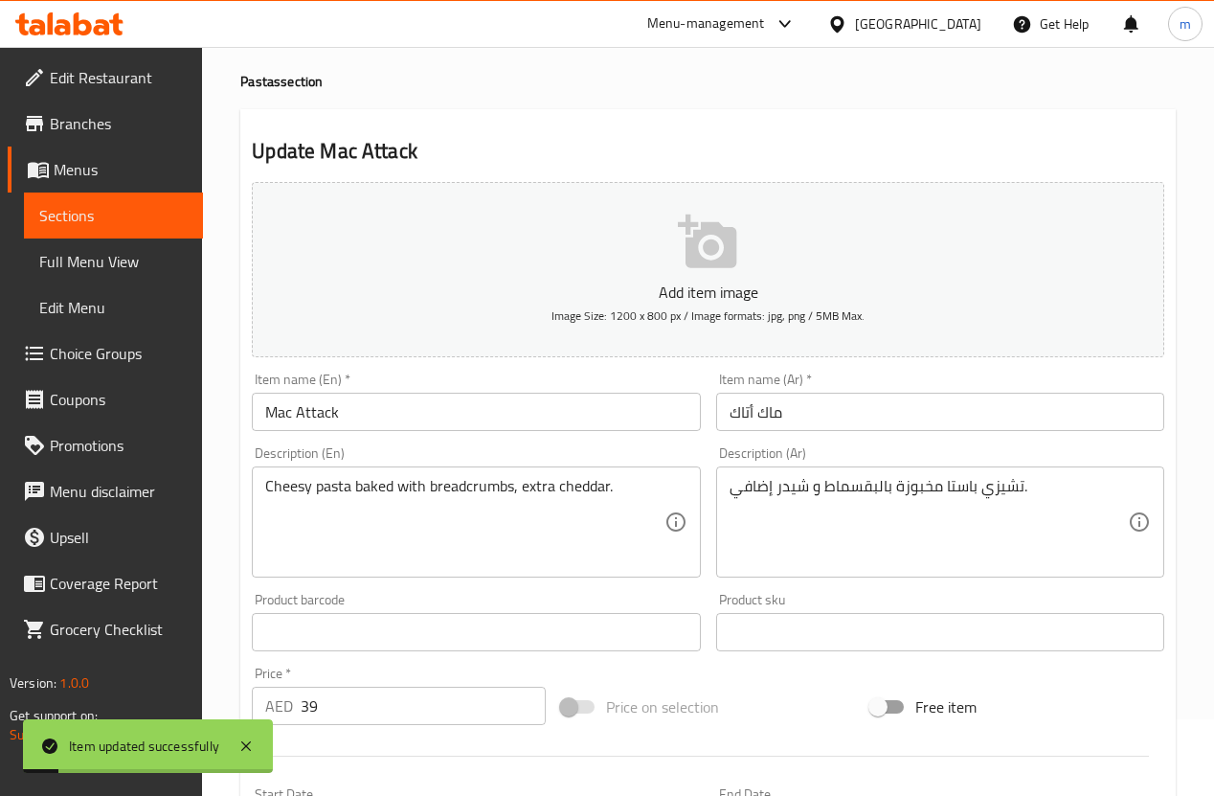
scroll to position [0, 0]
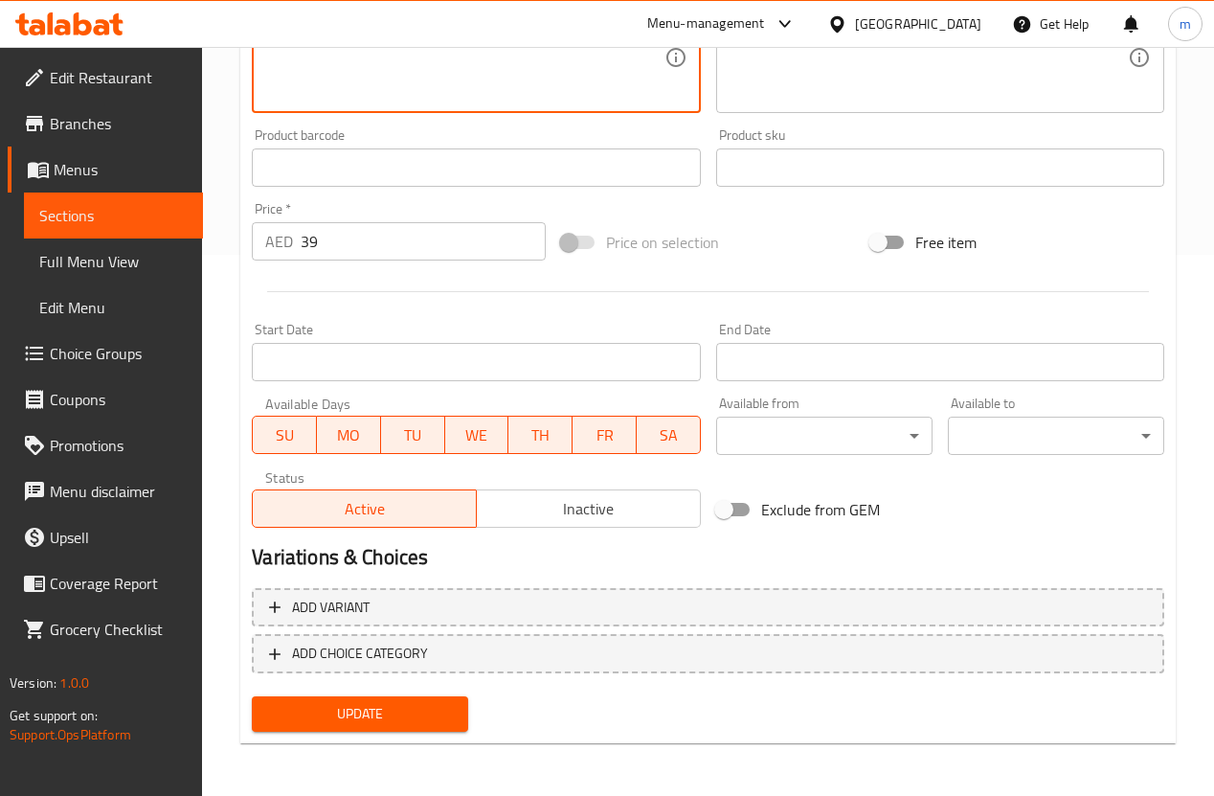
click at [393, 717] on span "Update" at bounding box center [360, 714] width 186 height 24
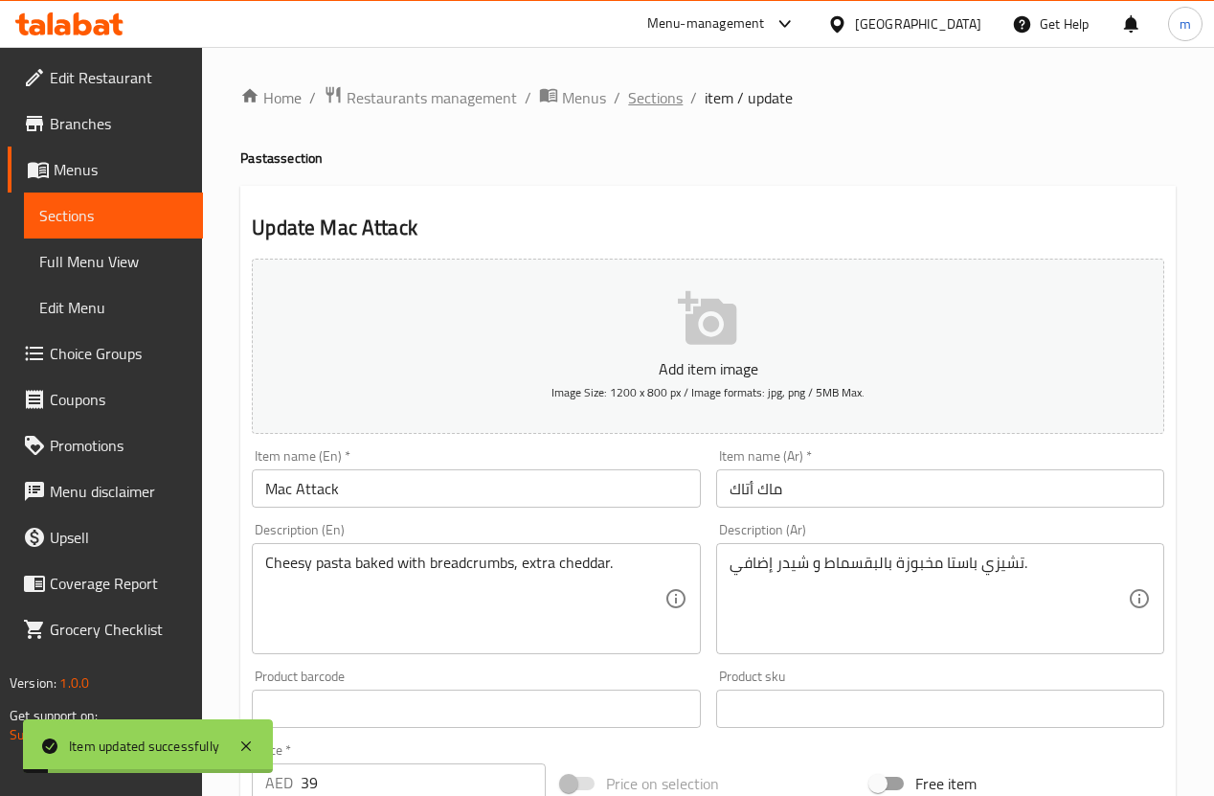
click at [661, 101] on span "Sections" at bounding box center [655, 97] width 55 height 23
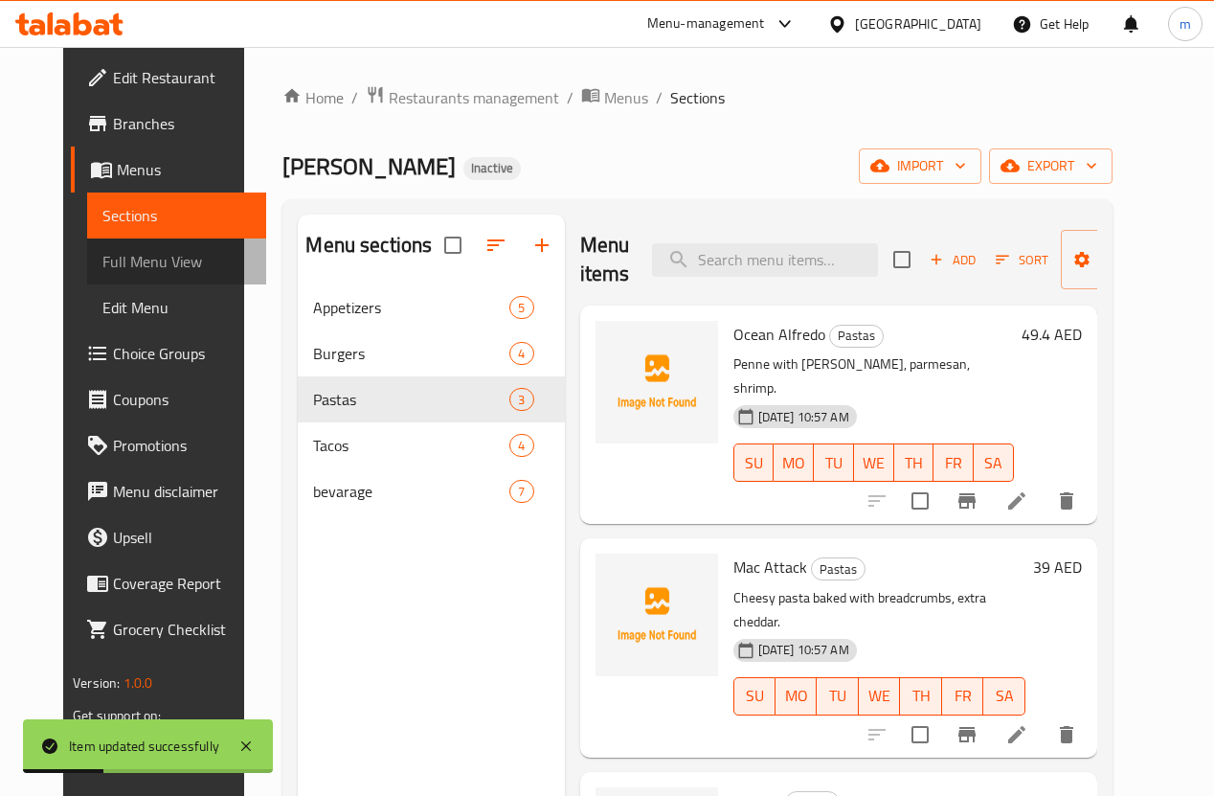
click at [106, 267] on span "Full Menu View" at bounding box center [176, 261] width 148 height 23
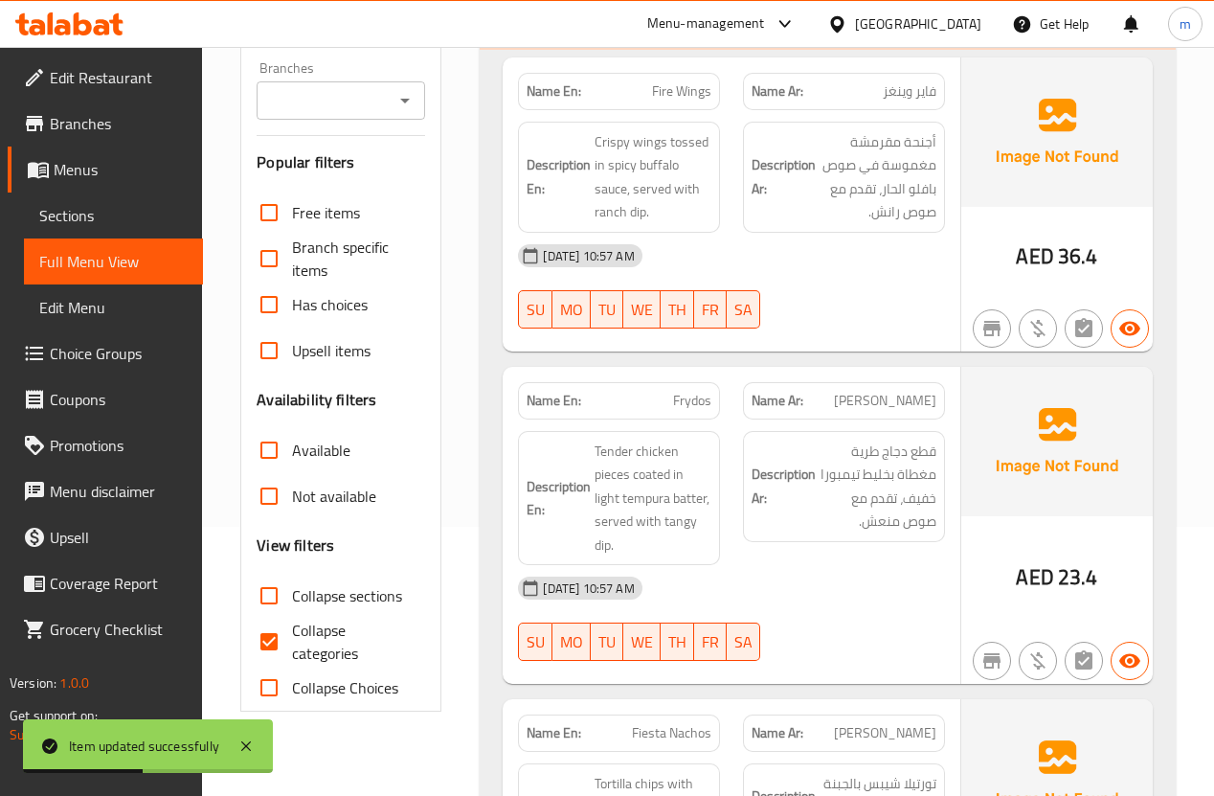
scroll to position [460, 0]
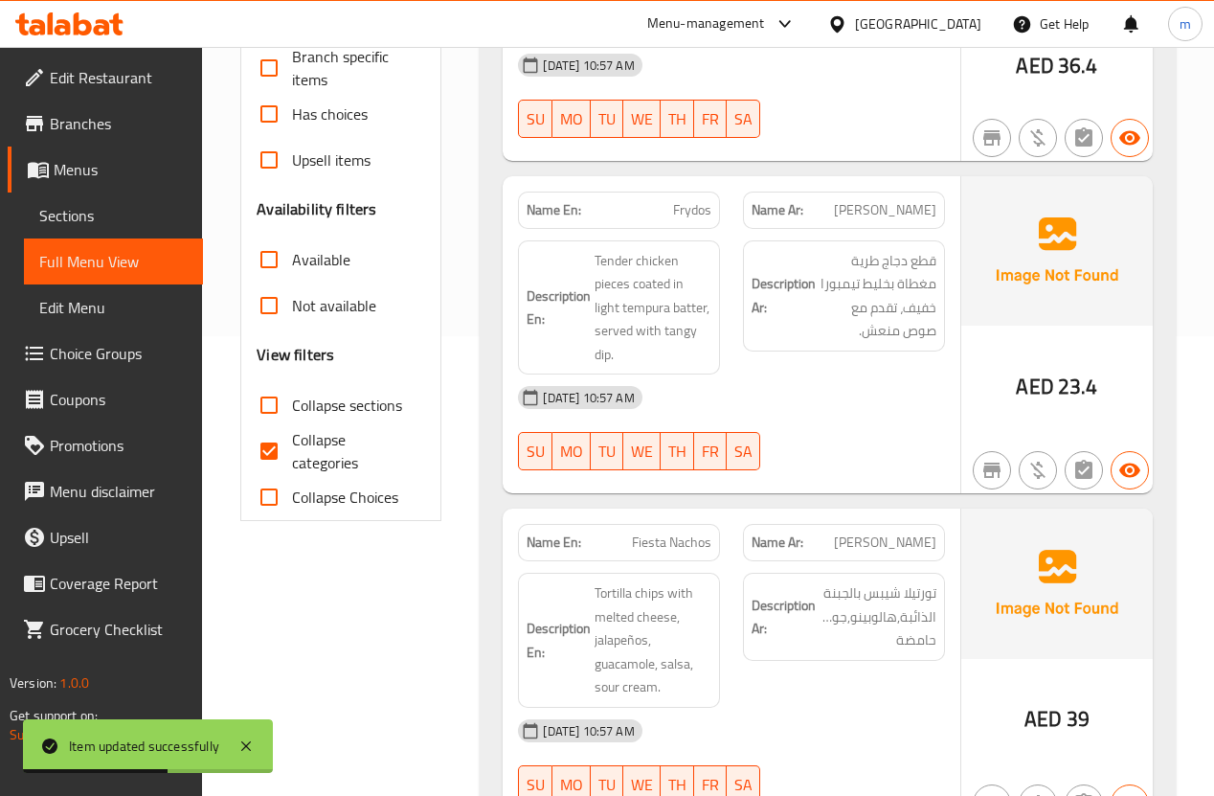
click at [259, 474] on input "Collapse categories" at bounding box center [269, 451] width 46 height 46
checkbox input "false"
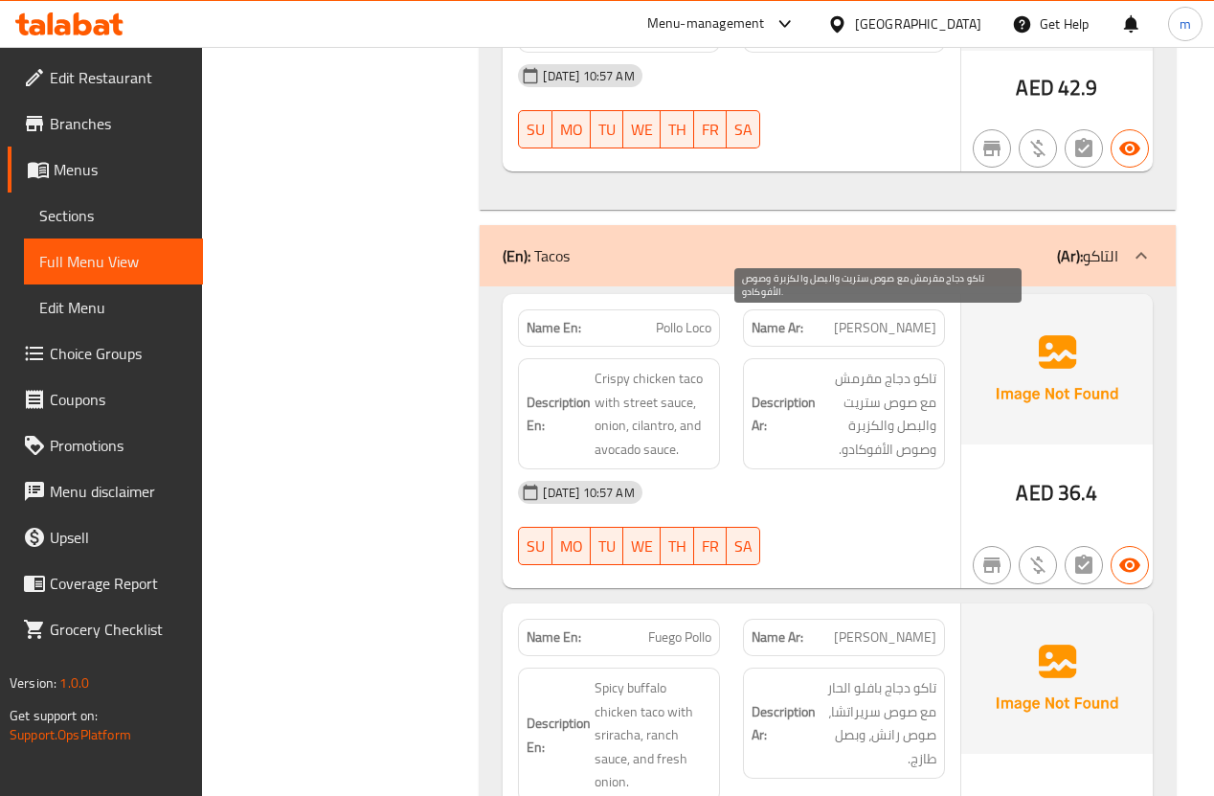
scroll to position [4213, 0]
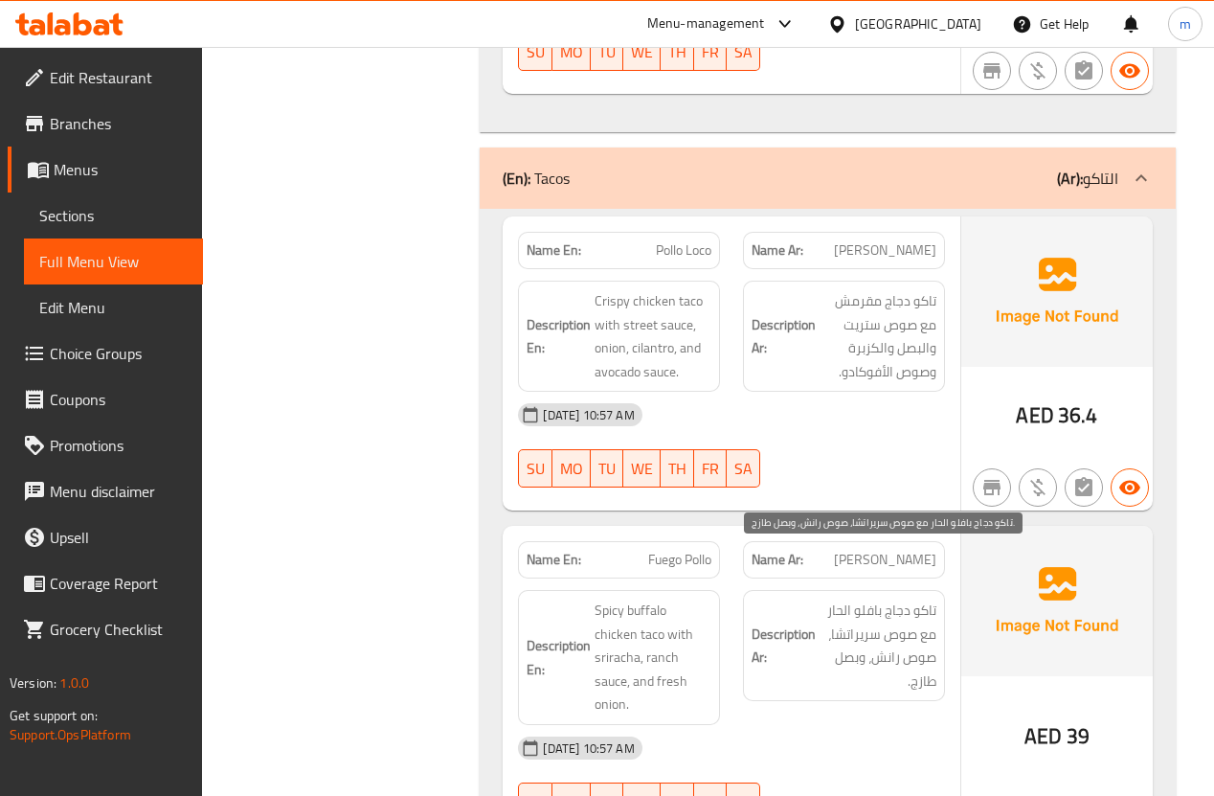
click at [888, 598] on span "تاكو دجاج بافلو الحار مع صوص سريراتشا، صوص رانش، وبصل طازج." at bounding box center [878, 645] width 117 height 94
drag, startPoint x: 886, startPoint y: 578, endPoint x: 912, endPoint y: 578, distance: 26.8
click at [912, 598] on span "تاكو دجاج بافلو الحار مع صوص سريراتشا، صوص رانش، وبصل طازج." at bounding box center [878, 645] width 117 height 94
click at [102, 211] on span "Sections" at bounding box center [113, 215] width 148 height 23
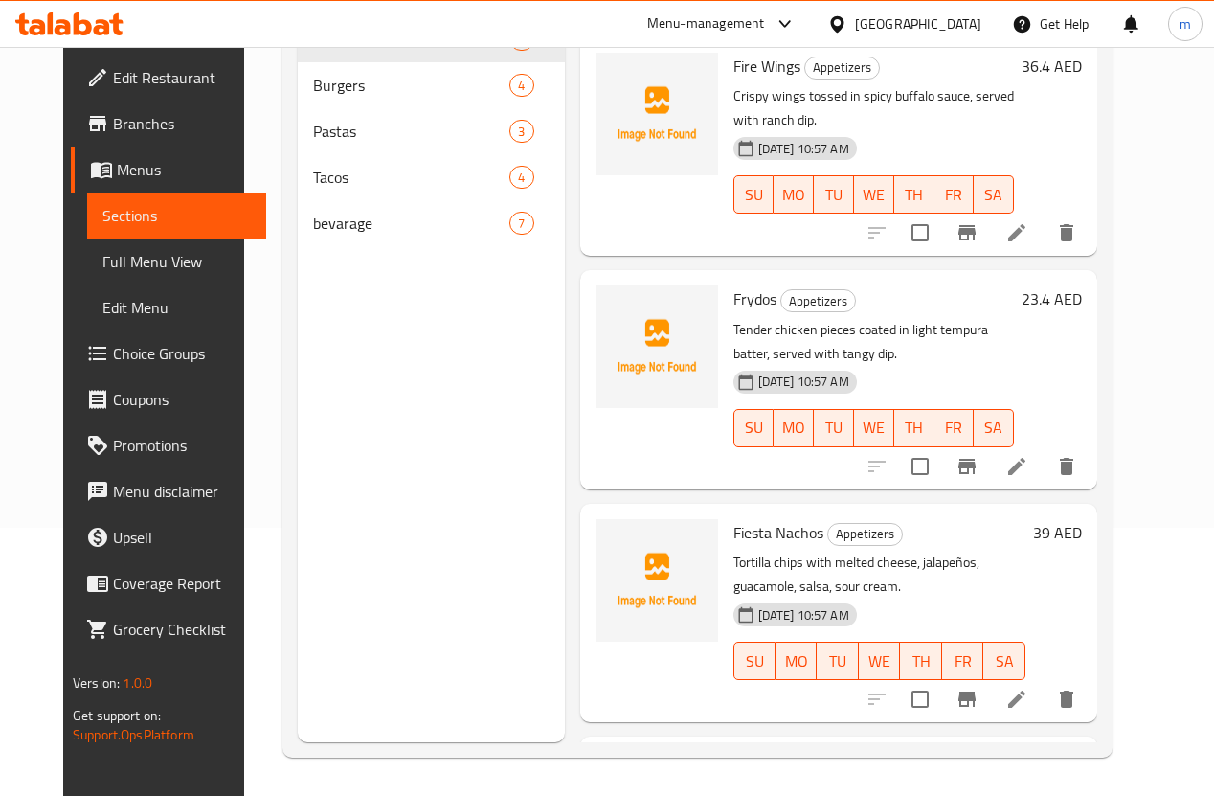
scroll to position [268, 0]
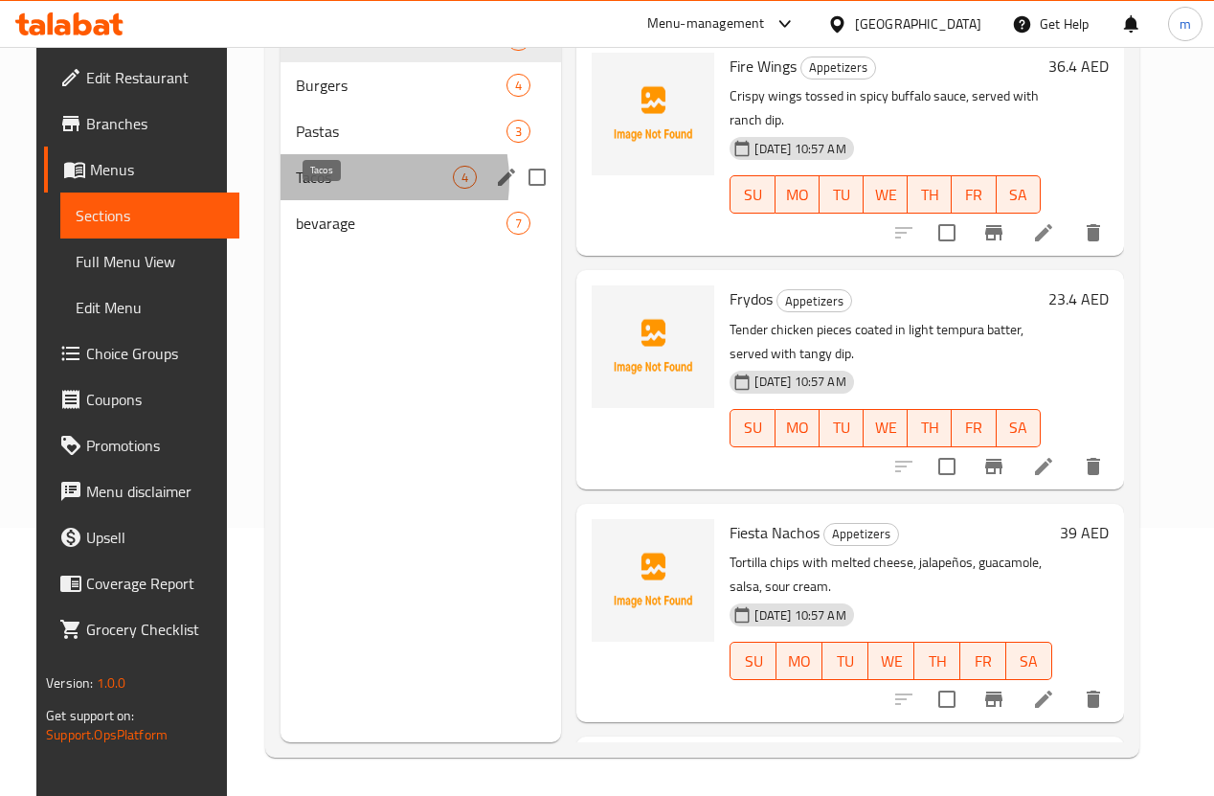
click at [321, 189] on span "Tacos" at bounding box center [375, 177] width 158 height 23
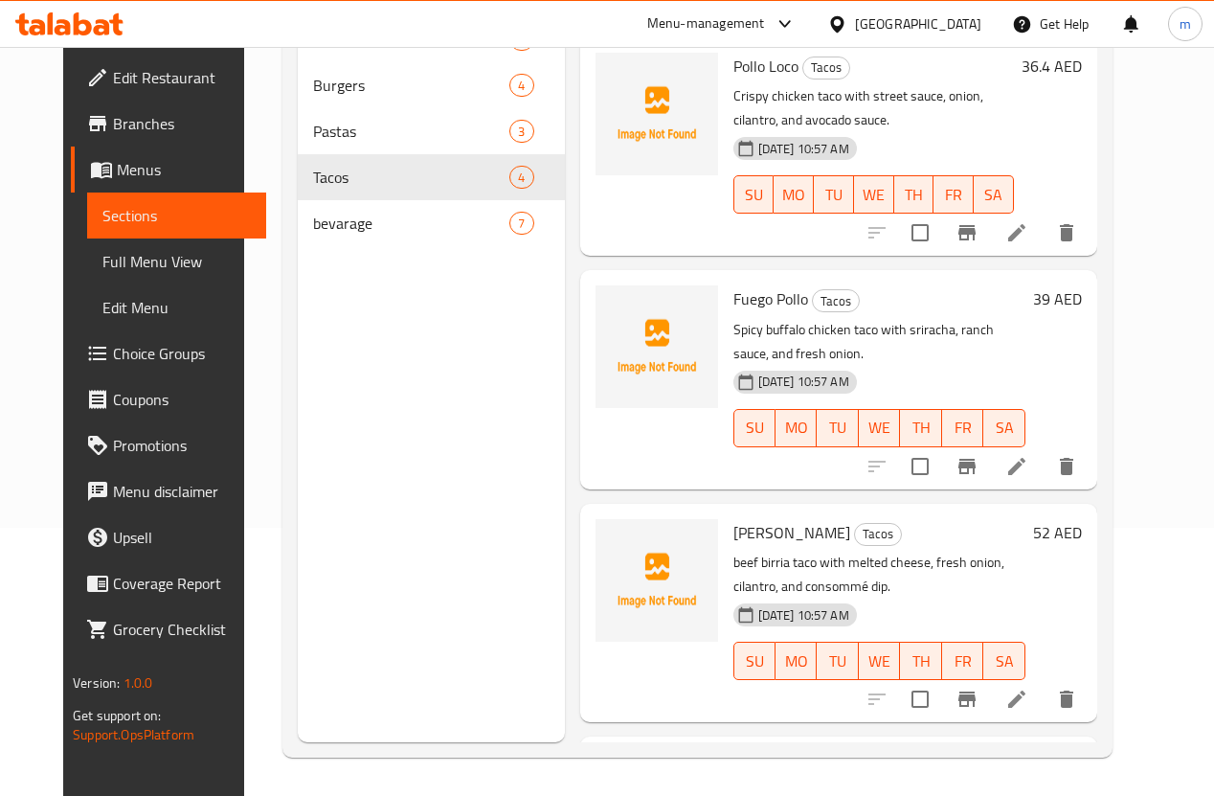
click at [1025, 458] on icon at bounding box center [1016, 466] width 17 height 17
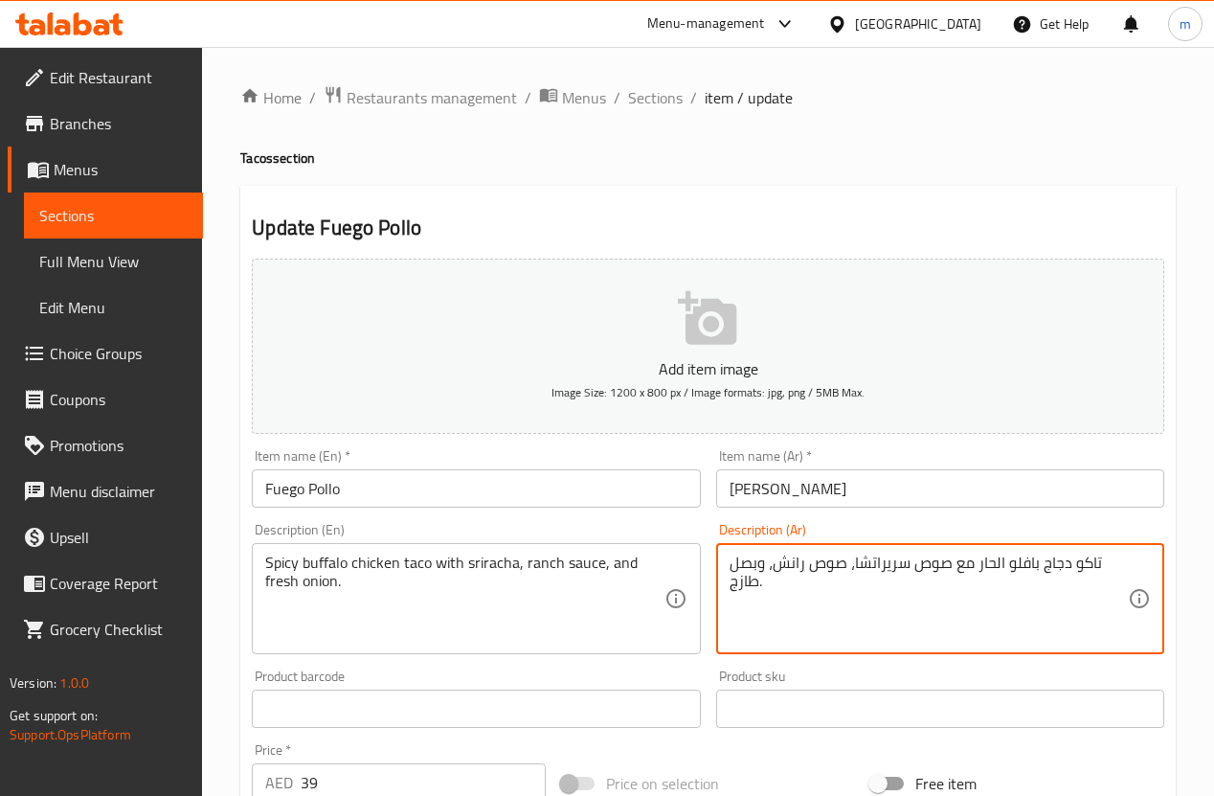
drag, startPoint x: 910, startPoint y: 567, endPoint x: 952, endPoint y: 567, distance: 42.1
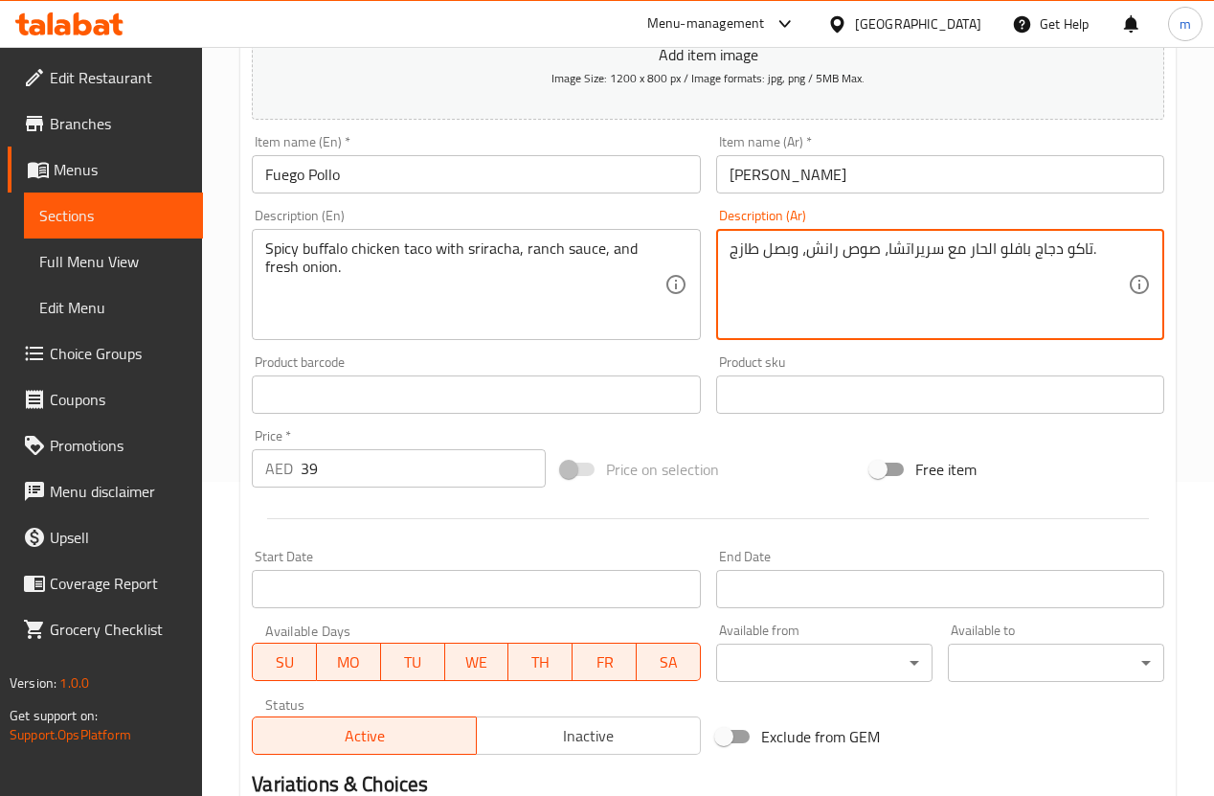
scroll to position [311, 0]
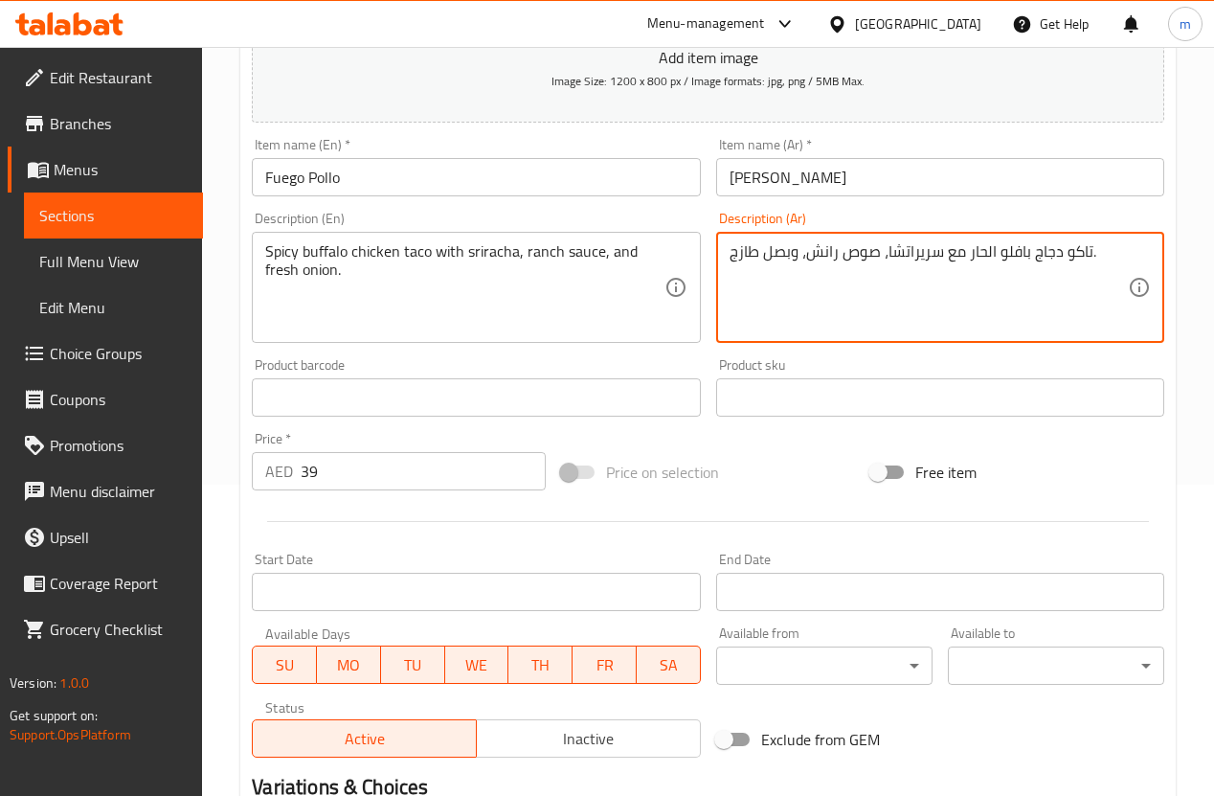
type textarea "تاكو دجاج بافلو الحار مع سريراتشا، صوص رانش، وبصل طازج."
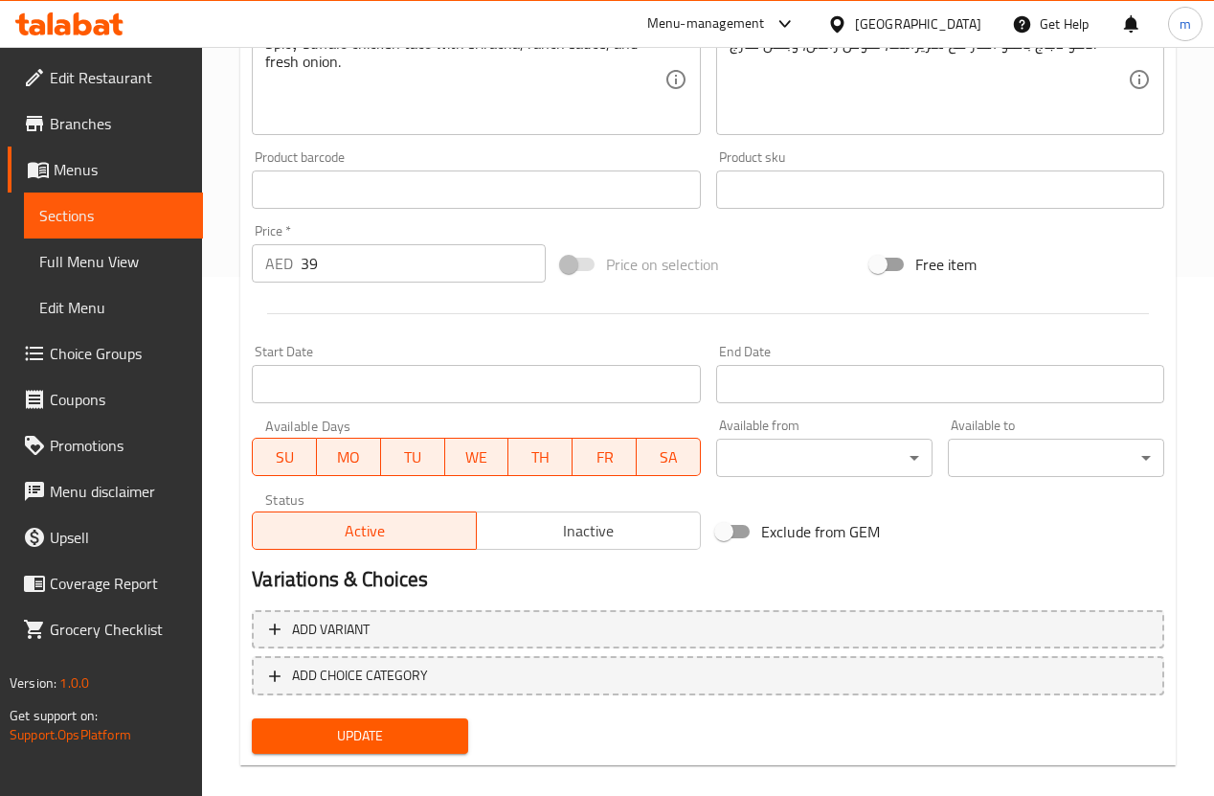
scroll to position [541, 0]
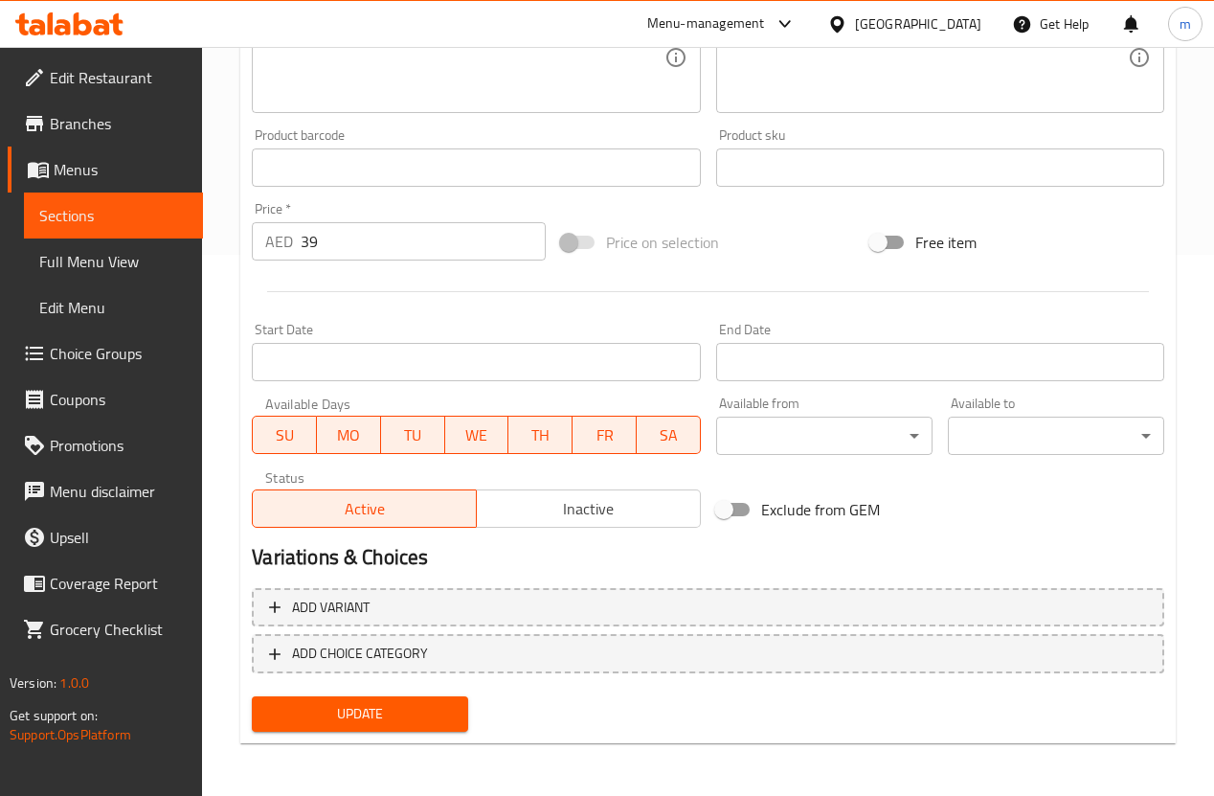
click at [390, 737] on div "Update" at bounding box center [360, 713] width 232 height 51
click at [392, 722] on span "Update" at bounding box center [360, 714] width 186 height 24
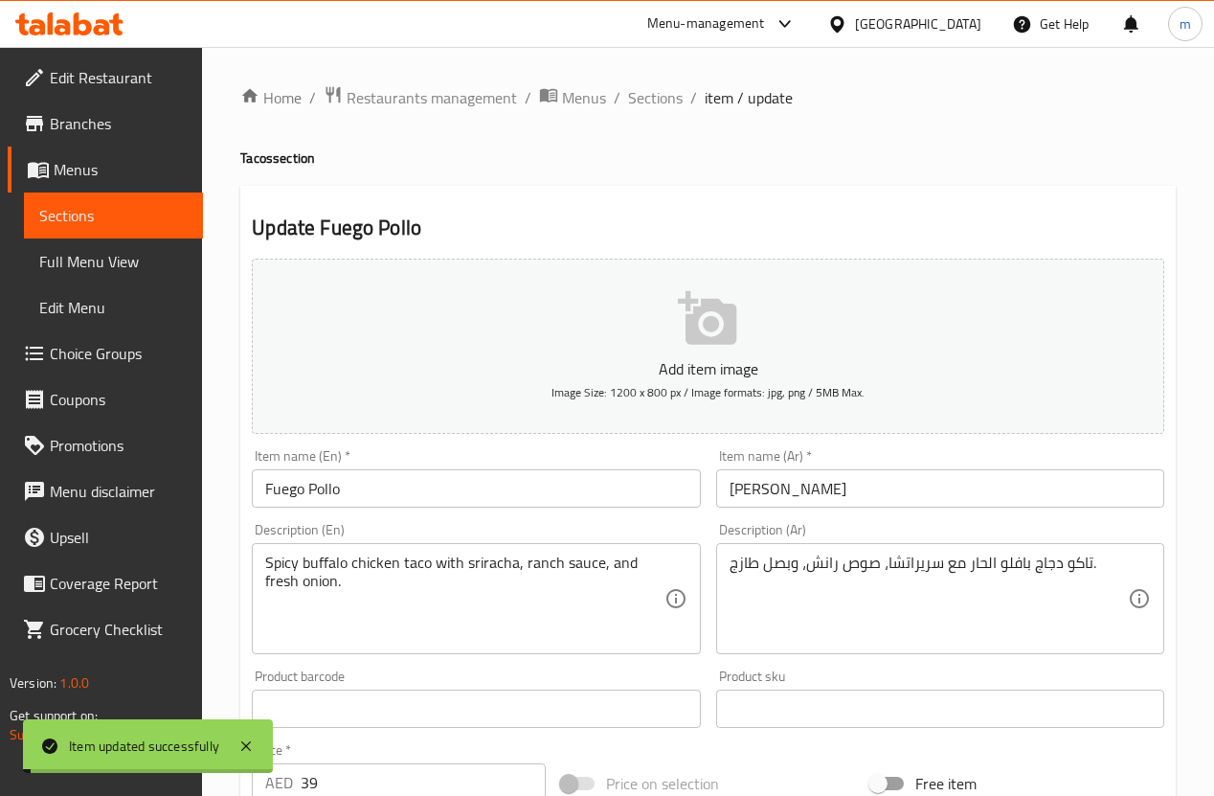
scroll to position [0, 0]
click at [668, 98] on span "Sections" at bounding box center [655, 97] width 55 height 23
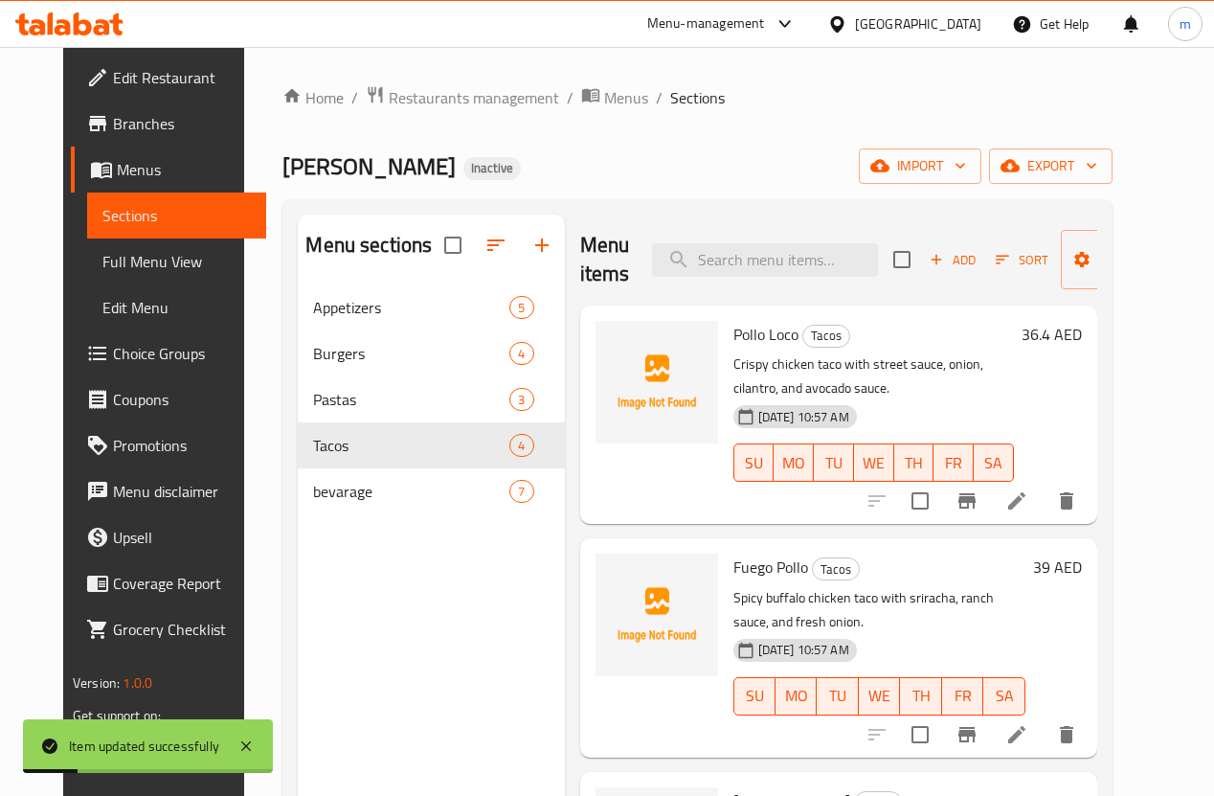
click at [102, 260] on span "Full Menu View" at bounding box center [176, 261] width 148 height 23
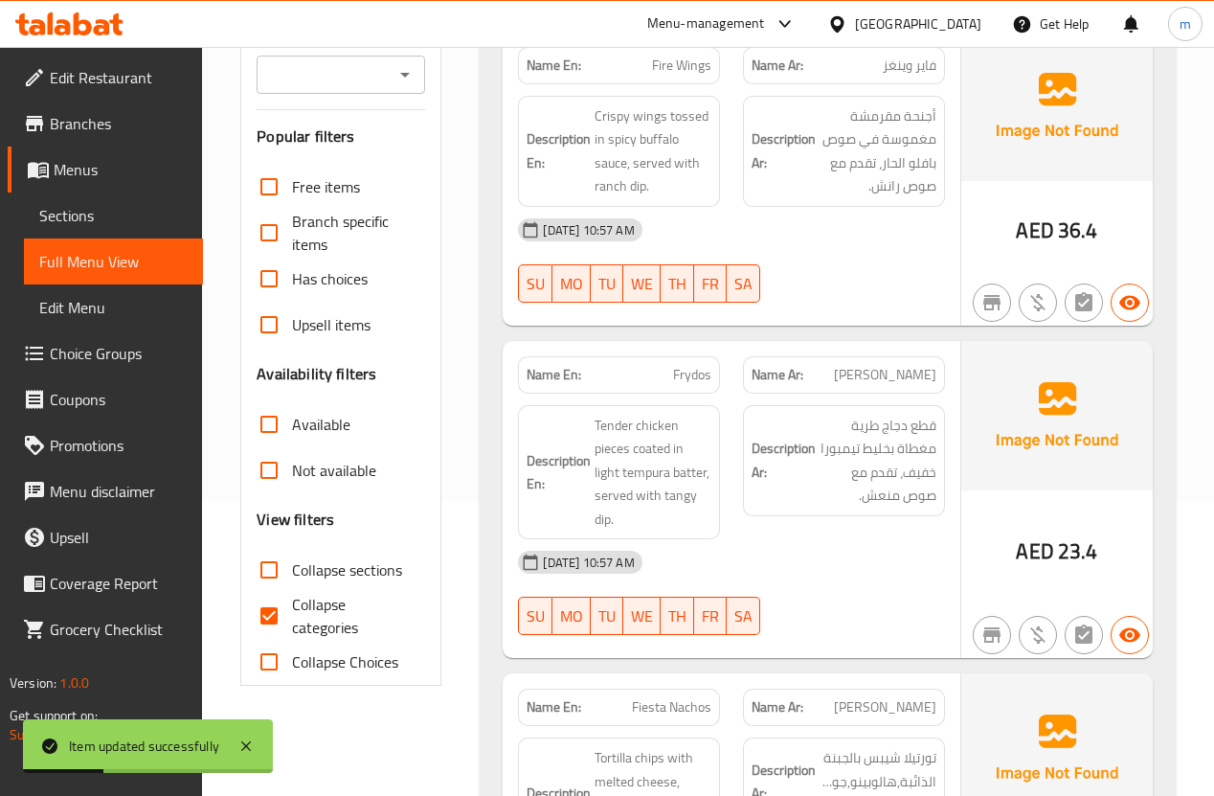
scroll to position [306, 0]
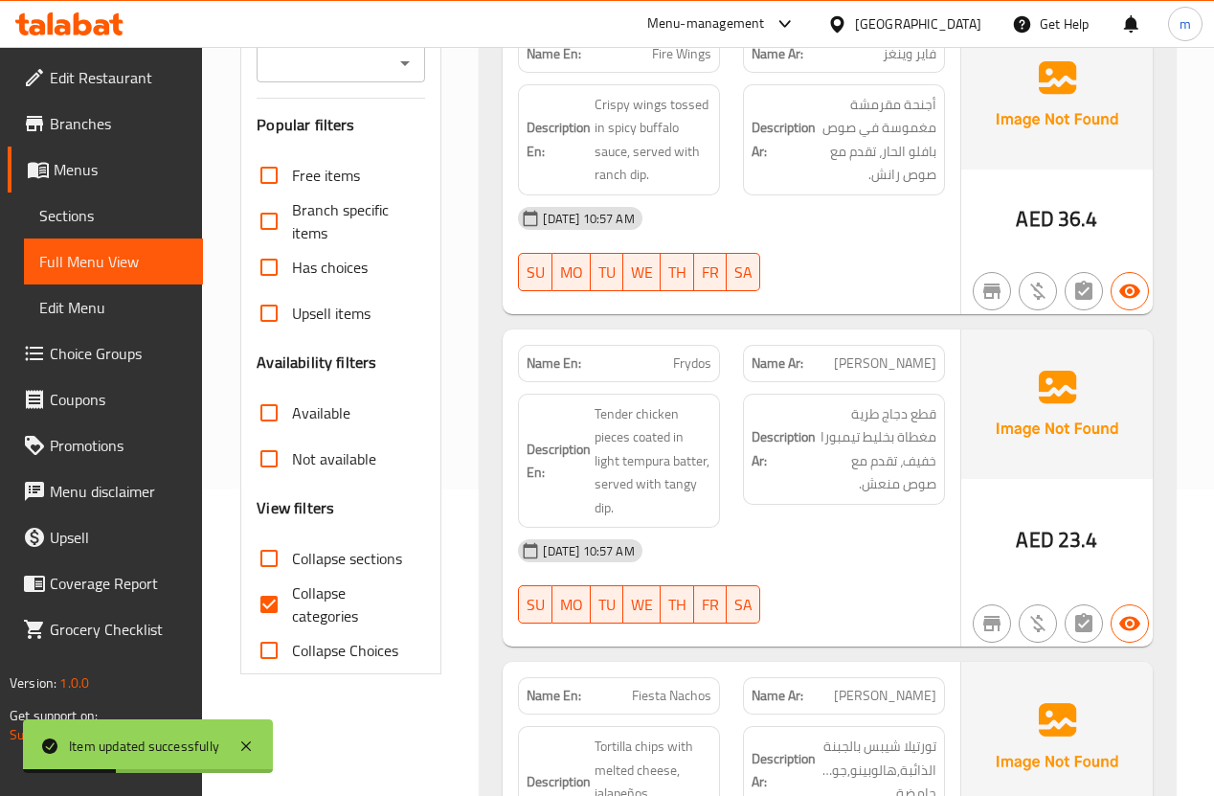
click at [315, 627] on span "Collapse categories" at bounding box center [351, 604] width 118 height 46
click at [292, 627] on input "Collapse categories" at bounding box center [269, 604] width 46 height 46
checkbox input "false"
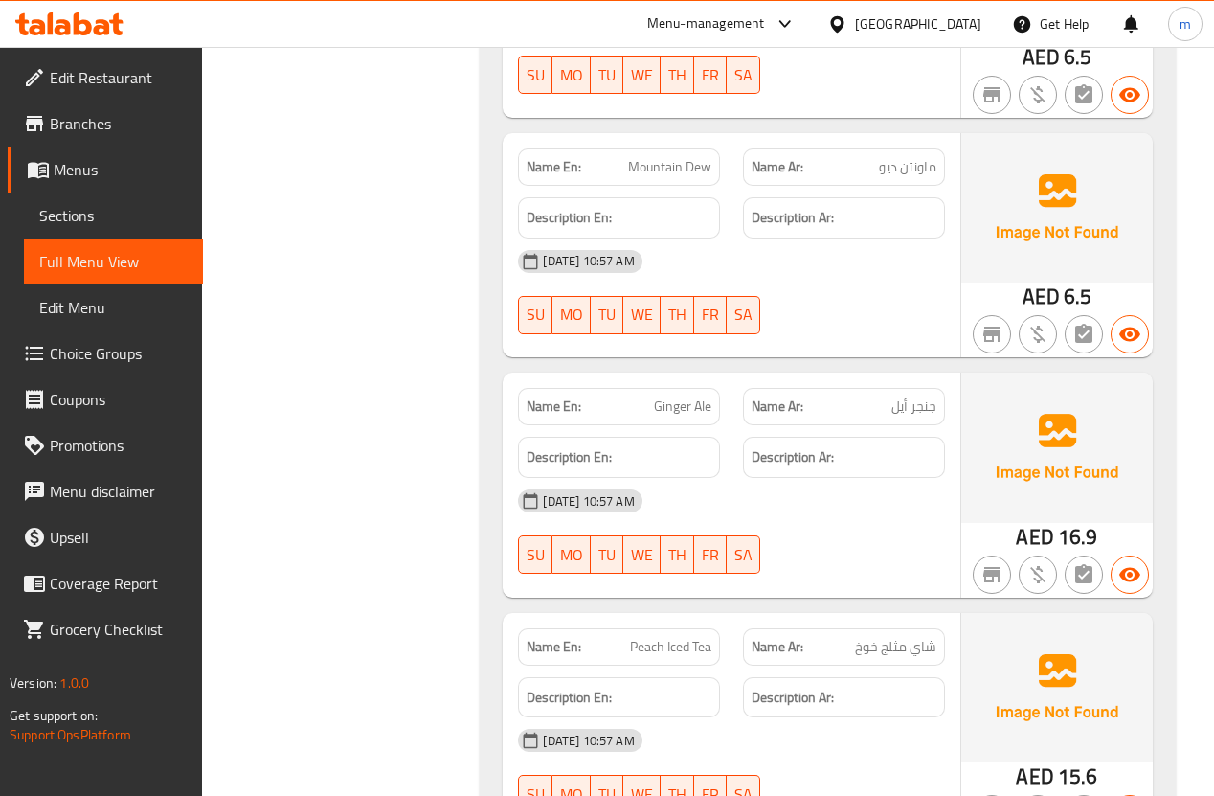
scroll to position [6151, 0]
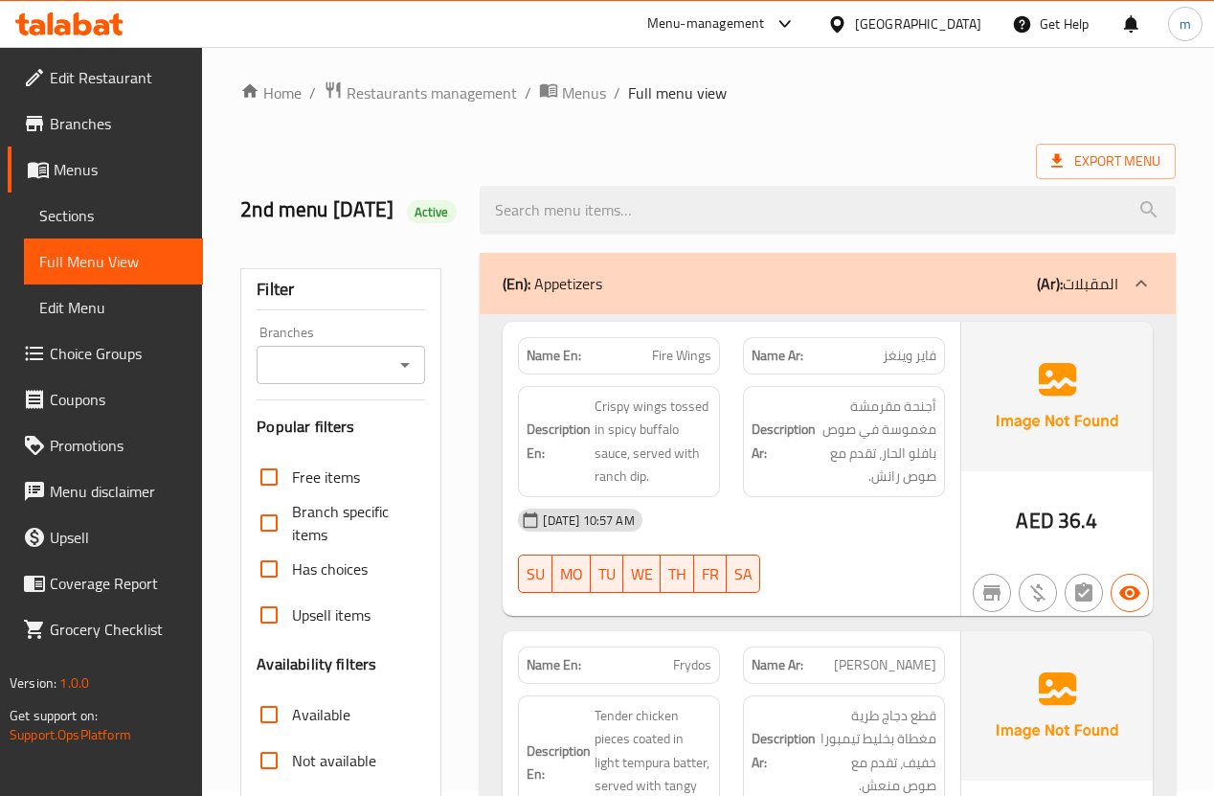
scroll to position [0, 0]
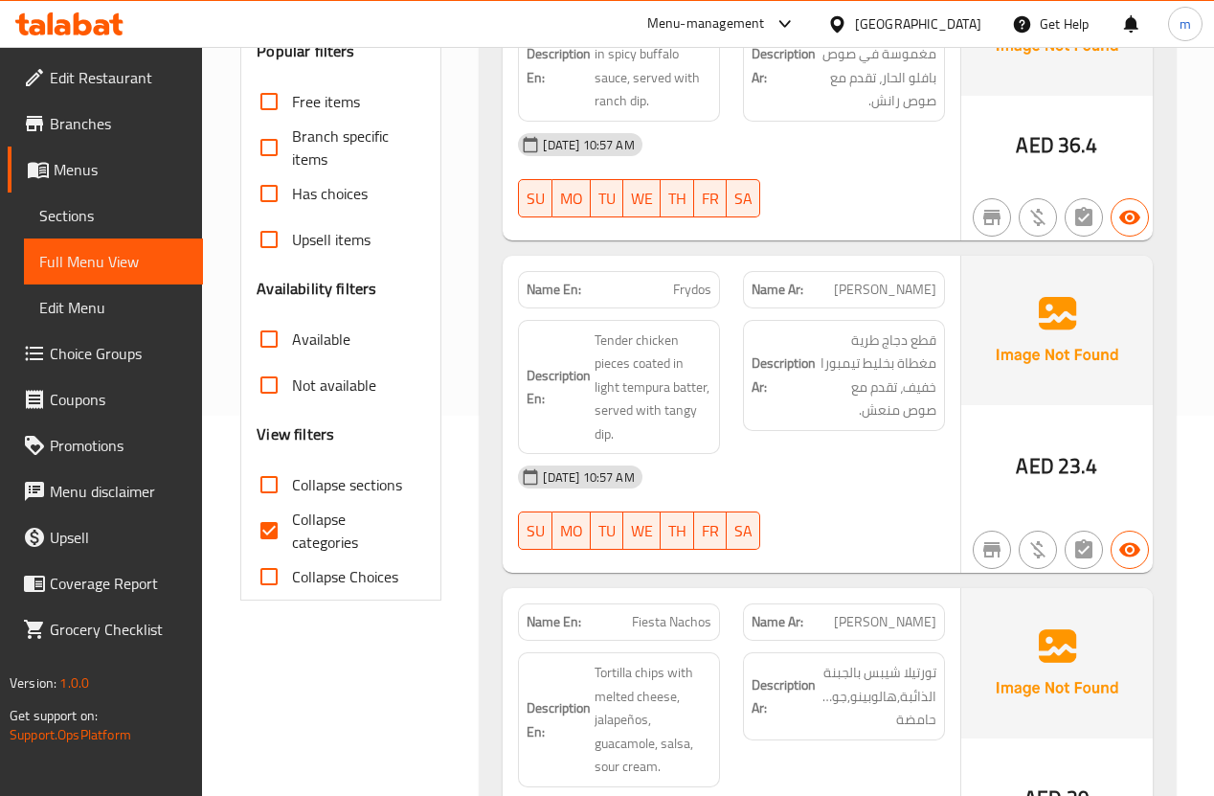
scroll to position [383, 0]
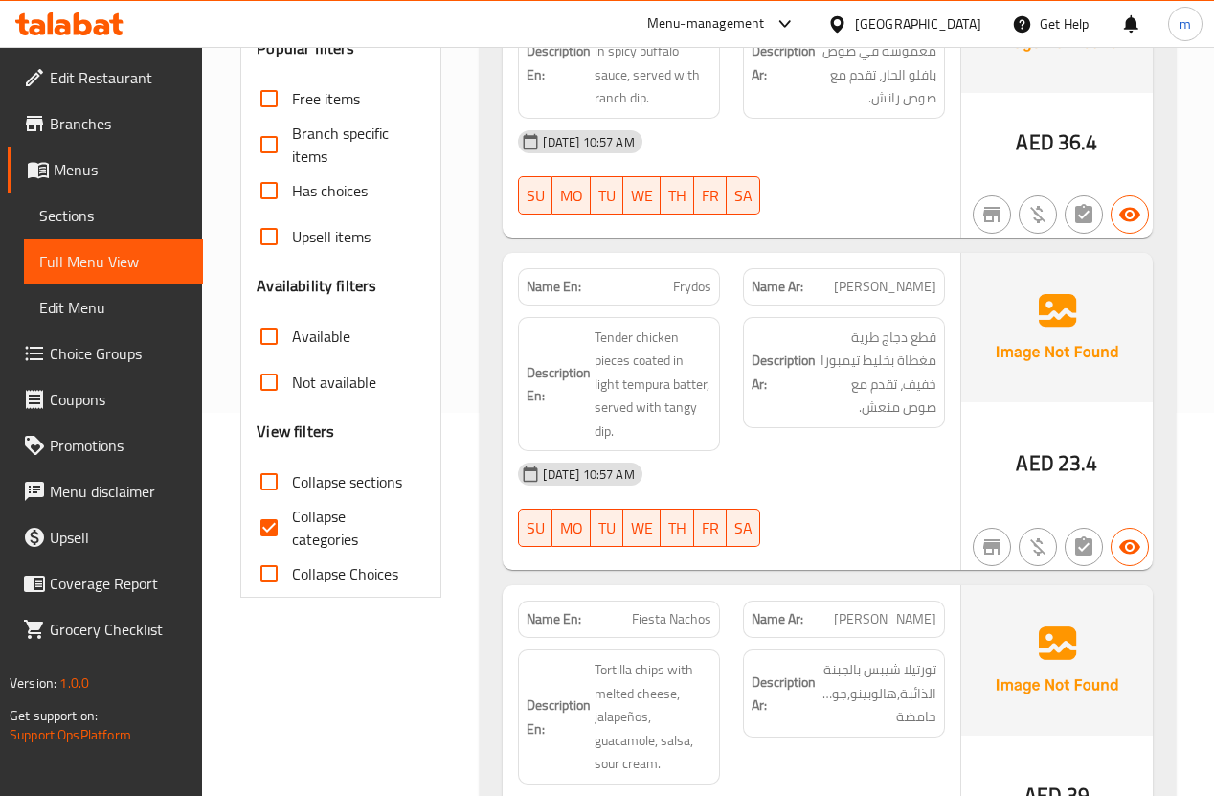
click at [316, 540] on span "Collapse categories" at bounding box center [351, 528] width 118 height 46
click at [292, 540] on input "Collapse categories" at bounding box center [269, 528] width 46 height 46
checkbox input "false"
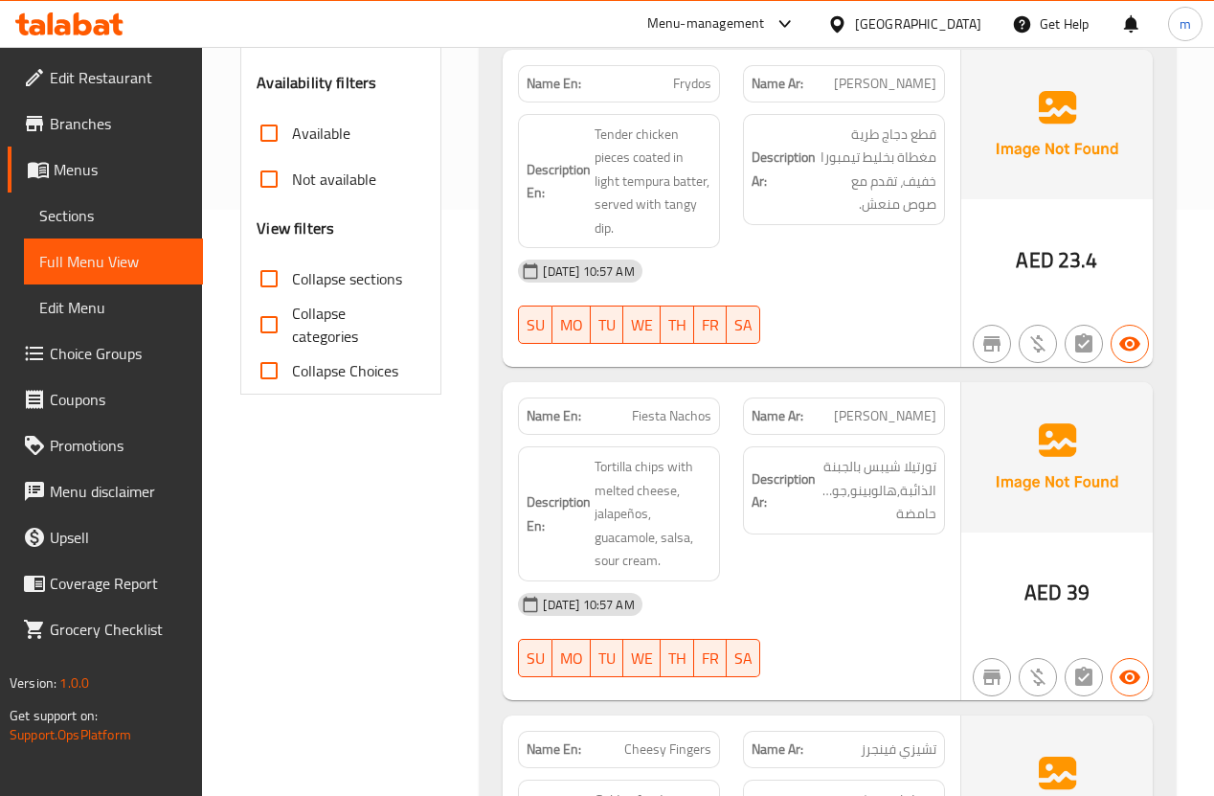
scroll to position [613, 0]
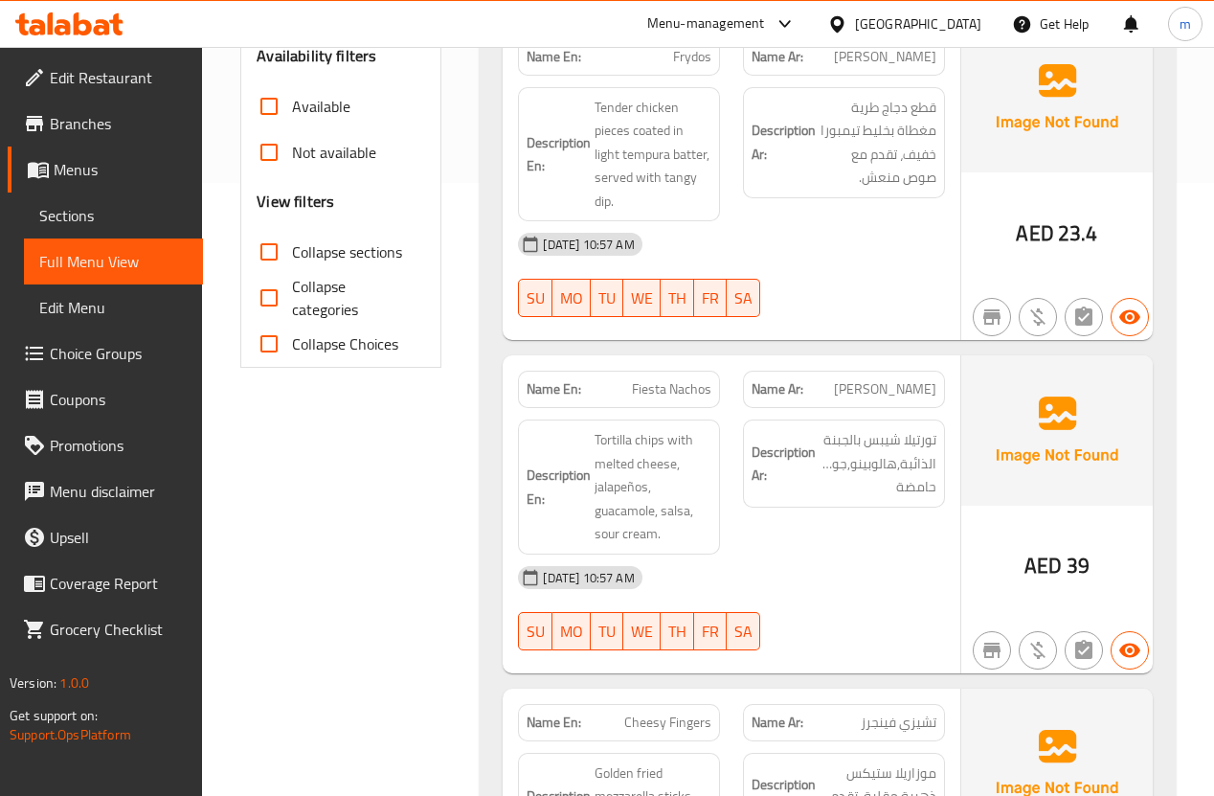
click at [83, 207] on span "Sections" at bounding box center [113, 215] width 148 height 23
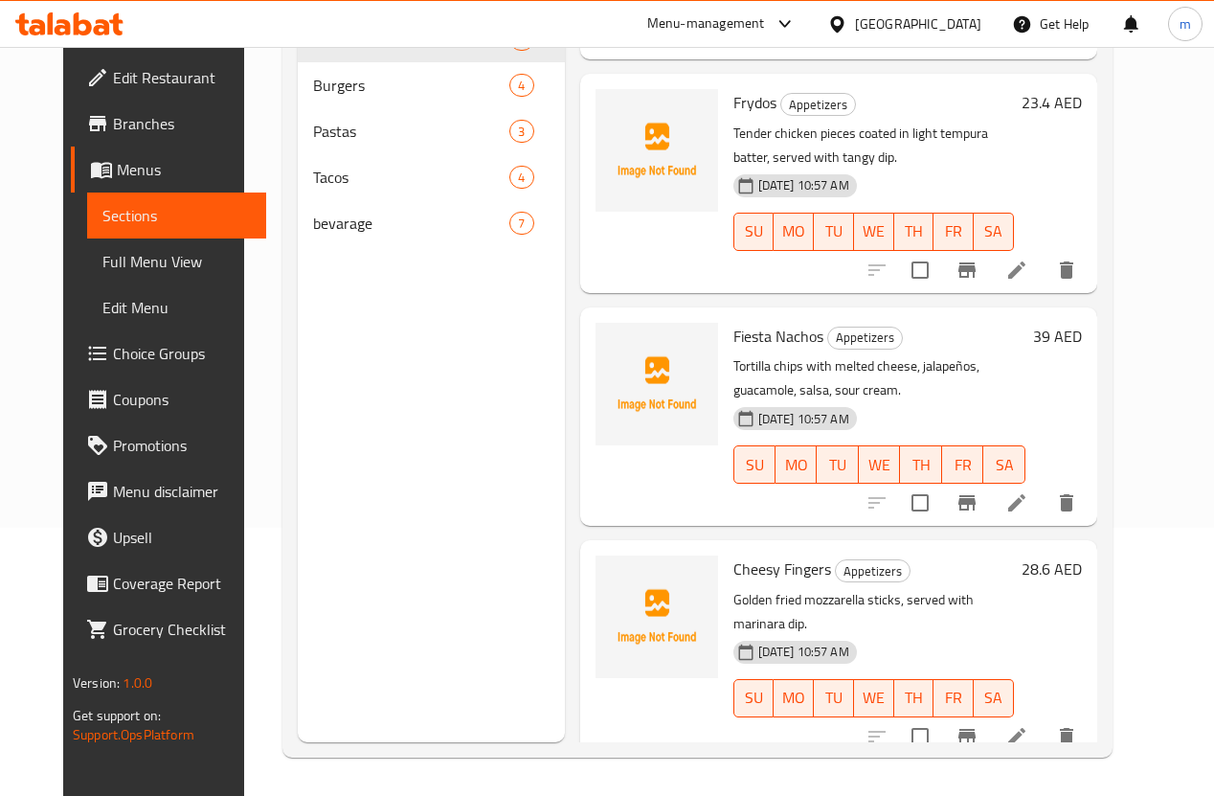
scroll to position [350, 0]
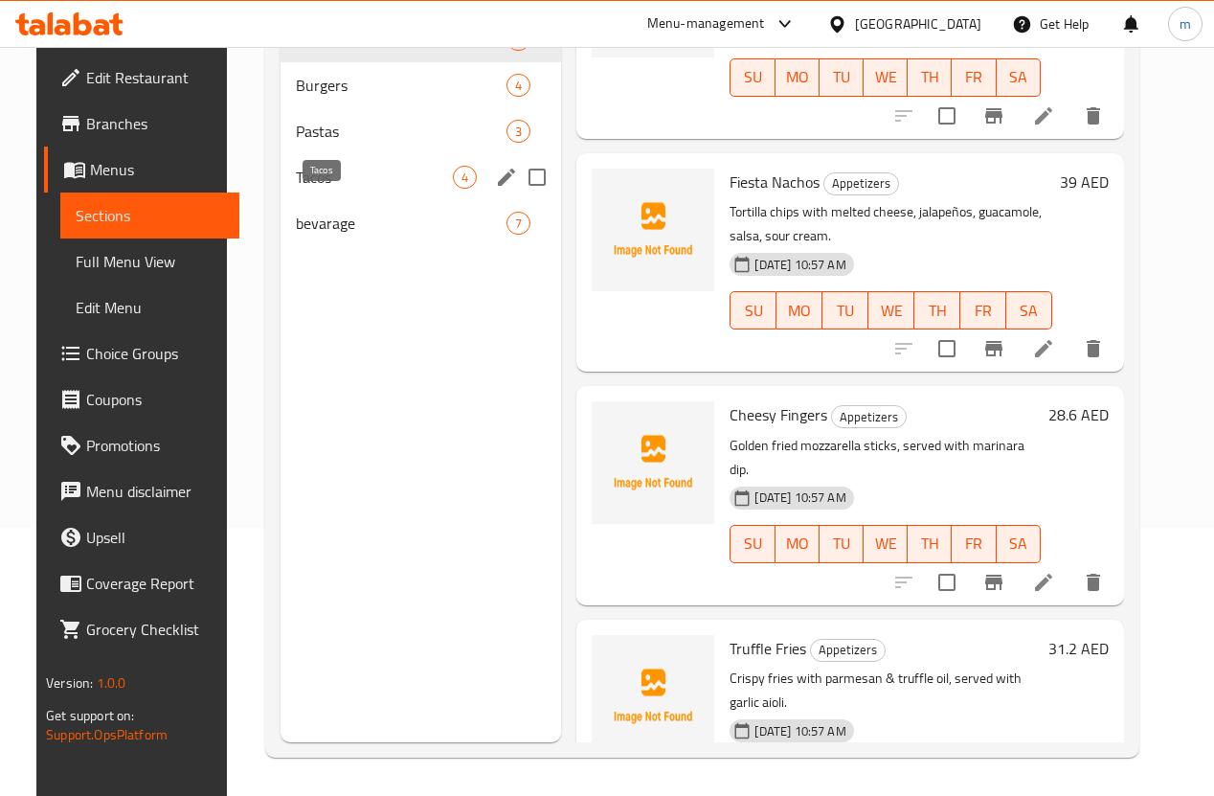
click at [300, 189] on span "Tacos" at bounding box center [375, 177] width 158 height 23
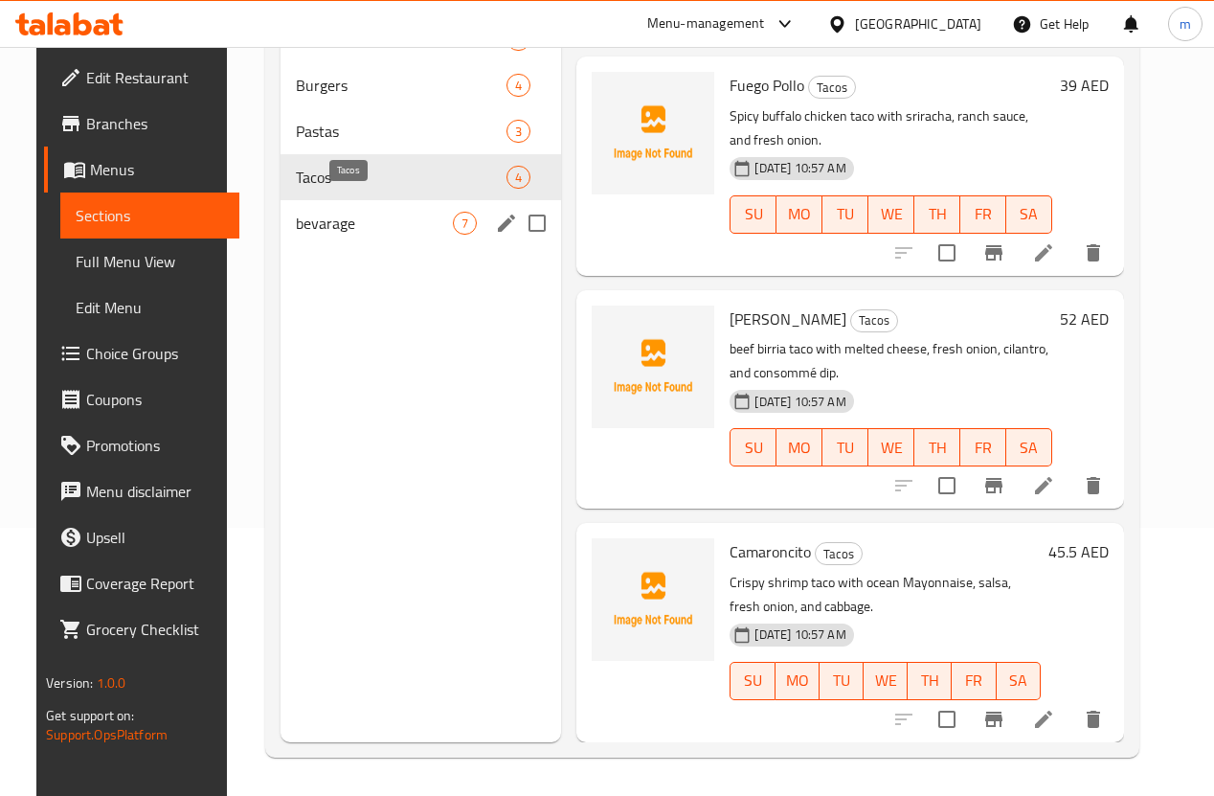
scroll to position [165, 0]
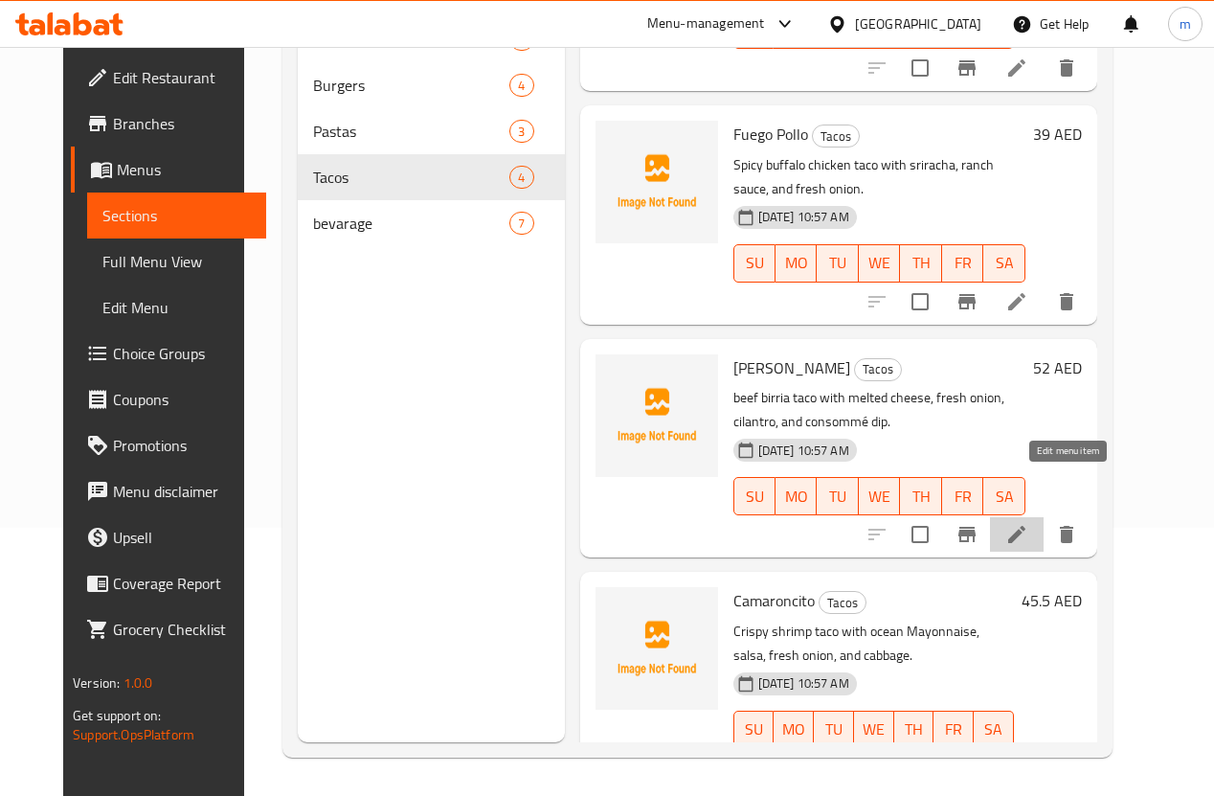
click at [1028, 523] on icon at bounding box center [1016, 534] width 23 height 23
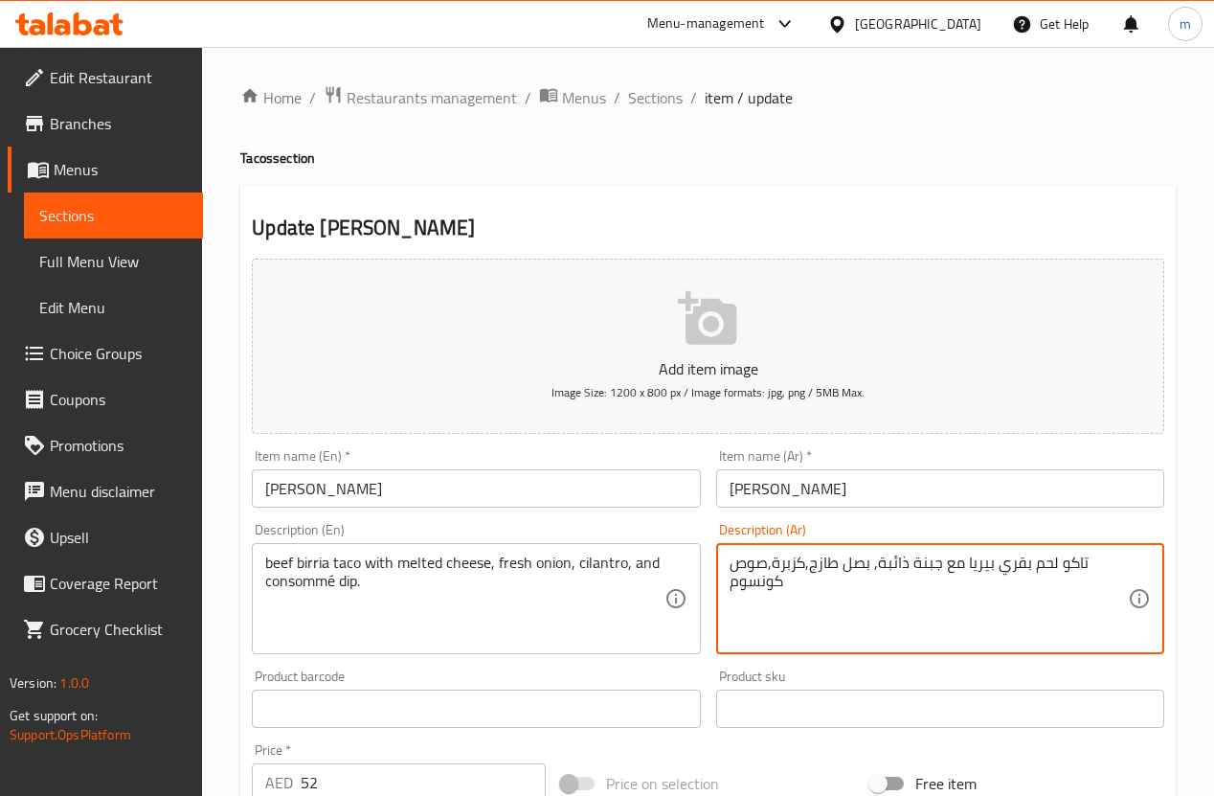
click at [794, 597] on textarea "تاكو لحم بقري بيريا مع جبنة ذائبة, بصل طازج,كزبرة,صوص كونسوم" at bounding box center [929, 598] width 398 height 91
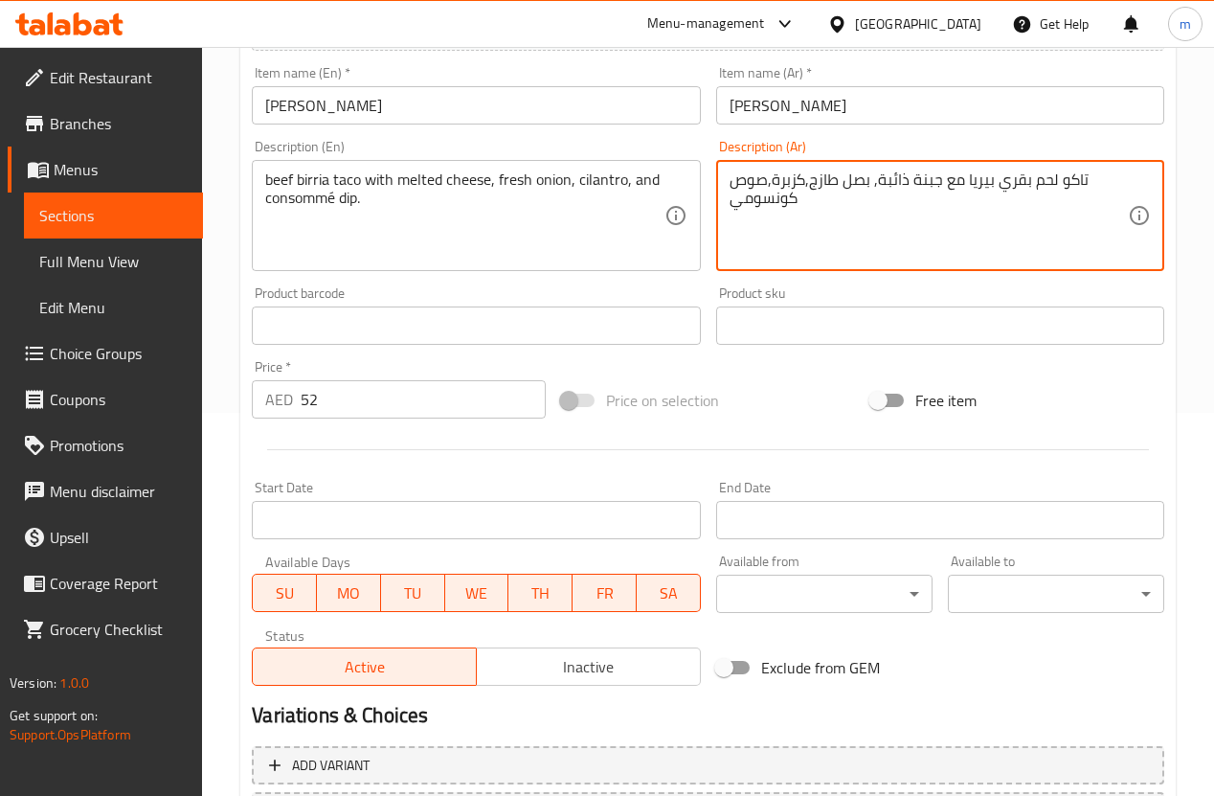
scroll to position [541, 0]
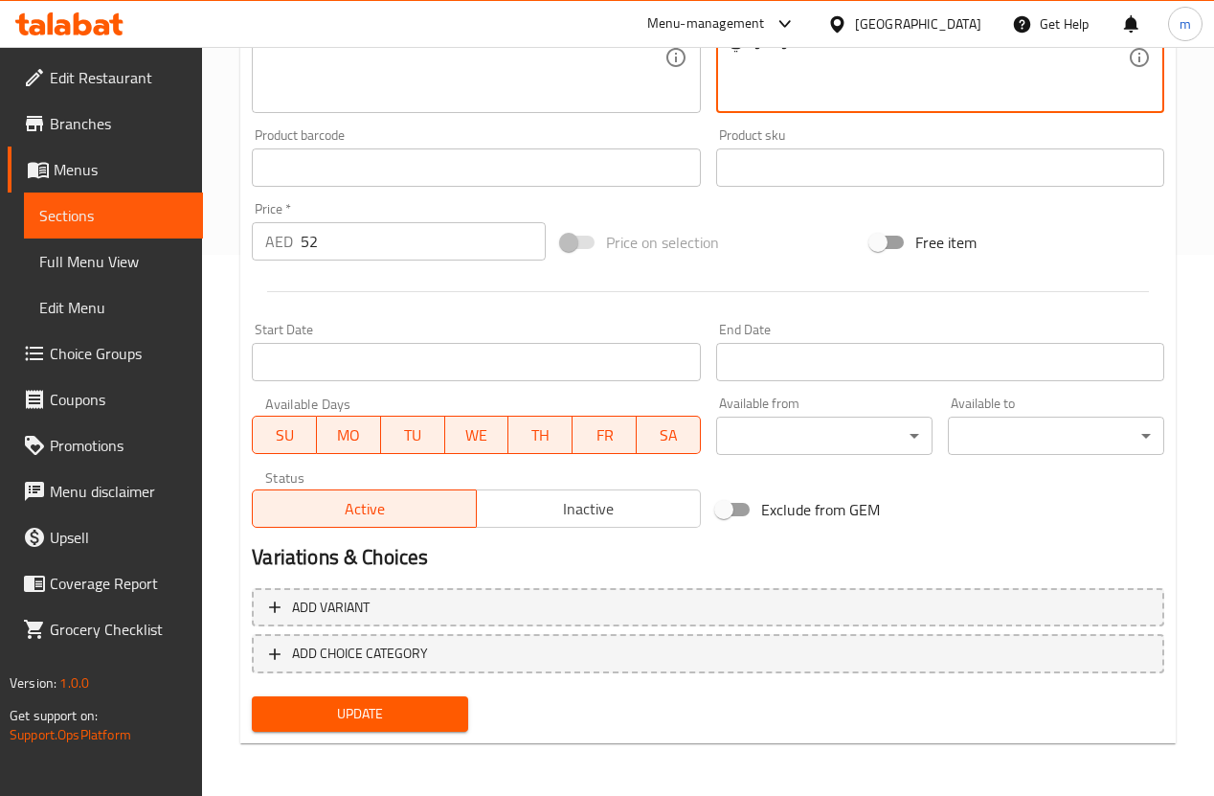
type textarea "تاكو لحم بقري بيريا مع جبنة ذائبة, بصل طازج,كزبرة,صوص كونسومي"
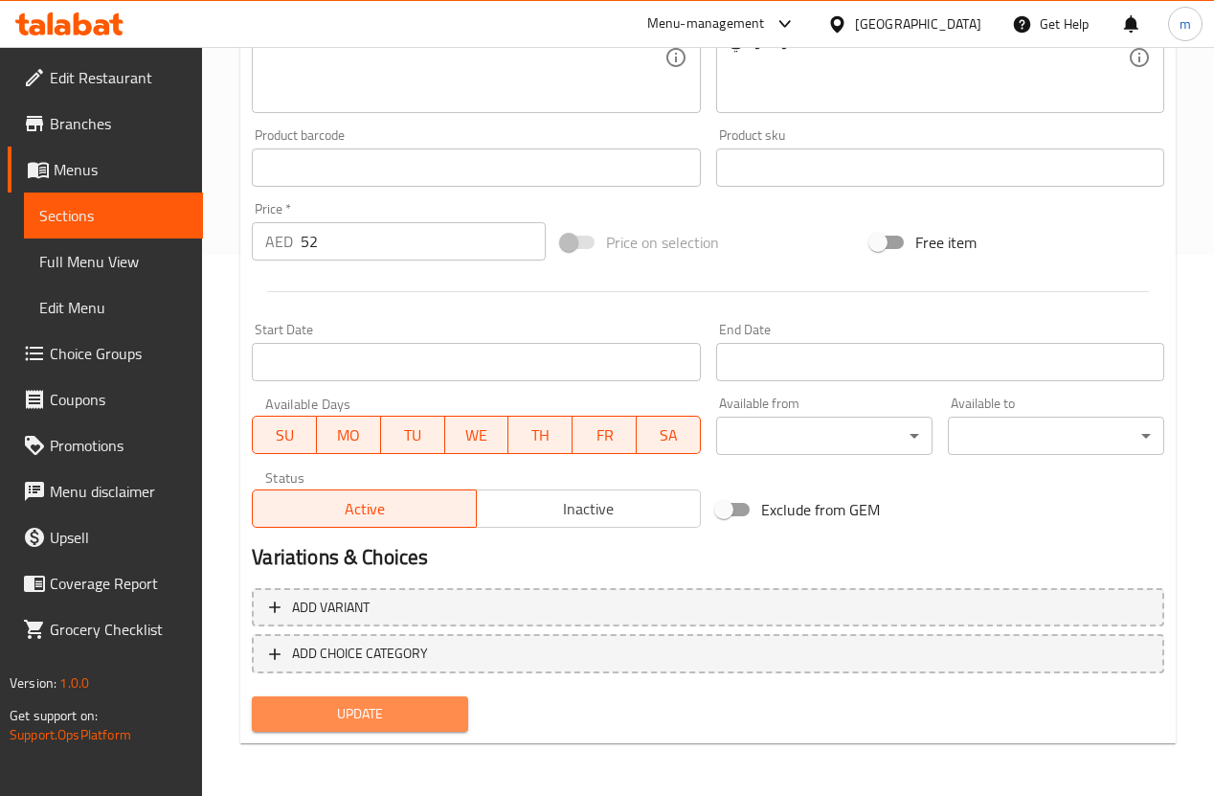
click at [381, 719] on span "Update" at bounding box center [360, 714] width 186 height 24
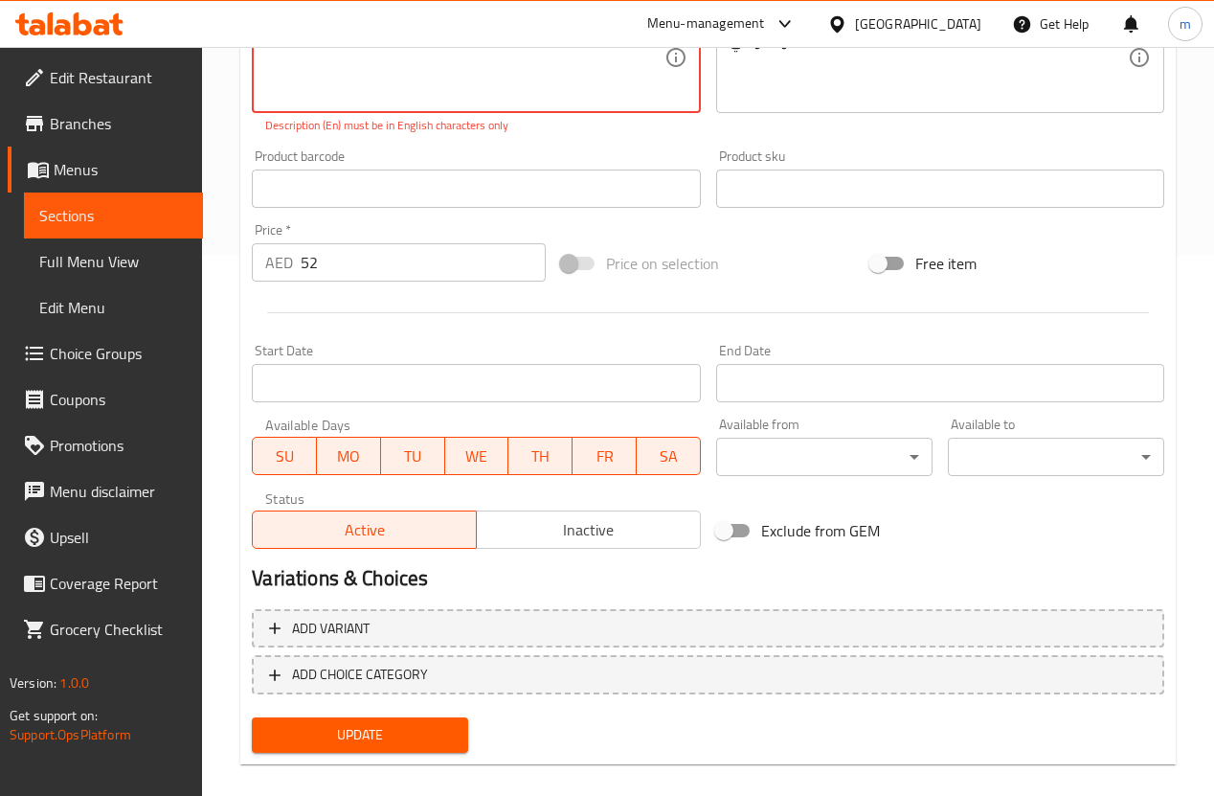
click at [372, 732] on span "Update" at bounding box center [360, 735] width 186 height 24
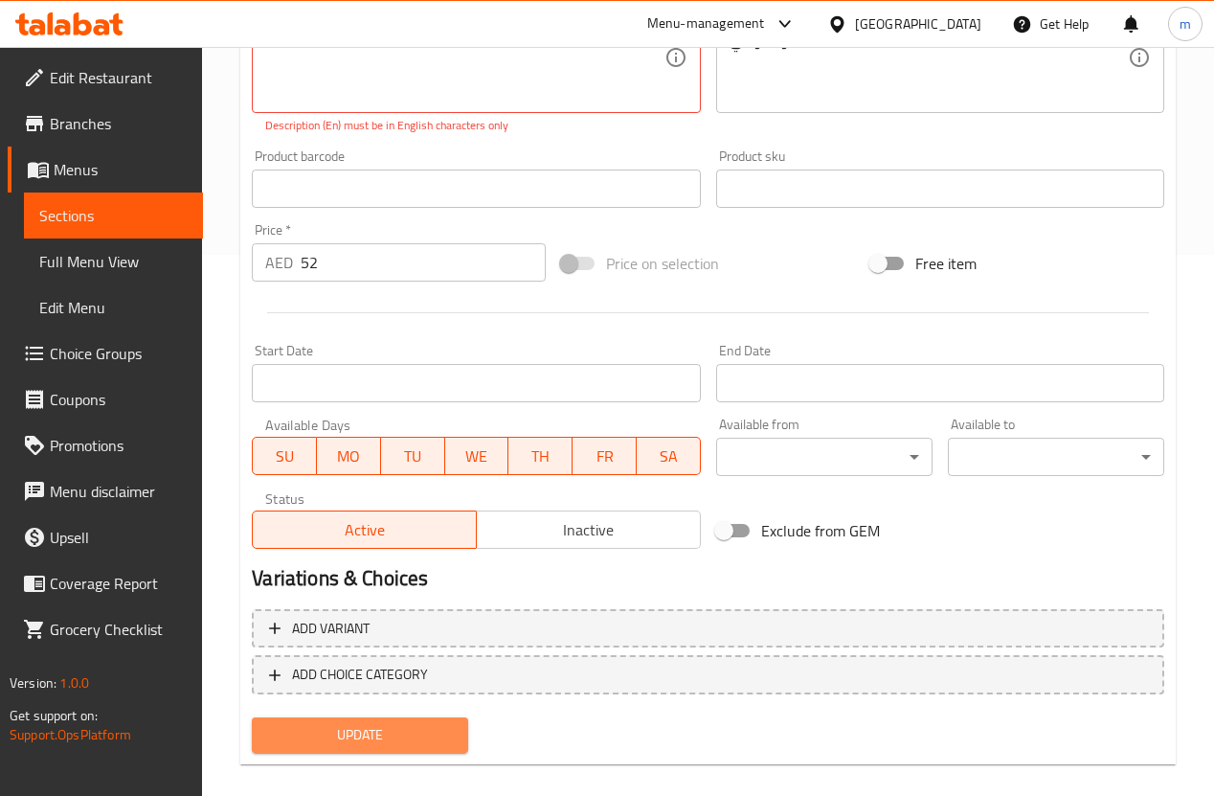
click at [372, 732] on span "Update" at bounding box center [360, 735] width 186 height 24
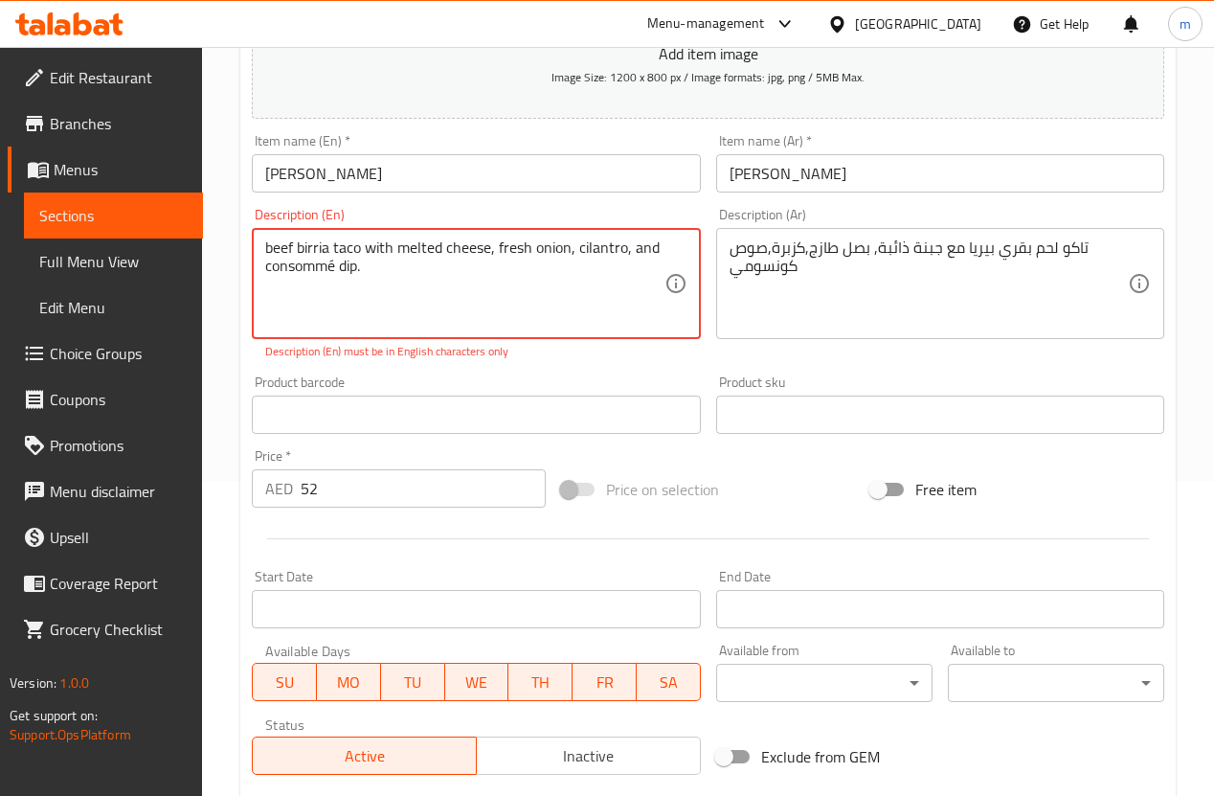
scroll to position [311, 0]
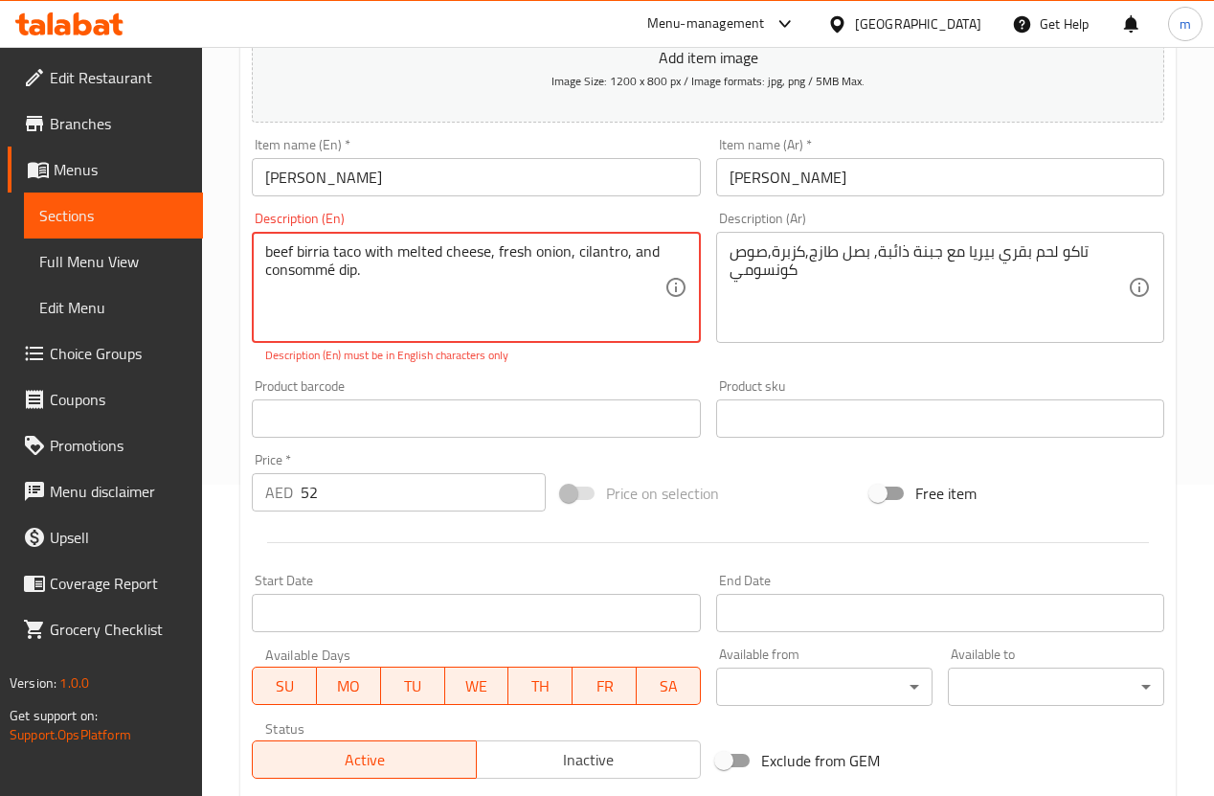
click at [267, 250] on textarea "beef birria taco with melted cheese, fresh onion, cilantro, and consommé dip." at bounding box center [464, 287] width 398 height 91
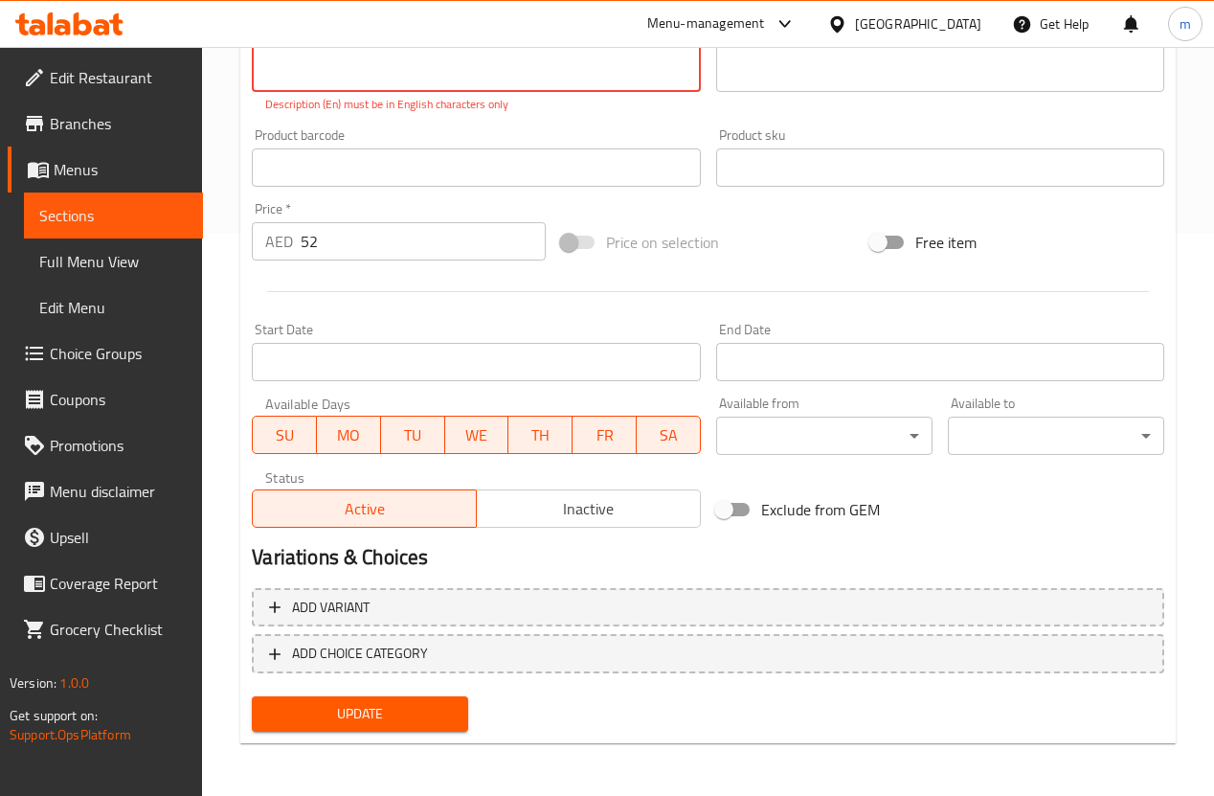
click at [391, 710] on span "Update" at bounding box center [360, 714] width 186 height 24
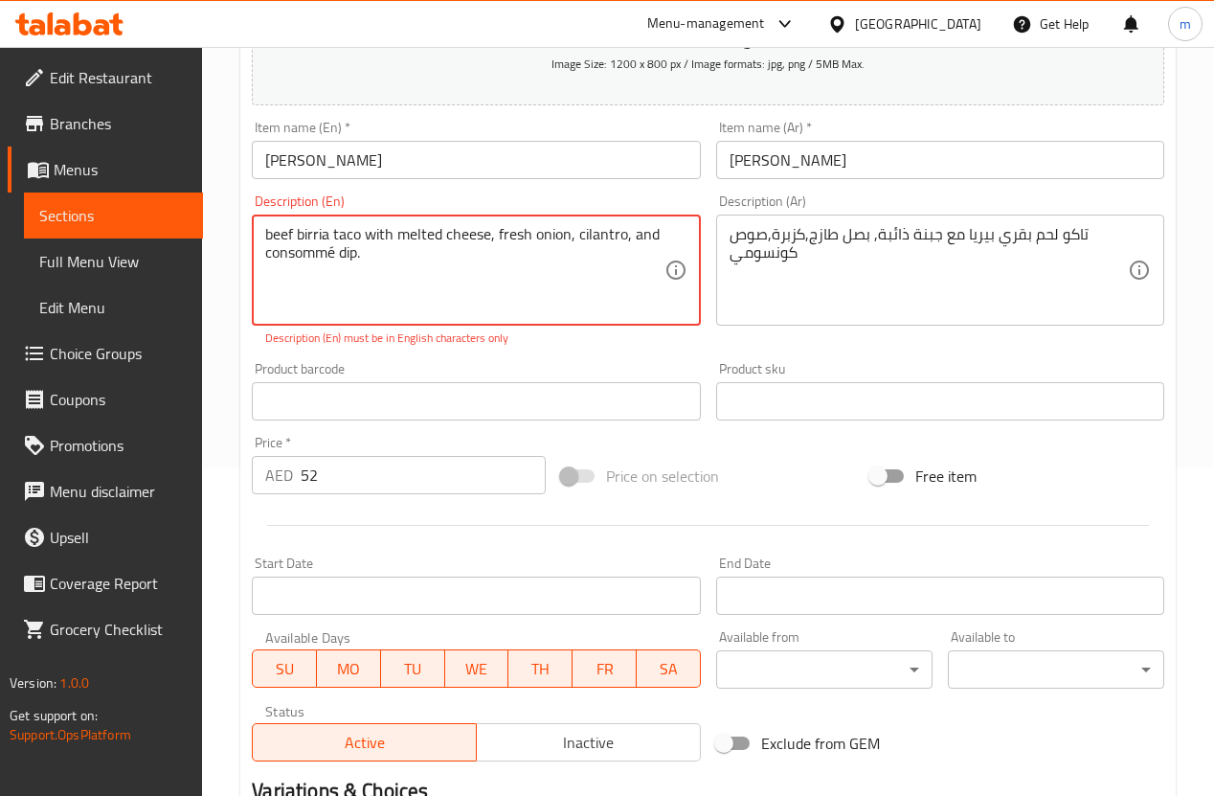
scroll to position [324, 0]
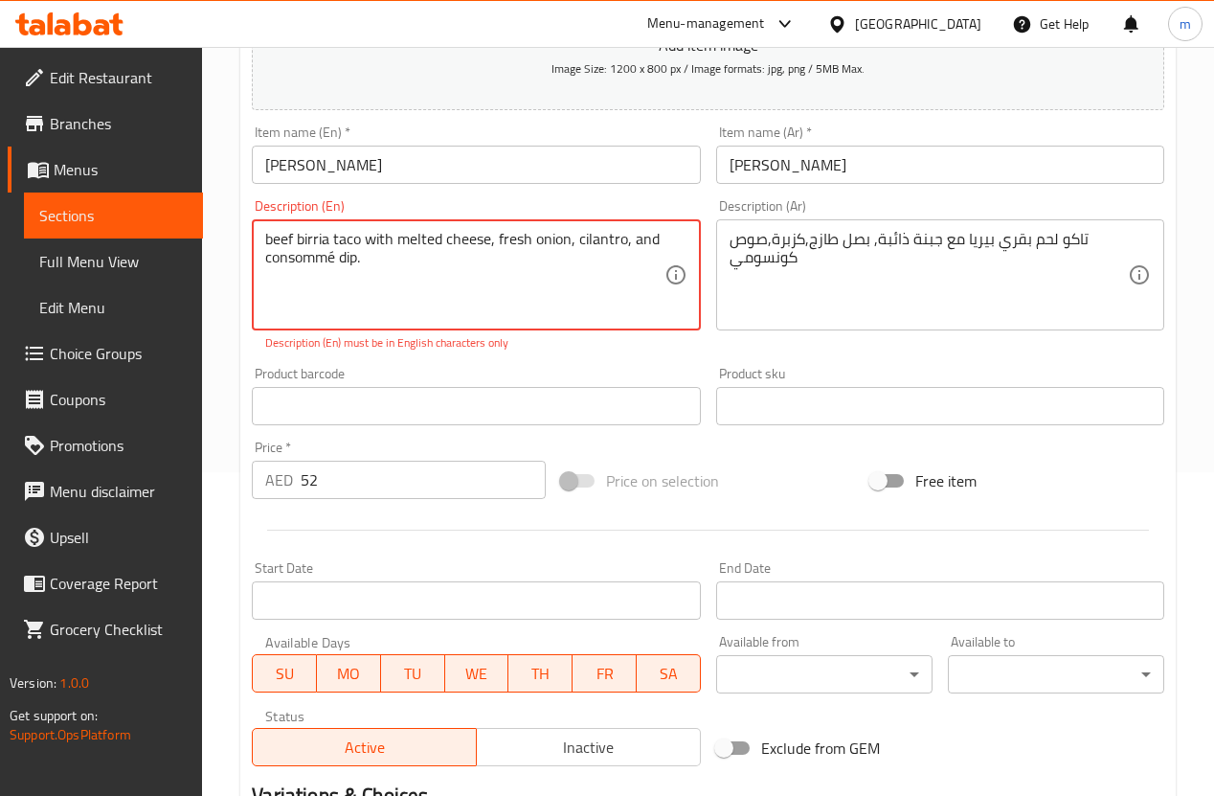
click at [318, 237] on textarea "beef birria taco with melted cheese, fresh onion, cilantro, and consommé dip." at bounding box center [464, 275] width 398 height 91
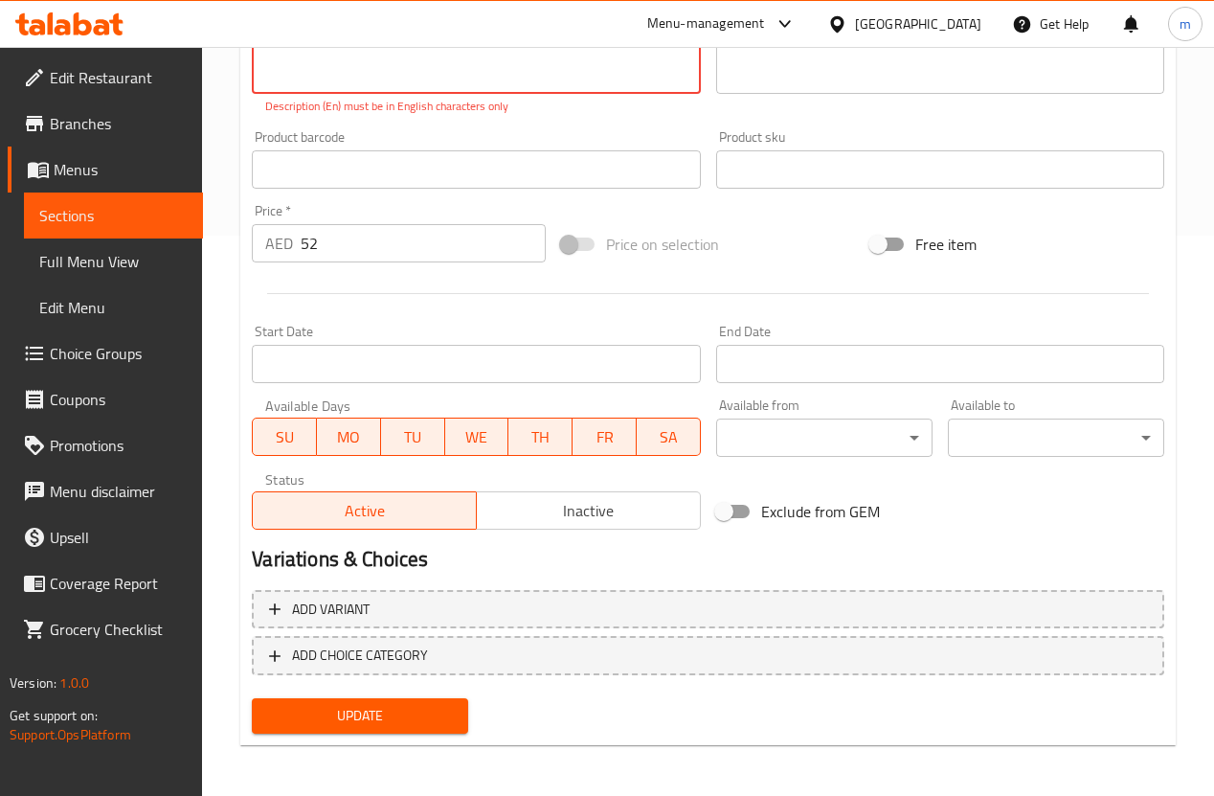
scroll to position [562, 0]
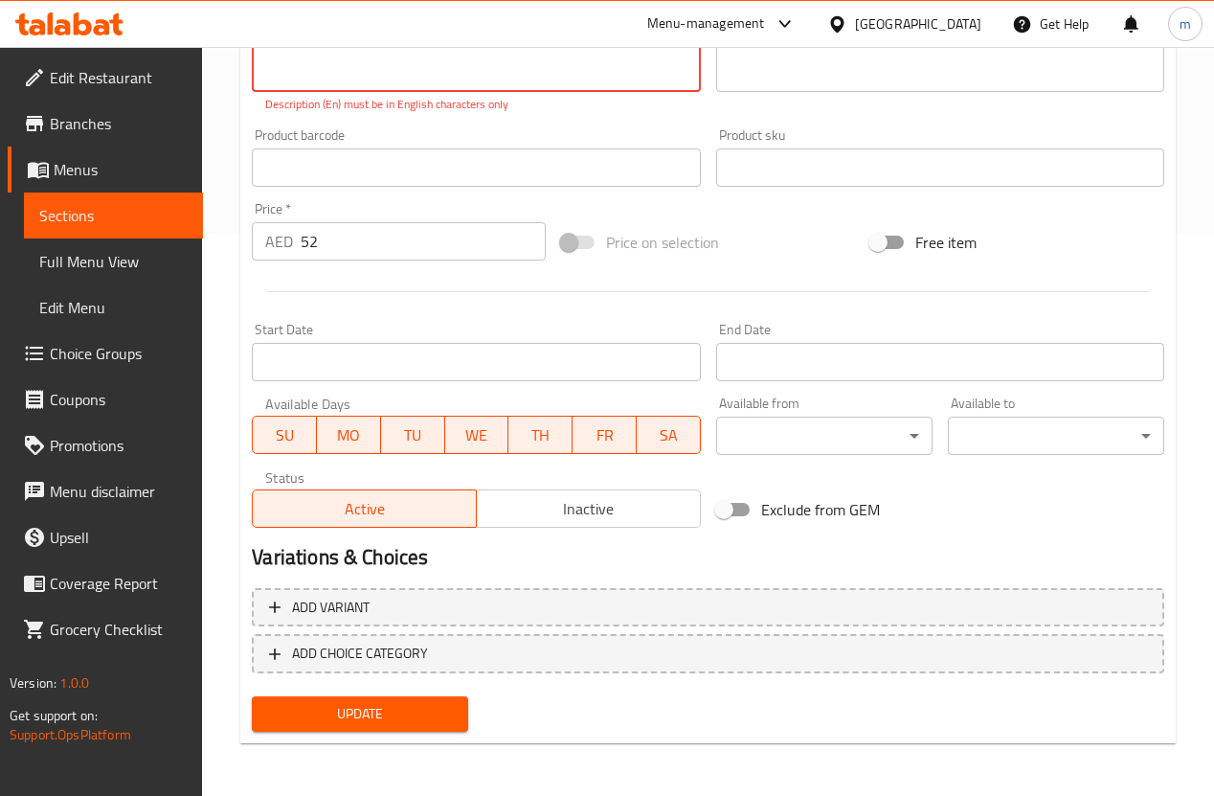
click at [421, 718] on span "Update" at bounding box center [360, 714] width 186 height 24
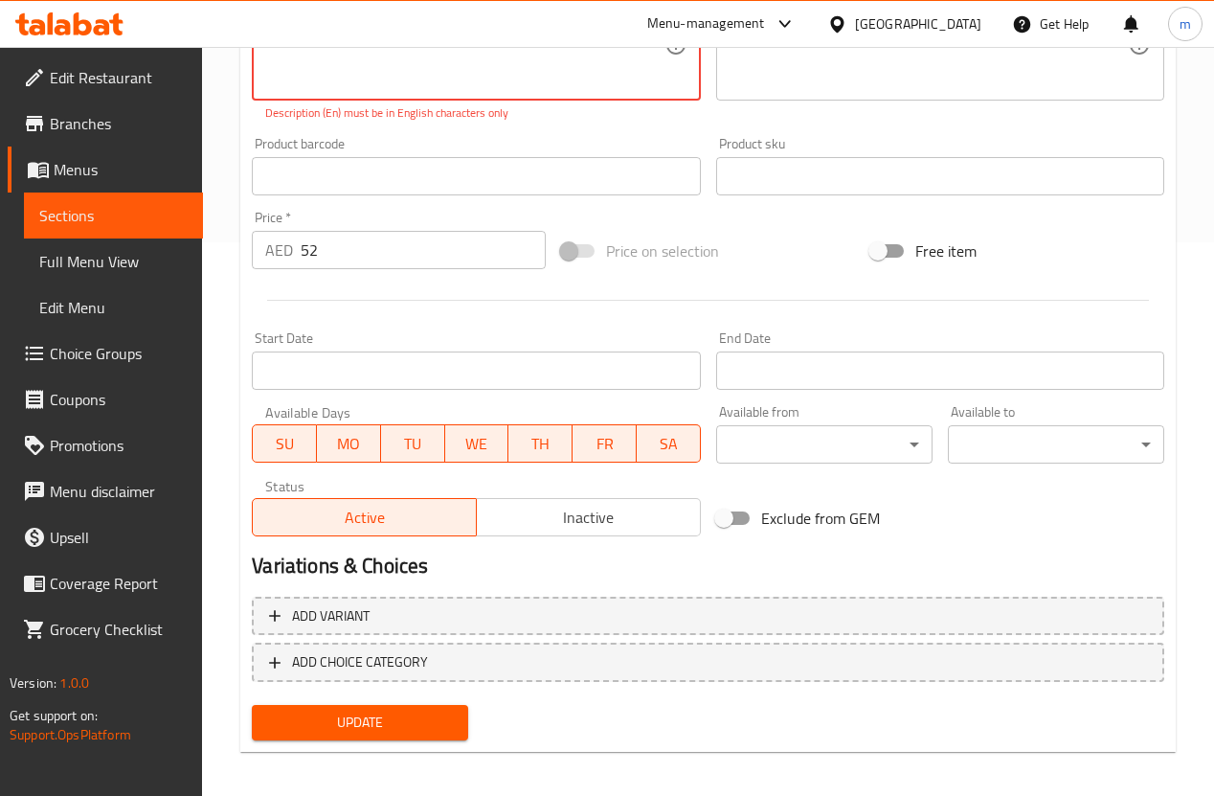
click at [421, 718] on span "Update" at bounding box center [360, 722] width 186 height 24
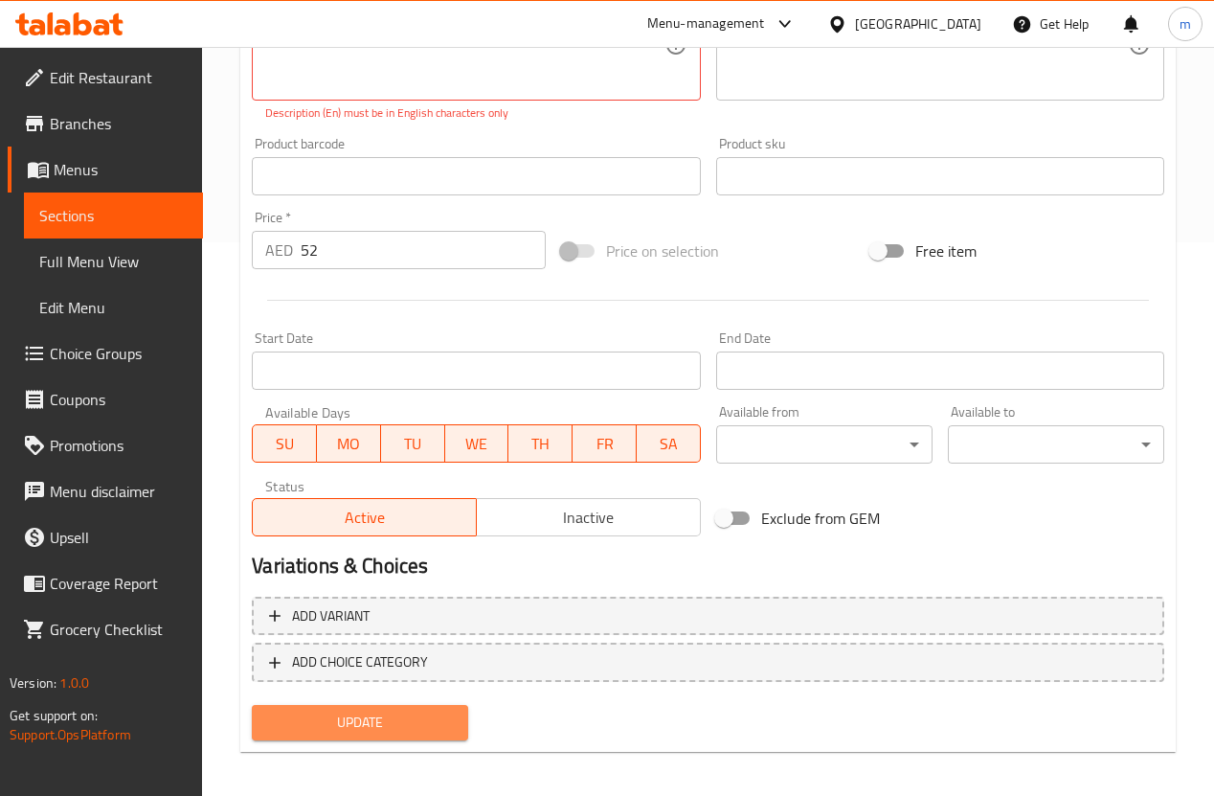
click at [421, 718] on span "Update" at bounding box center [360, 722] width 186 height 24
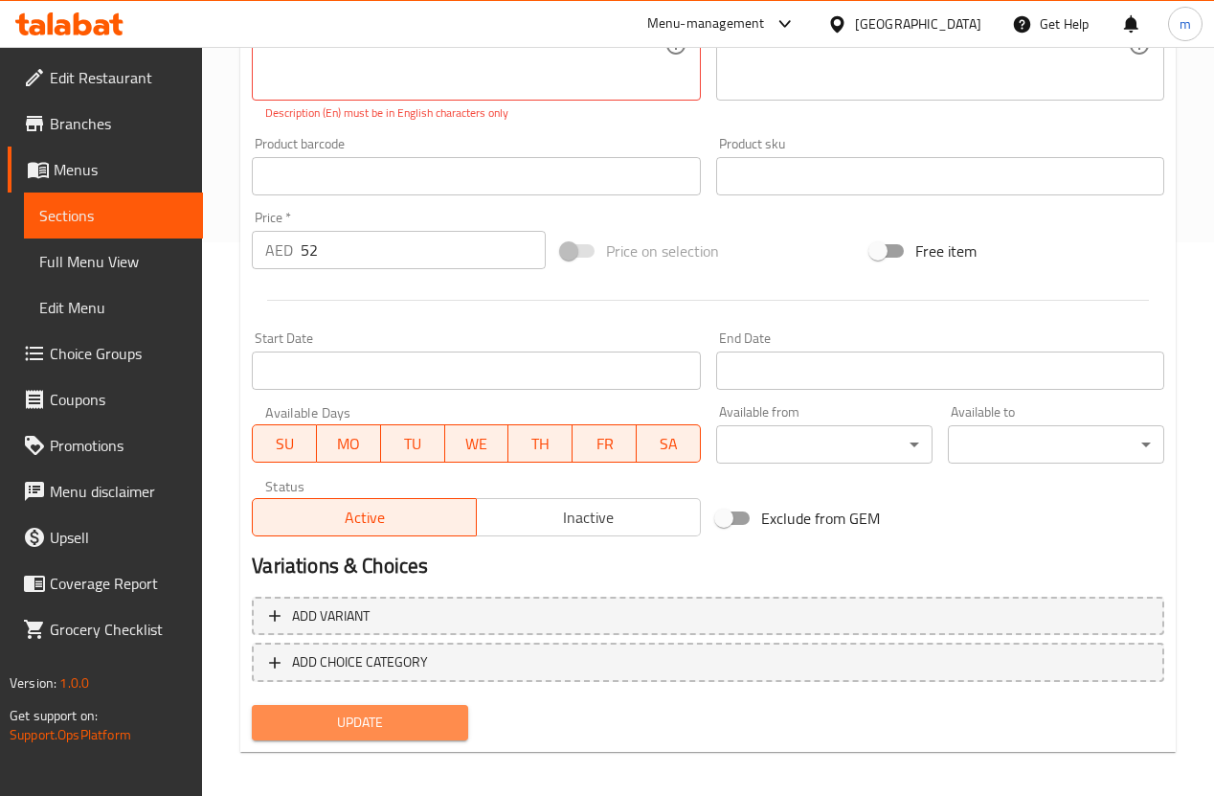
click at [421, 718] on span "Update" at bounding box center [360, 722] width 186 height 24
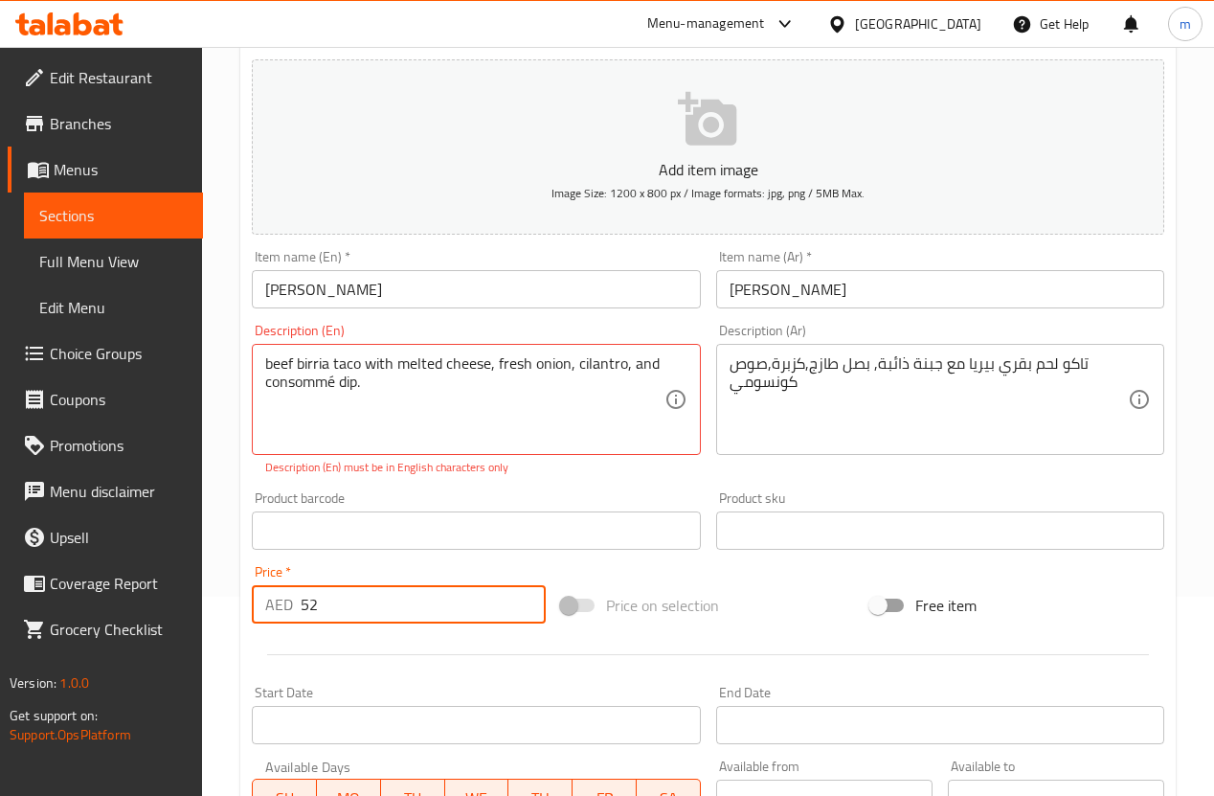
scroll to position [179, 0]
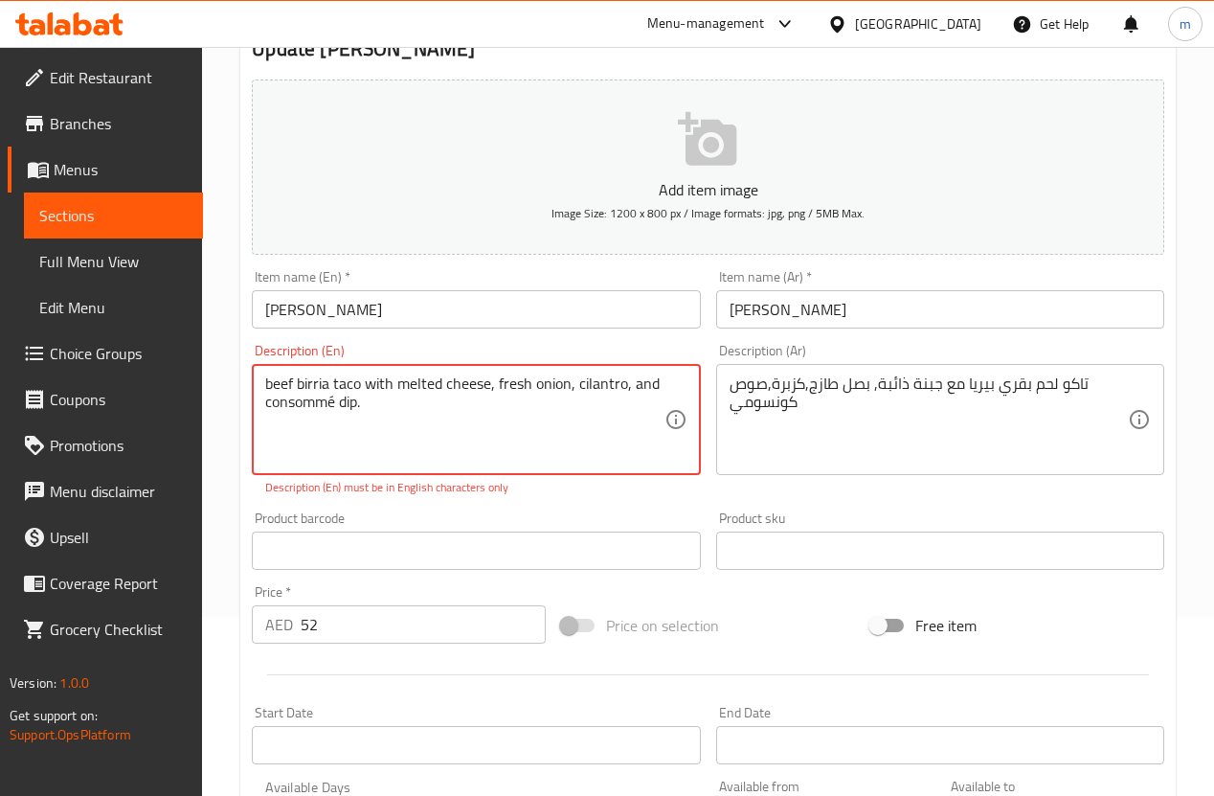
click at [331, 381] on textarea "beef birria taco with melted cheese, fresh onion, cilantro, and consommé dip." at bounding box center [464, 419] width 398 height 91
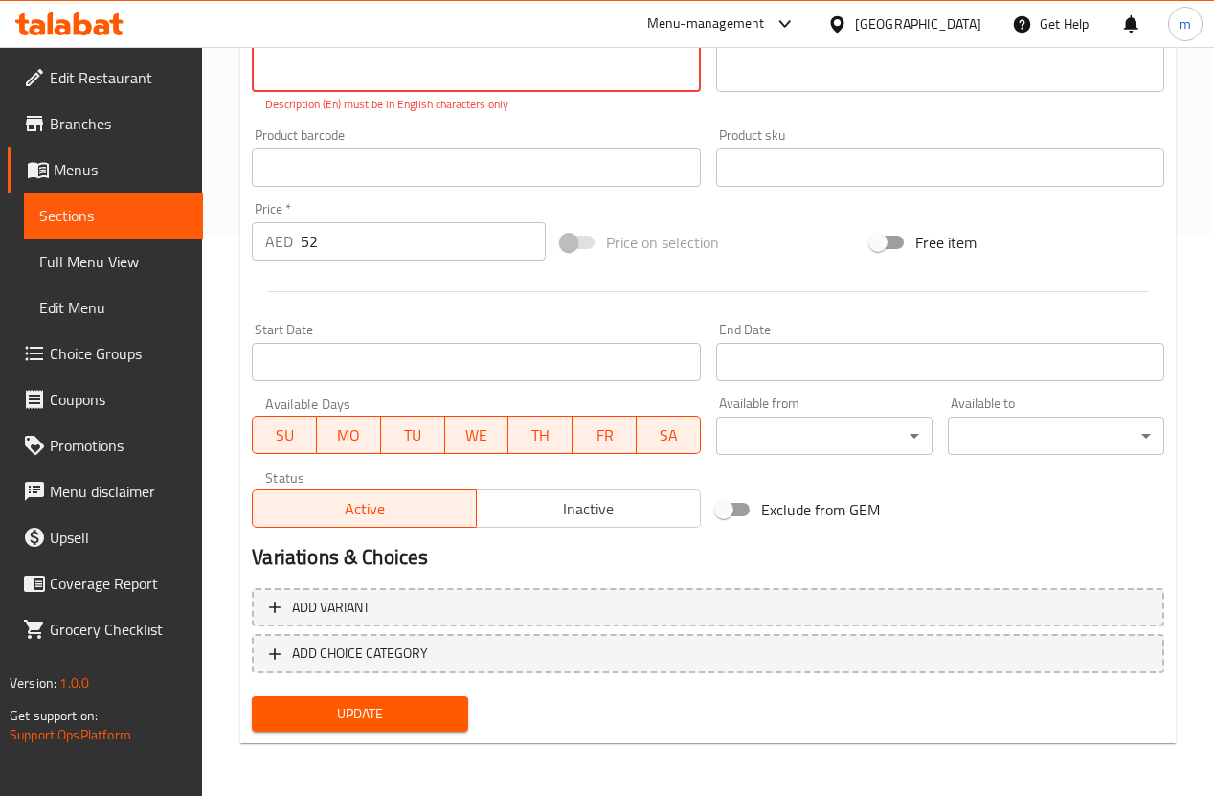
click at [402, 709] on span "Update" at bounding box center [360, 714] width 186 height 24
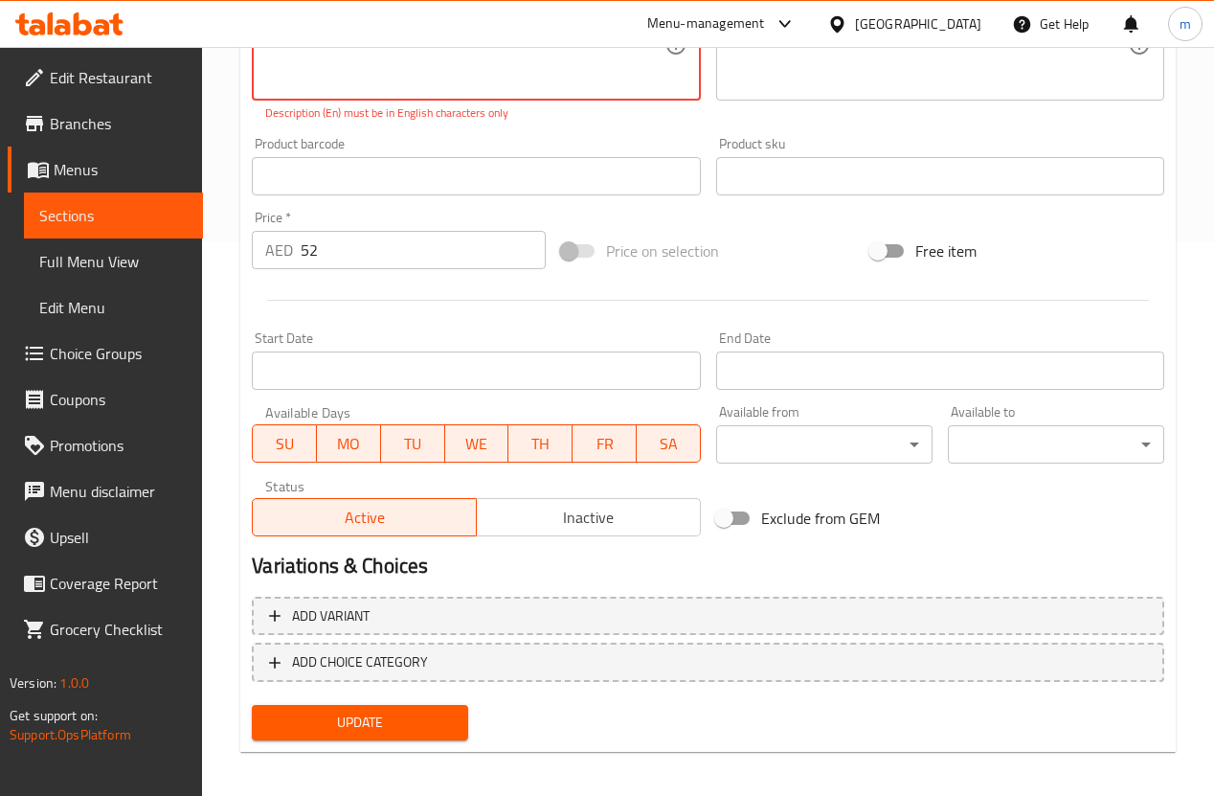
scroll to position [170, 0]
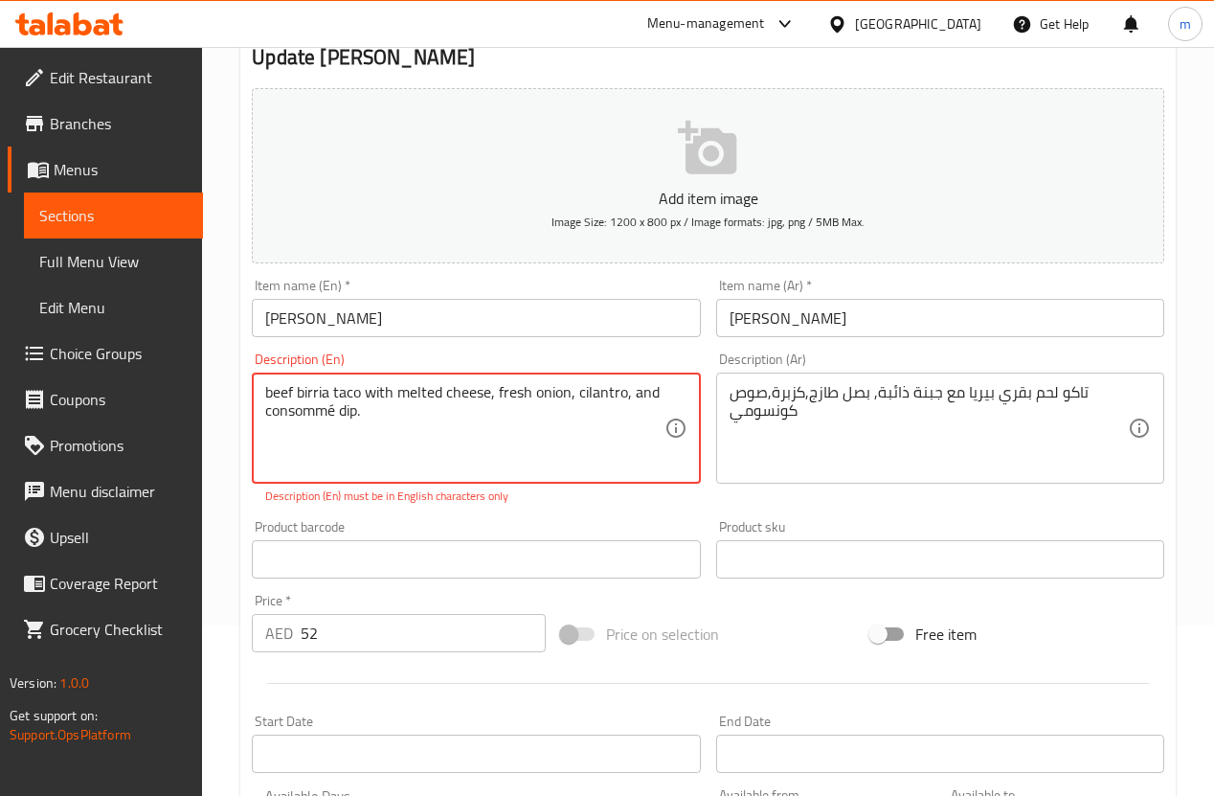
click at [418, 437] on textarea "beef birria taco with melted cheese, fresh onion, cilantro, and consommé dip." at bounding box center [464, 428] width 398 height 91
click at [348, 417] on textarea "beef birria taco with melted cheese, fresh onion, cilantro, and consommé dip." at bounding box center [464, 428] width 398 height 91
click at [368, 410] on textarea "beef birria taco with melted cheese, fresh onion, cilantro, and consommé dip." at bounding box center [464, 428] width 398 height 91
click at [657, 384] on textarea "beef birria taco with melted cheese, fresh onion, cilantro, and consommé dip." at bounding box center [464, 428] width 398 height 91
click at [266, 391] on textarea "beef birria taco with melted cheese, fresh onion, cilantro, and consommé dip." at bounding box center [464, 428] width 398 height 91
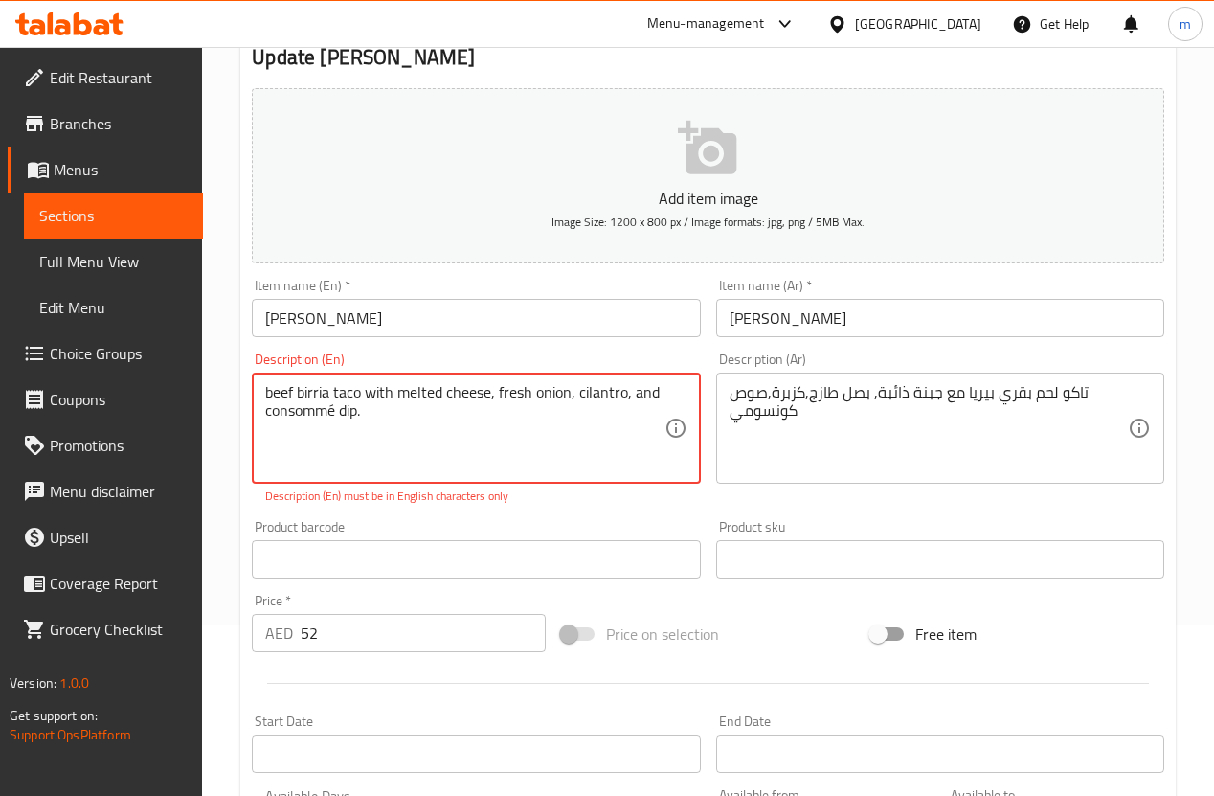
click at [327, 394] on textarea "beef birria taco with melted cheese, fresh onion, cilantro, and consommé dip." at bounding box center [464, 428] width 398 height 91
click at [297, 391] on textarea "beef birria taco with melted cheese, fresh onion, cilantro, and consommé dip." at bounding box center [464, 428] width 398 height 91
click at [594, 399] on textarea "beef birria taco with melted cheese, fresh onion, cilantro, and consommé dip." at bounding box center [464, 428] width 398 height 91
click at [629, 396] on textarea "beef birria taco with melted cheese, fresh onion, cilantro, and consommé dip." at bounding box center [464, 428] width 398 height 91
click at [511, 414] on textarea "beef birria taco with melted cheese, fresh onion, cilantro, and consommé dip." at bounding box center [464, 428] width 398 height 91
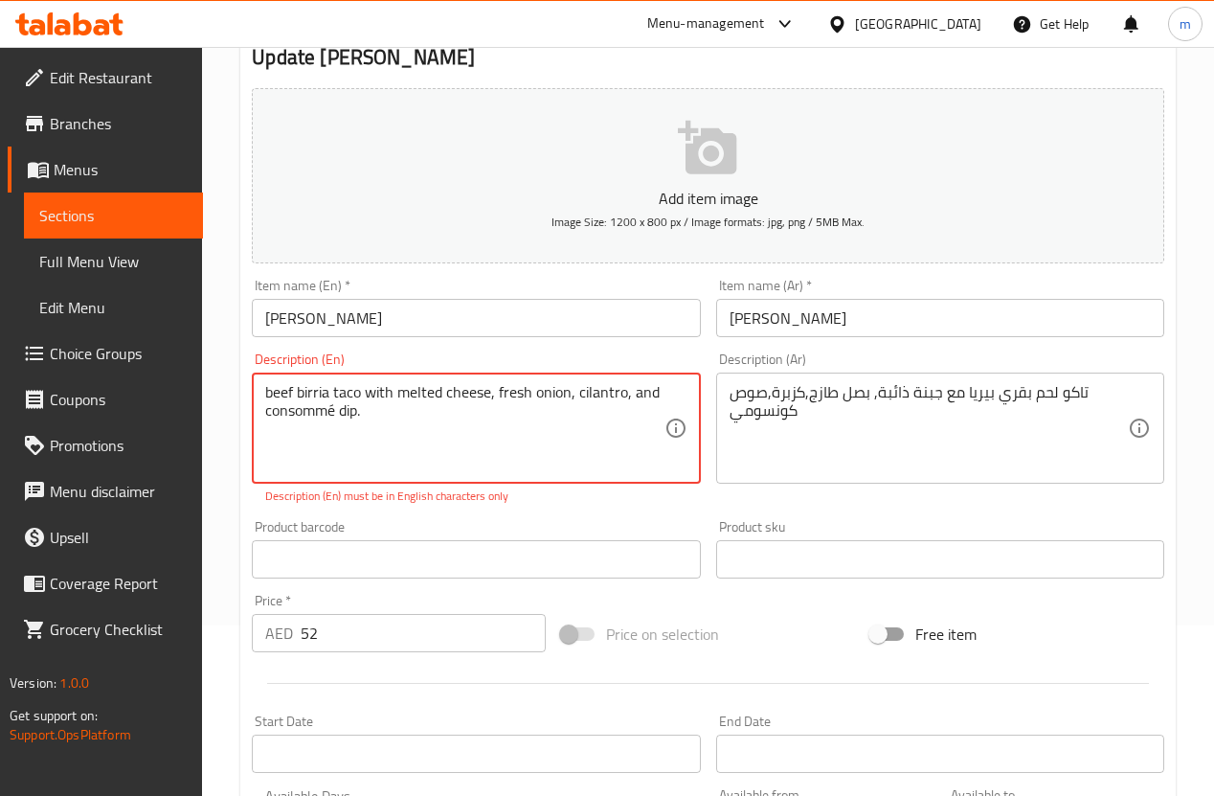
click at [326, 393] on textarea "beef birria taco with melted cheese, fresh onion, cilantro, and consommé dip." at bounding box center [464, 428] width 398 height 91
click at [402, 401] on textarea "beef birria taco with melted cheese, fresh onion, cilantro, and consommé dip." at bounding box center [464, 428] width 398 height 91
click at [412, 414] on textarea "beef birria taco with melted cheese, fresh onion, cilantro, and consommé dip." at bounding box center [464, 428] width 398 height 91
click at [334, 417] on textarea "beef birria taco with melted cheese, fresh onion, cilantro, and consommé dip." at bounding box center [464, 428] width 398 height 91
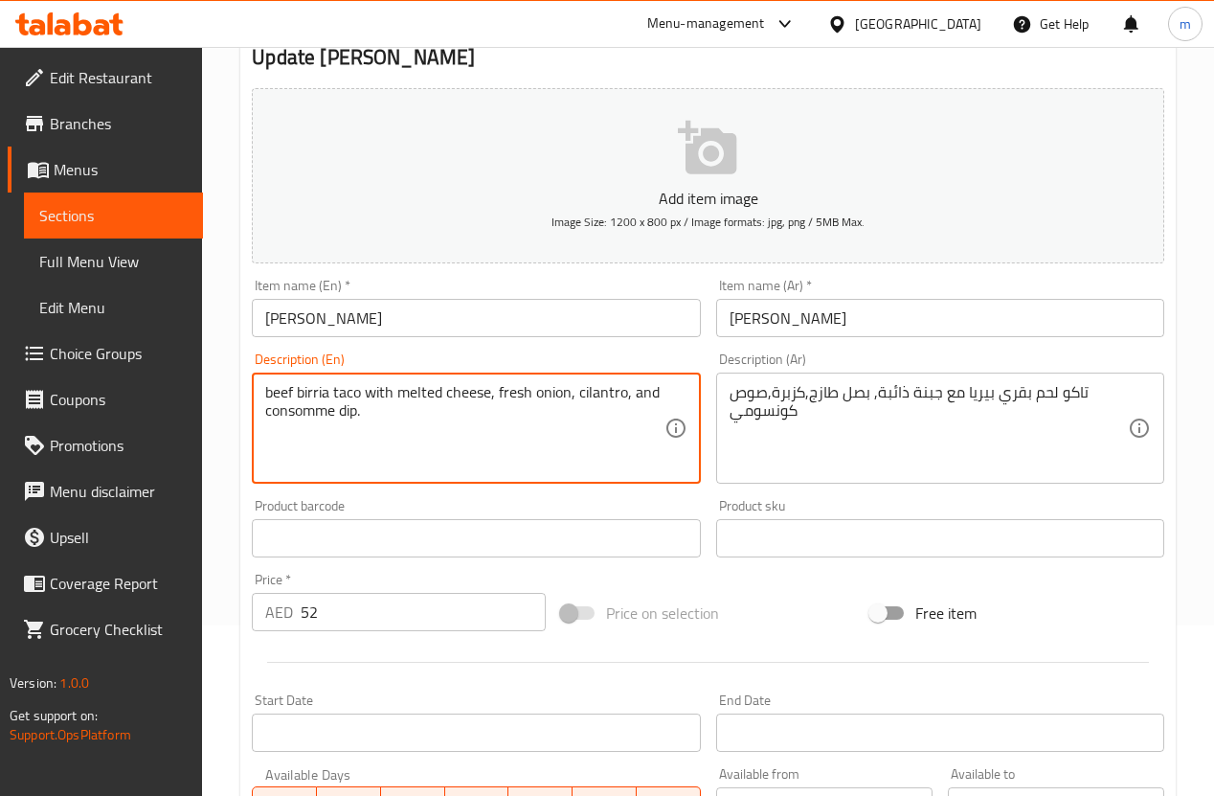
type textarea "beef birria taco with melted cheese, fresh onion, cilantro, and consomme dip."
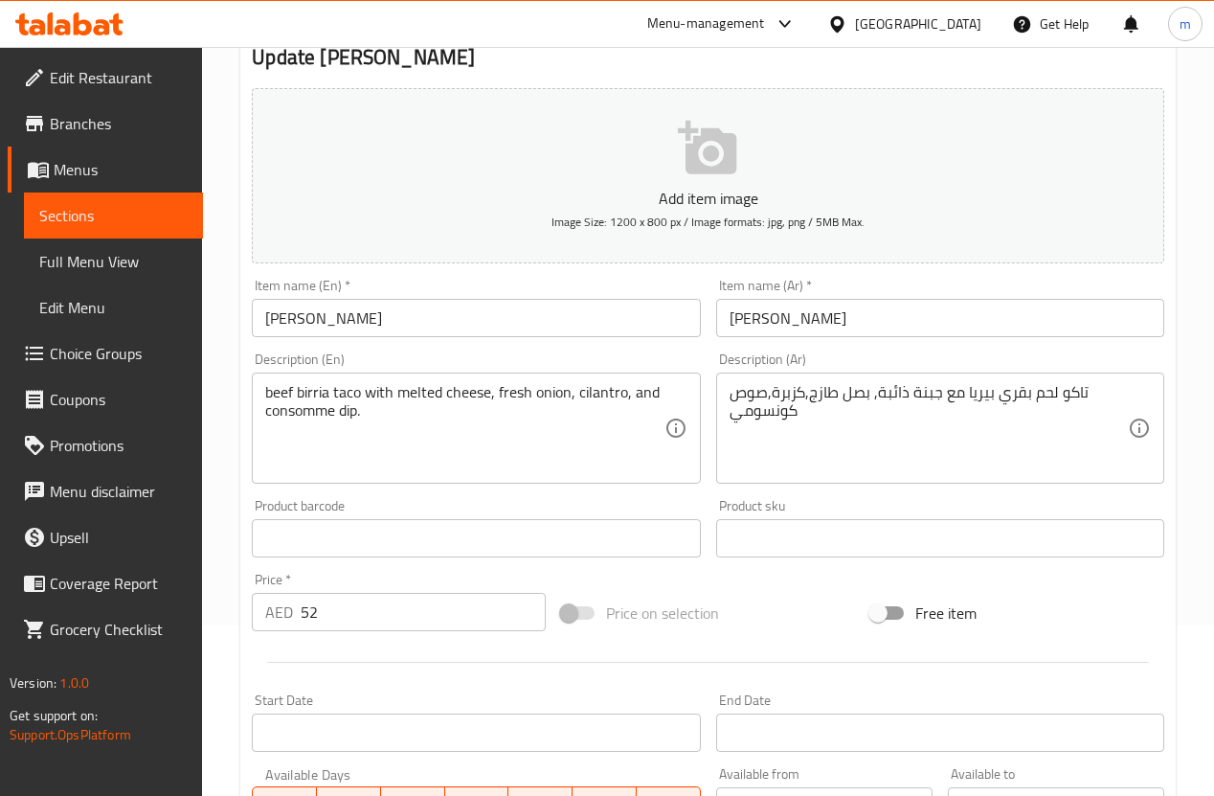
click at [398, 506] on div "Product barcode Product barcode" at bounding box center [476, 528] width 448 height 58
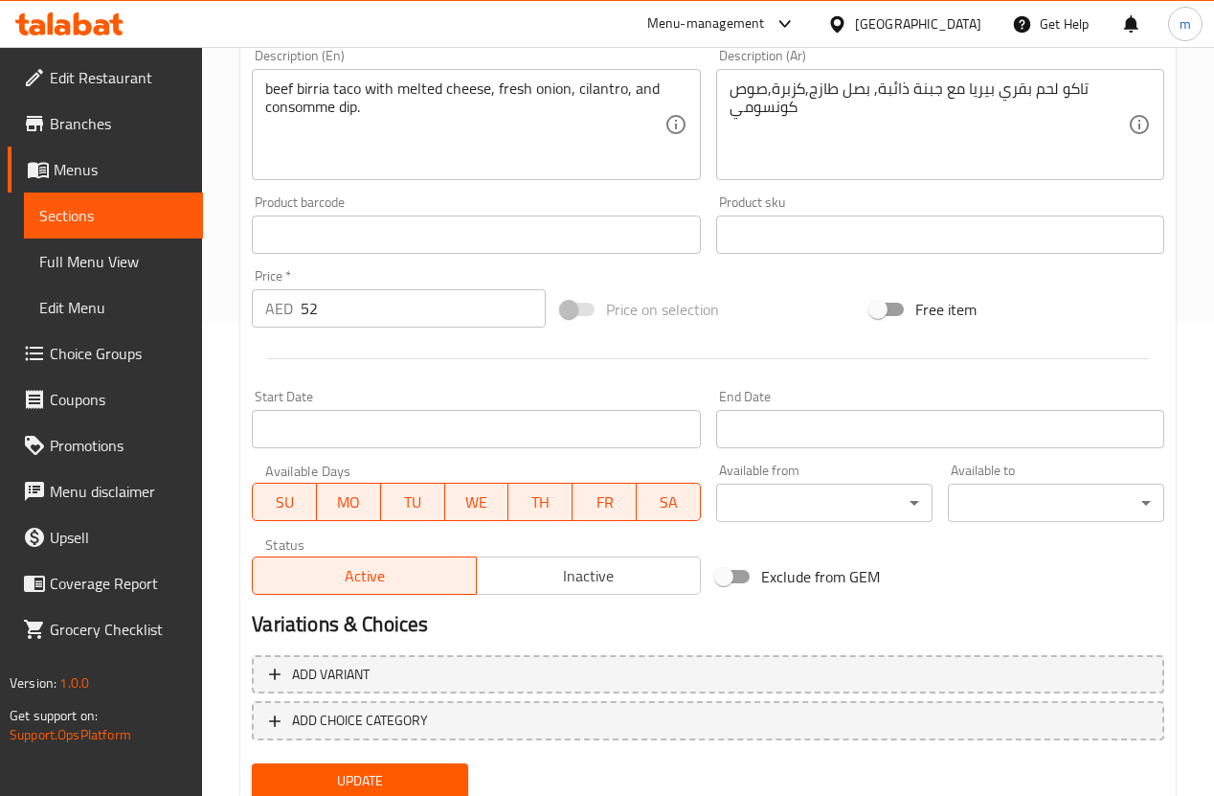
scroll to position [541, 0]
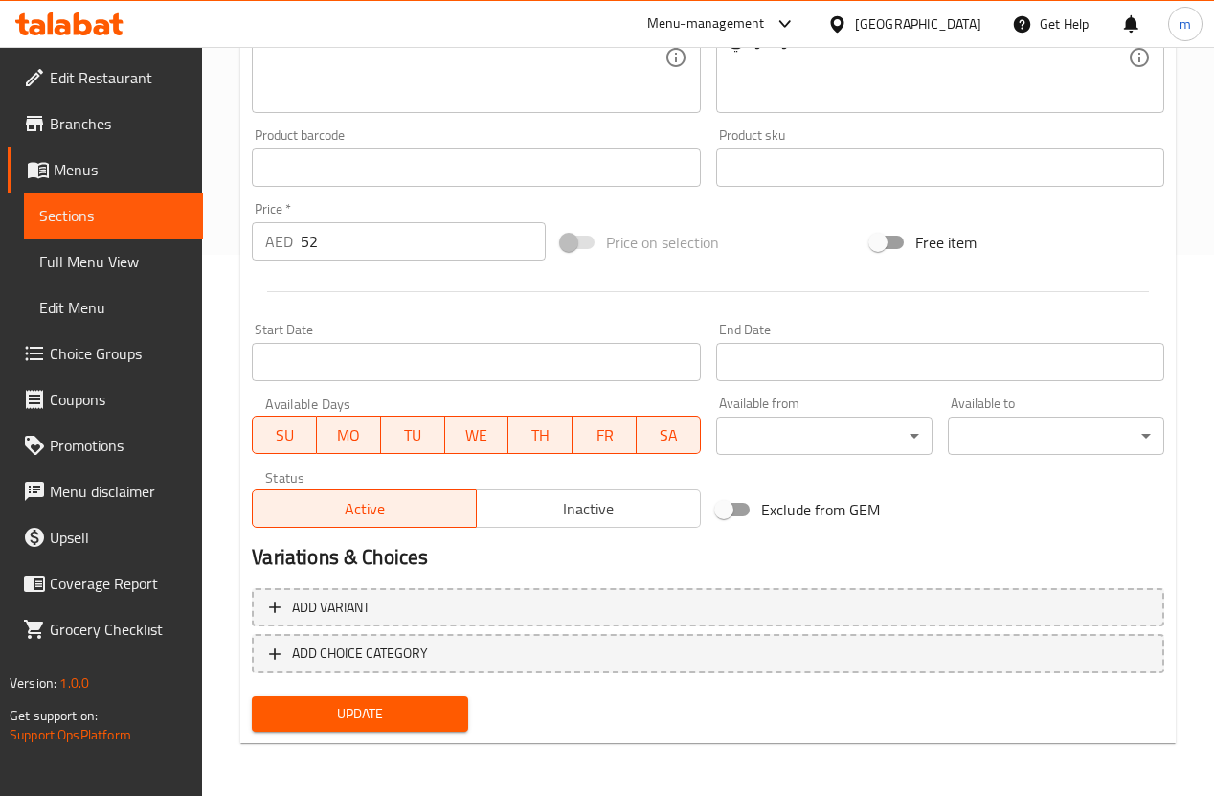
click at [368, 709] on span "Update" at bounding box center [360, 714] width 186 height 24
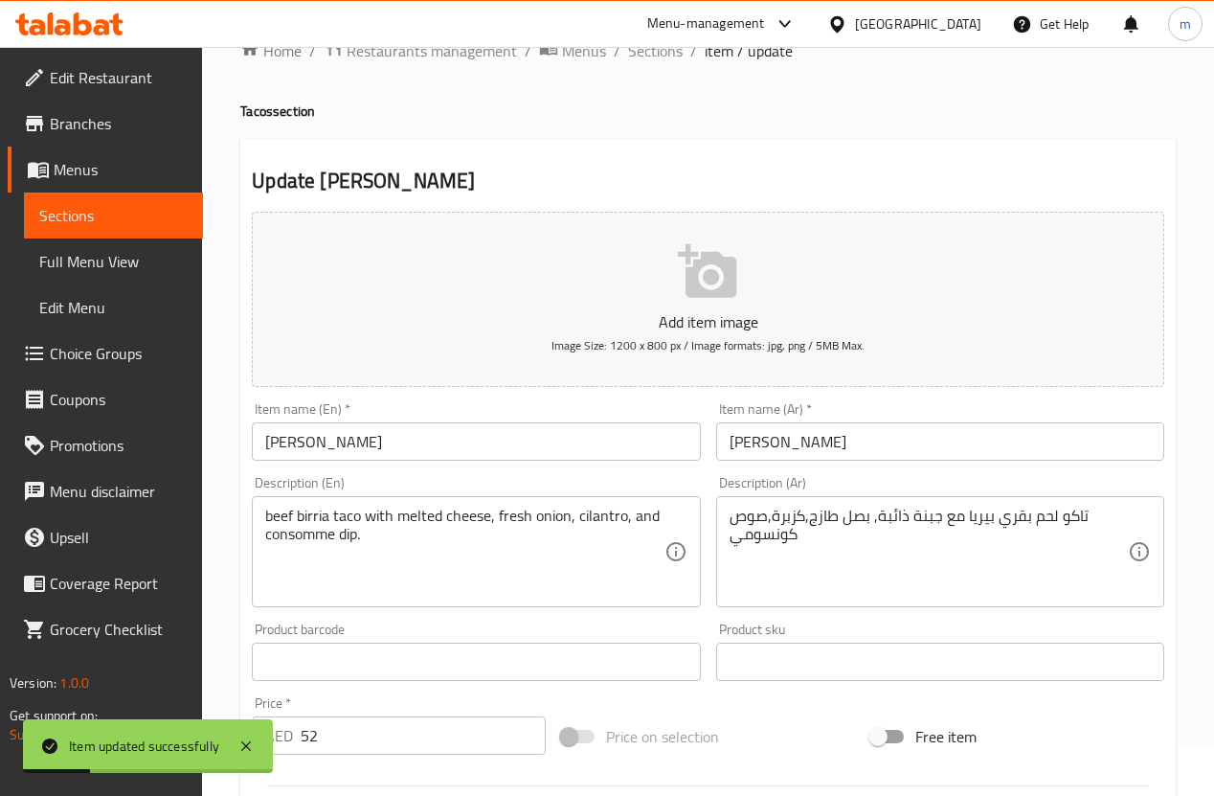
scroll to position [0, 0]
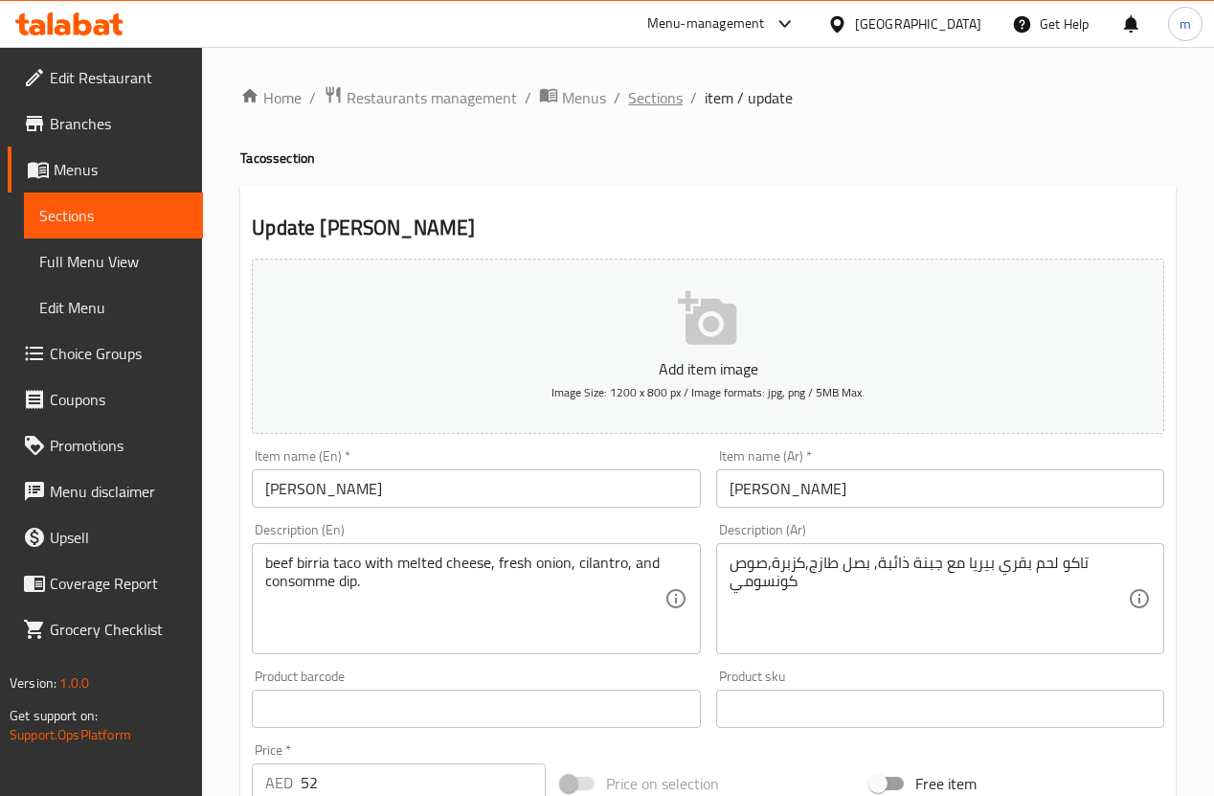
click at [634, 101] on span "Sections" at bounding box center [655, 97] width 55 height 23
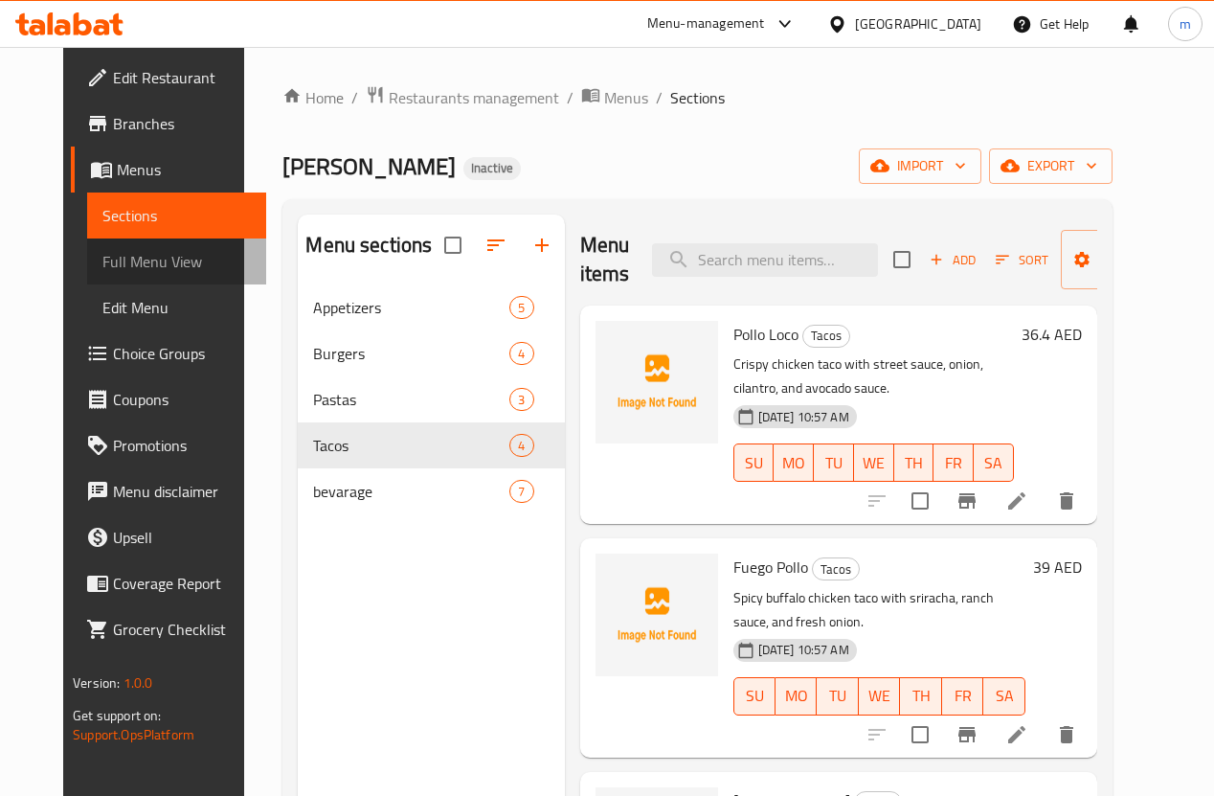
click at [103, 250] on span "Full Menu View" at bounding box center [176, 261] width 148 height 23
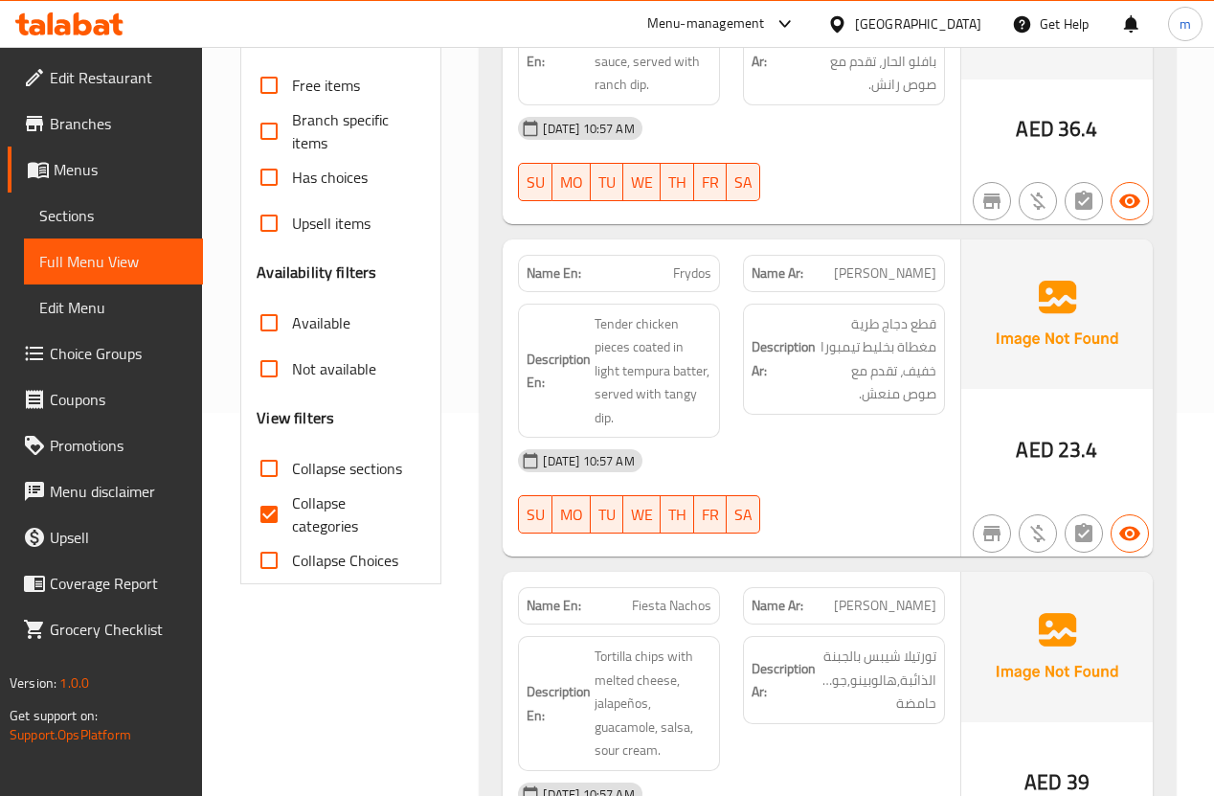
click at [345, 502] on span "Collapse categories" at bounding box center [351, 514] width 118 height 46
click at [292, 502] on input "Collapse categories" at bounding box center [269, 514] width 46 height 46
checkbox input "false"
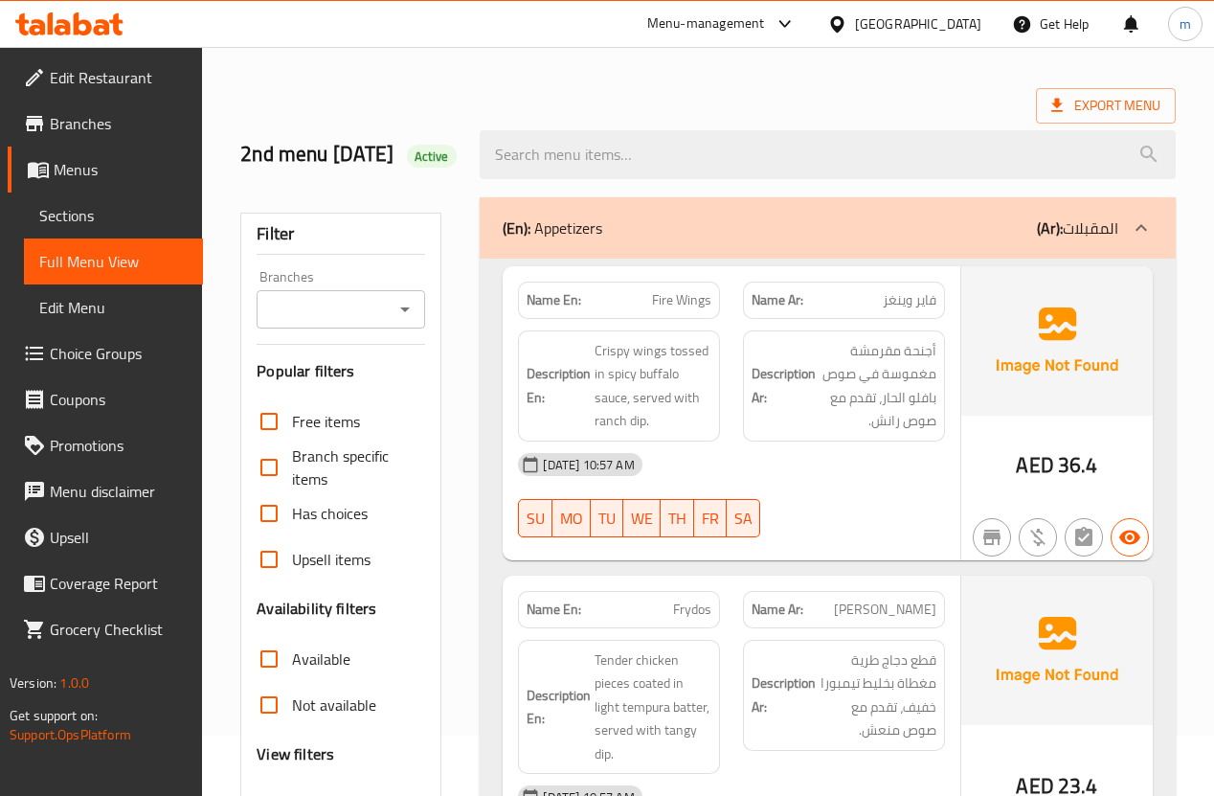
scroll to position [23, 0]
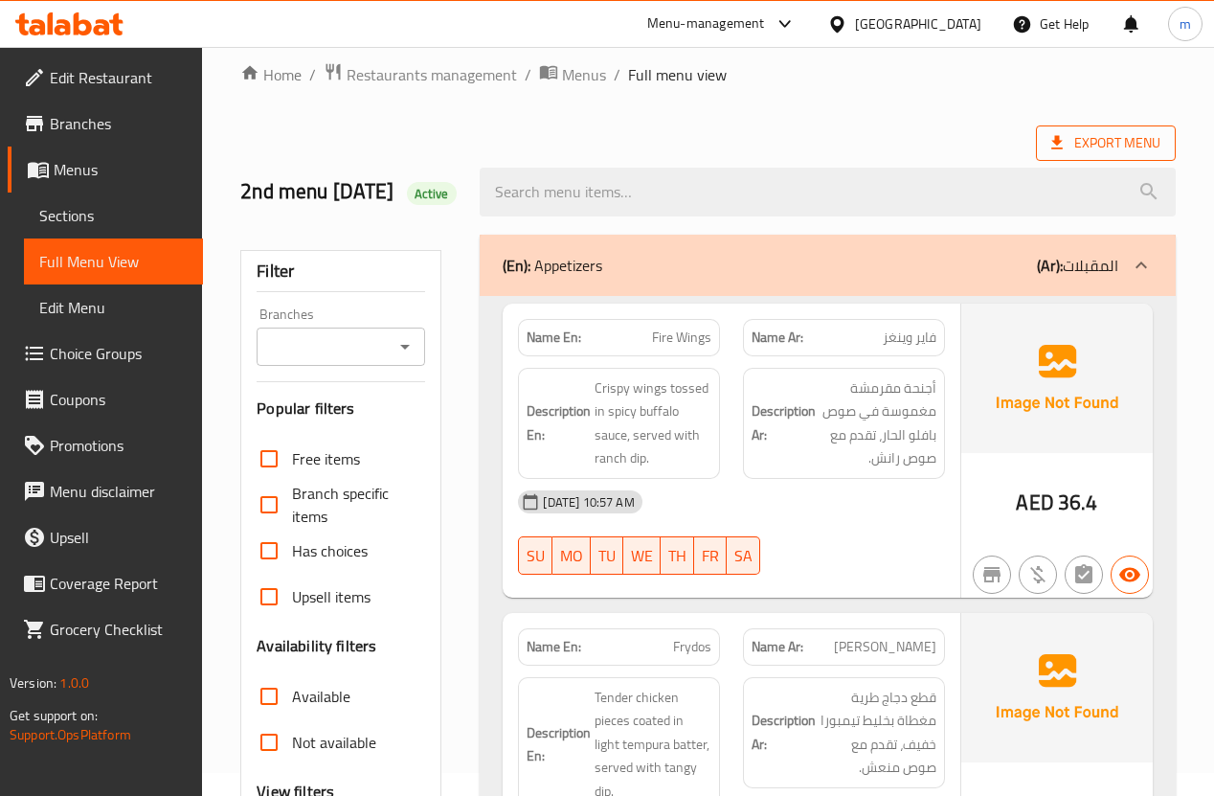
click at [1115, 137] on span "Export Menu" at bounding box center [1105, 143] width 109 height 24
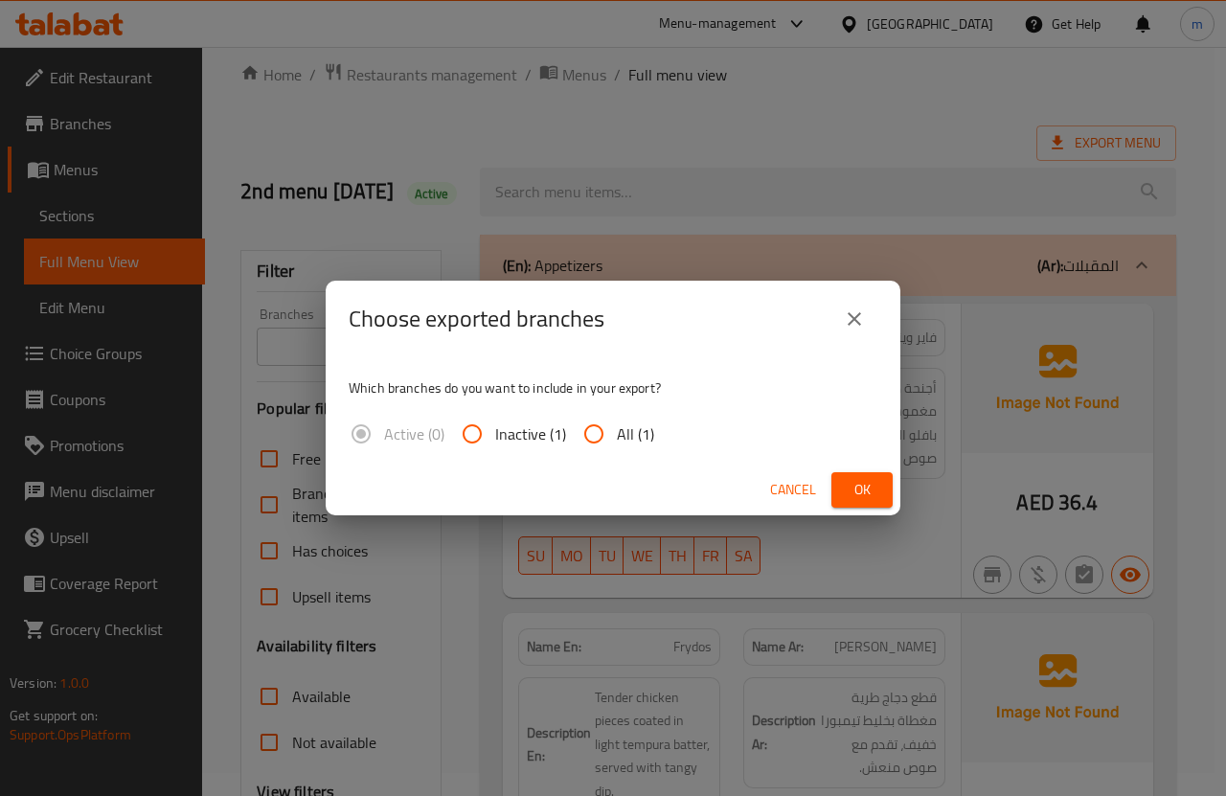
click at [614, 425] on input "All (1)" at bounding box center [594, 434] width 46 height 46
radio input "true"
click at [873, 485] on span "Ok" at bounding box center [861, 490] width 31 height 24
